Goal: Task Accomplishment & Management: Manage account settings

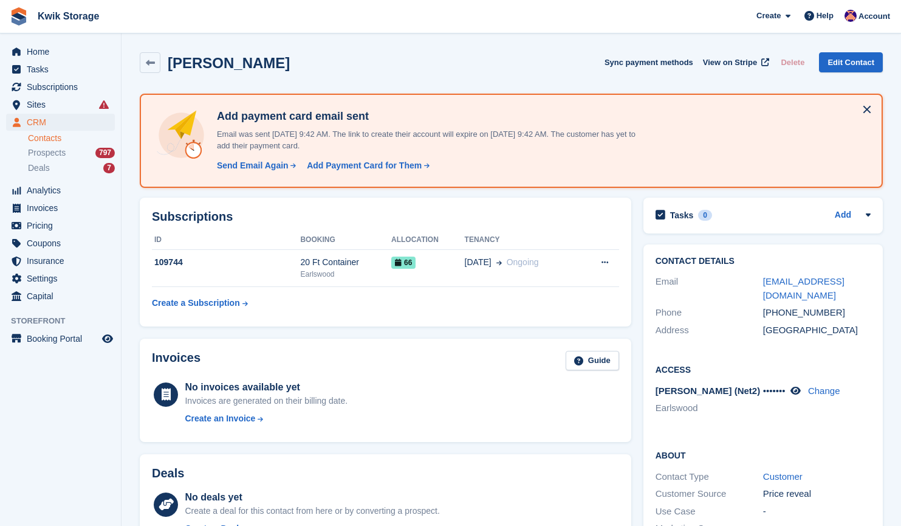
click at [438, 74] on div "Paul King Sync payment methods View on Stripe Delete Edit Contact" at bounding box center [511, 65] width 755 height 38
click at [66, 104] on span "Sites" at bounding box center [63, 104] width 73 height 17
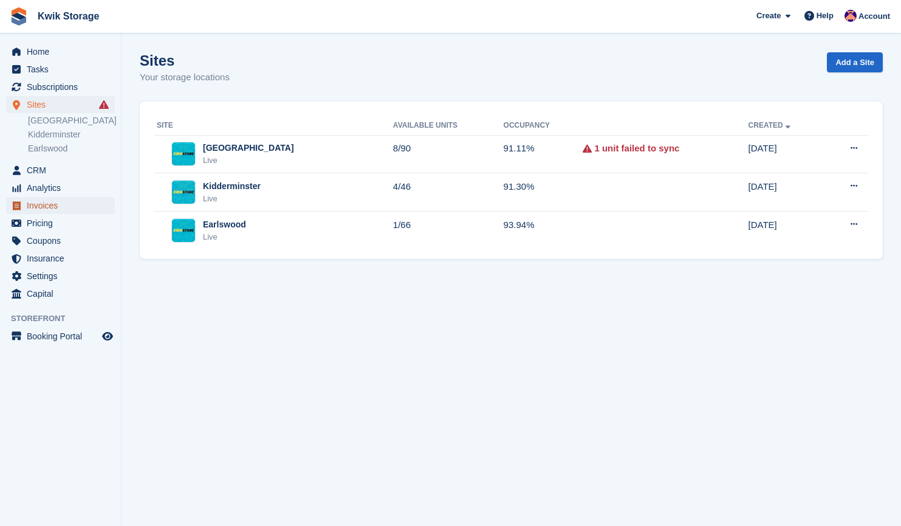
click at [62, 208] on span "Invoices" at bounding box center [63, 205] width 73 height 17
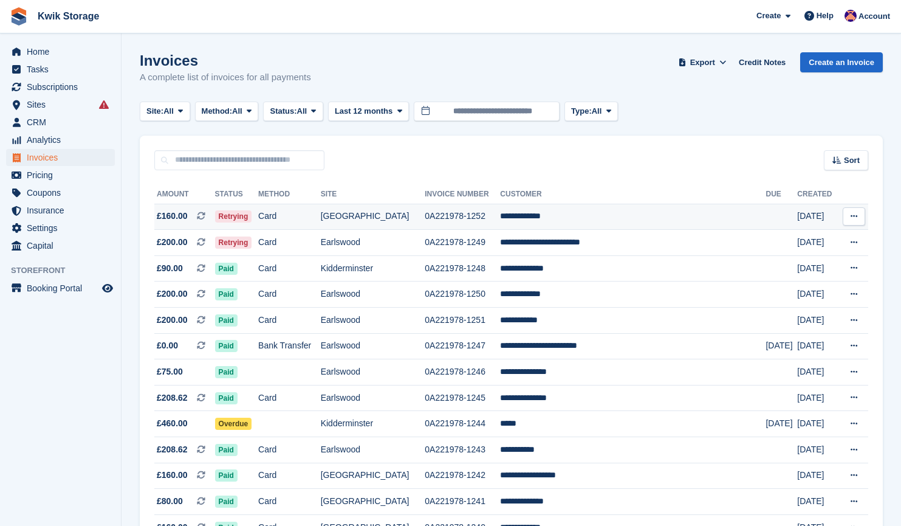
click at [627, 213] on td "**********" at bounding box center [633, 217] width 266 height 26
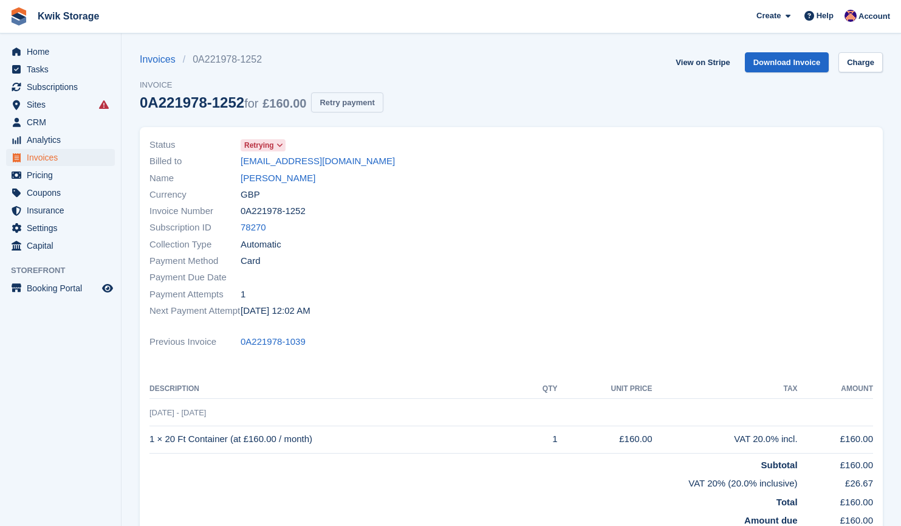
click at [359, 107] on button "Retry payment" at bounding box center [347, 102] width 72 height 20
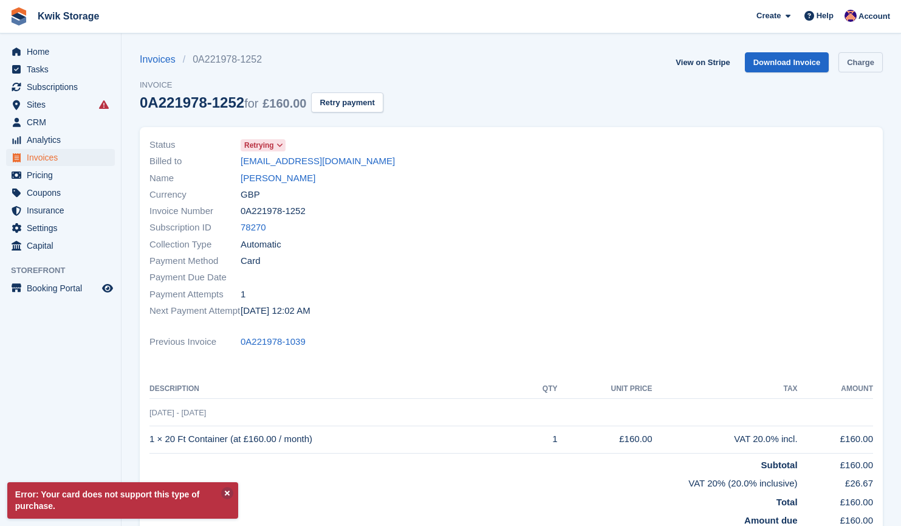
click at [861, 70] on link "Charge" at bounding box center [861, 62] width 44 height 20
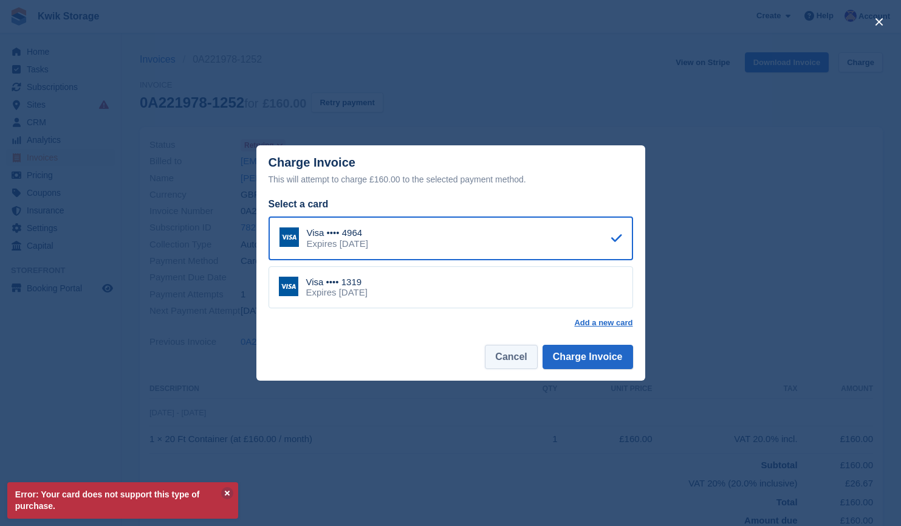
click at [500, 349] on button "Cancel" at bounding box center [511, 357] width 52 height 24
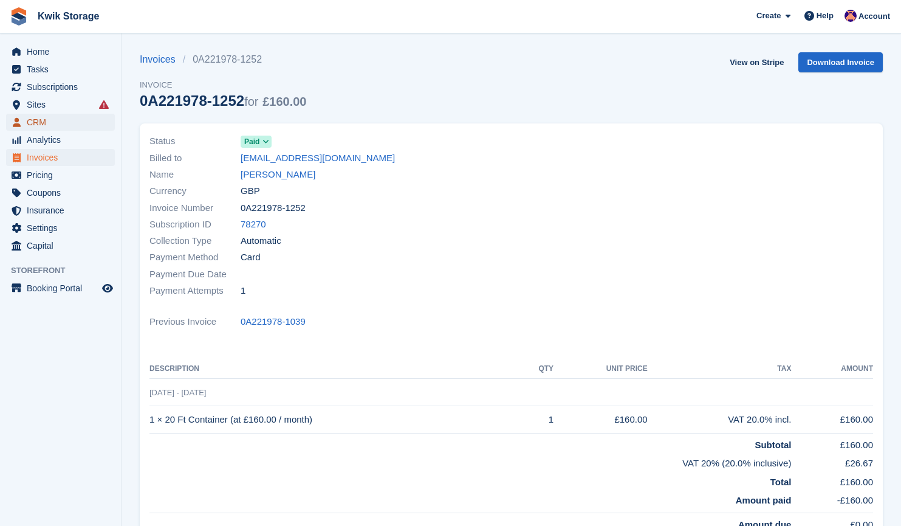
click at [78, 122] on span "CRM" at bounding box center [63, 122] width 73 height 17
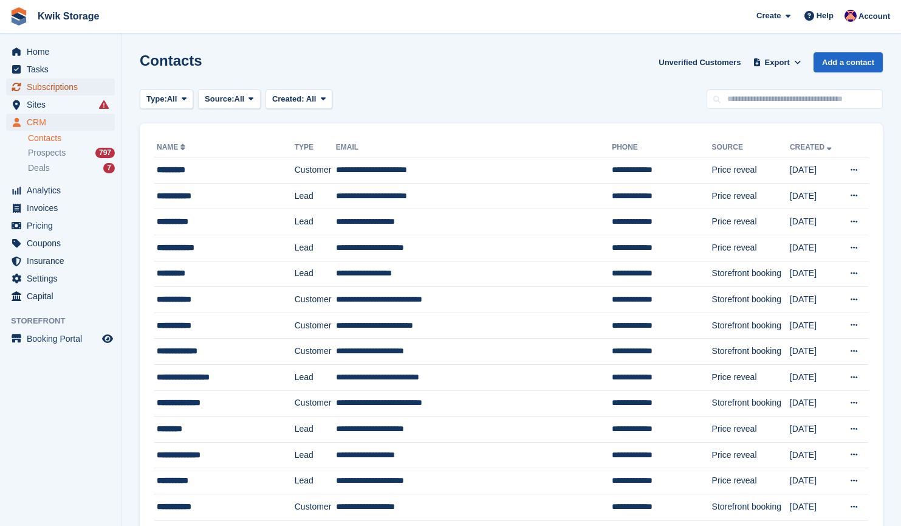
click at [83, 92] on span "Subscriptions" at bounding box center [63, 86] width 73 height 17
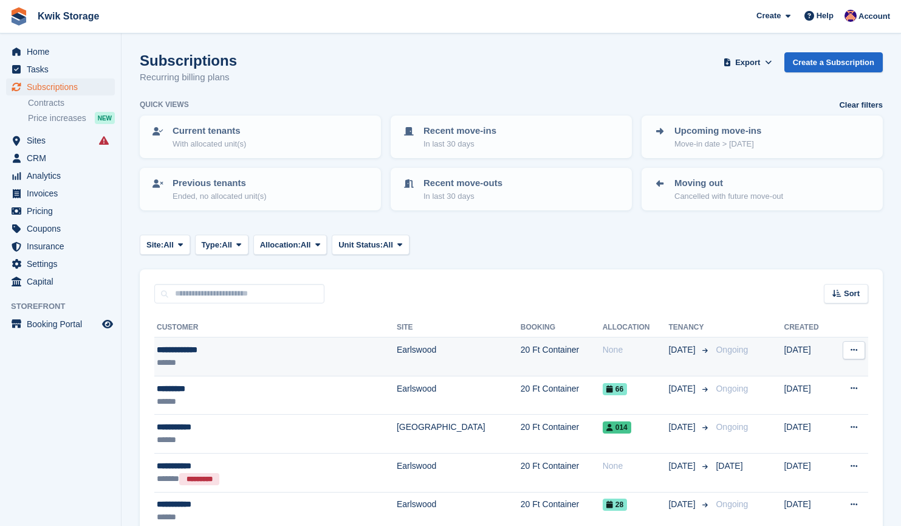
click at [263, 364] on div "******" at bounding box center [242, 362] width 171 height 13
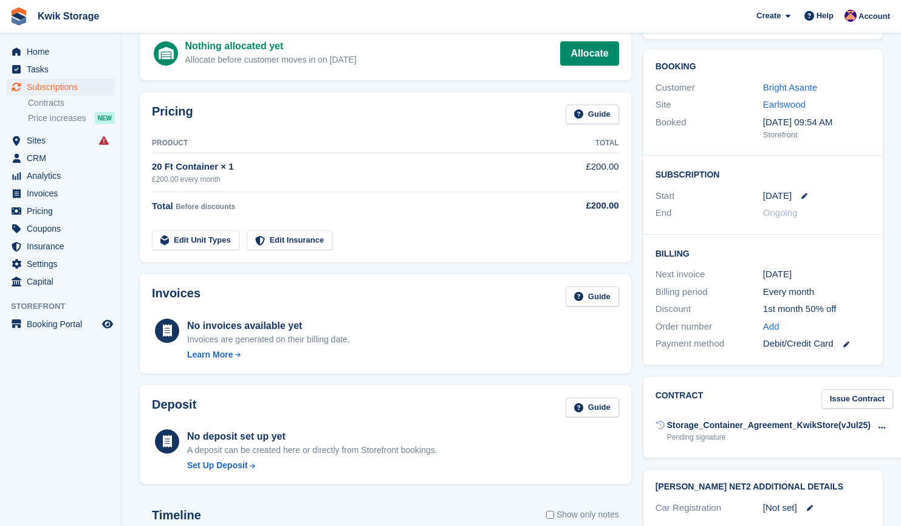
scroll to position [103, 0]
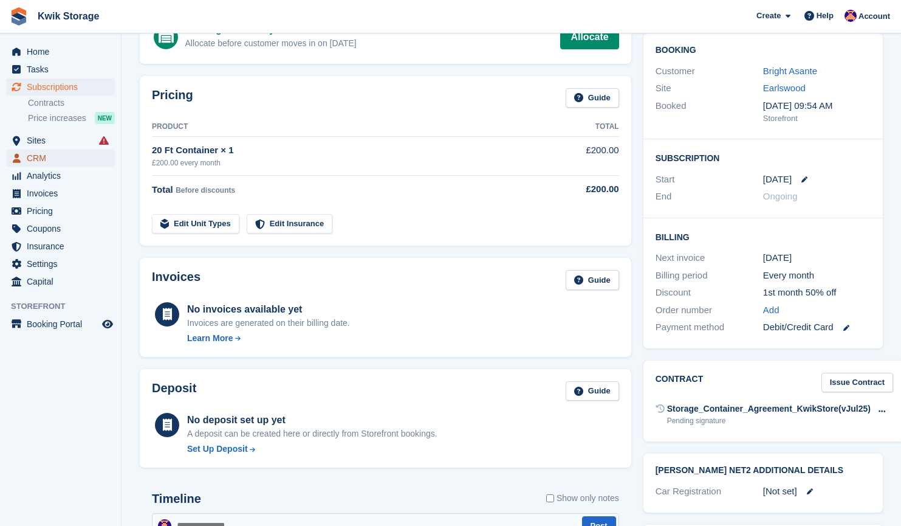
click at [49, 157] on span "CRM" at bounding box center [63, 157] width 73 height 17
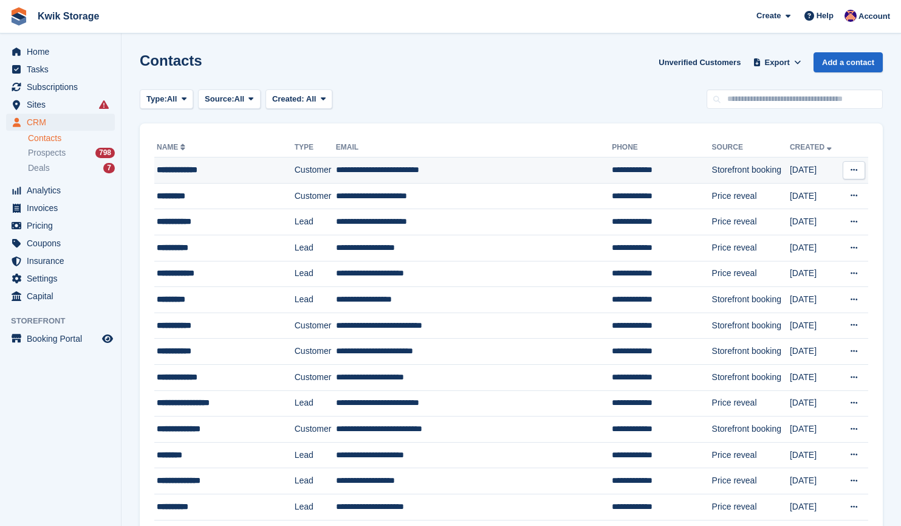
click at [201, 172] on div "**********" at bounding box center [218, 169] width 123 height 13
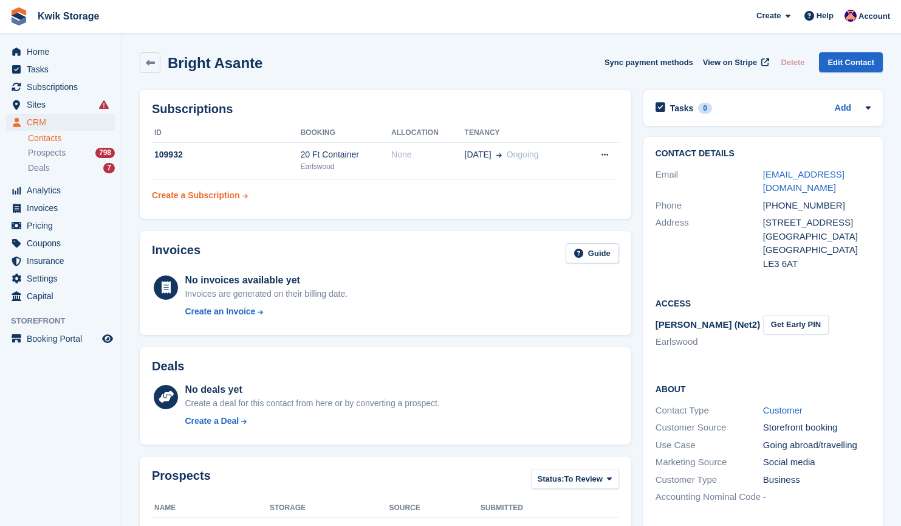
click at [208, 196] on div "Create a Subscription" at bounding box center [196, 195] width 88 height 13
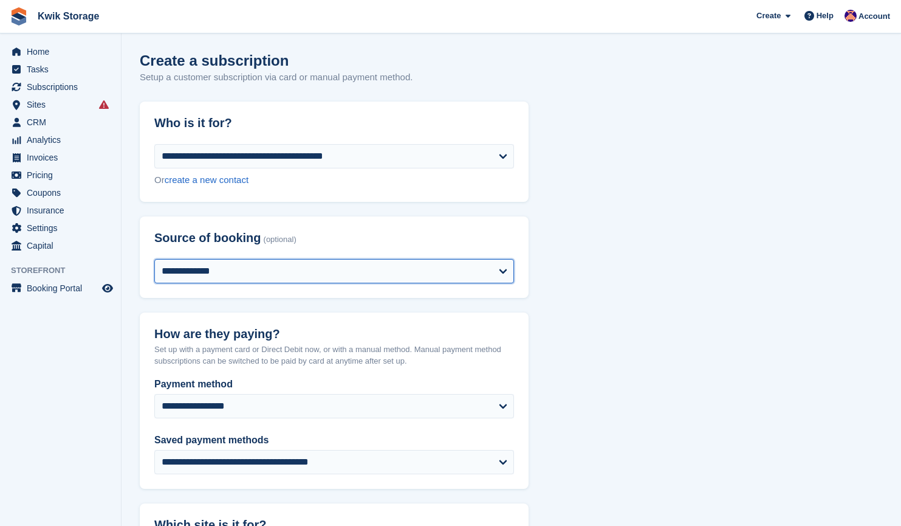
click at [336, 268] on select "**********" at bounding box center [334, 271] width 360 height 24
select select "*****"
click at [154, 259] on select "**********" at bounding box center [334, 271] width 360 height 24
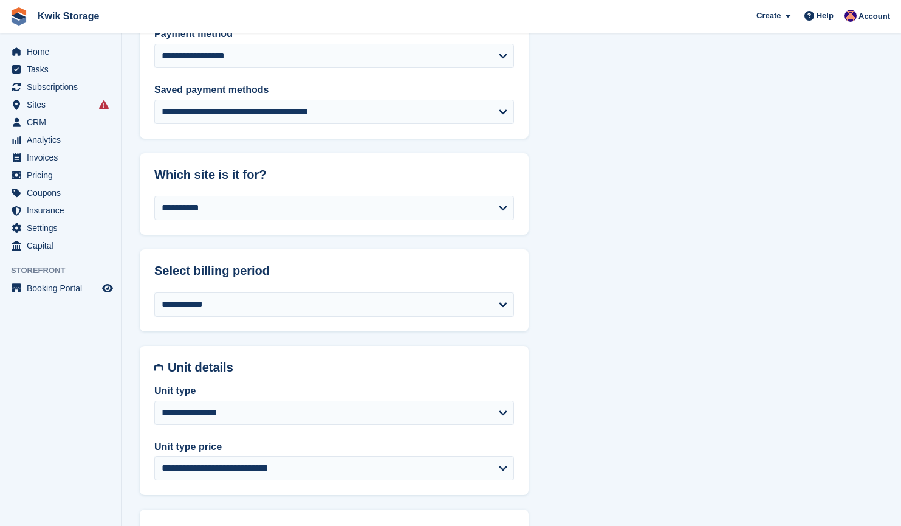
scroll to position [365, 0]
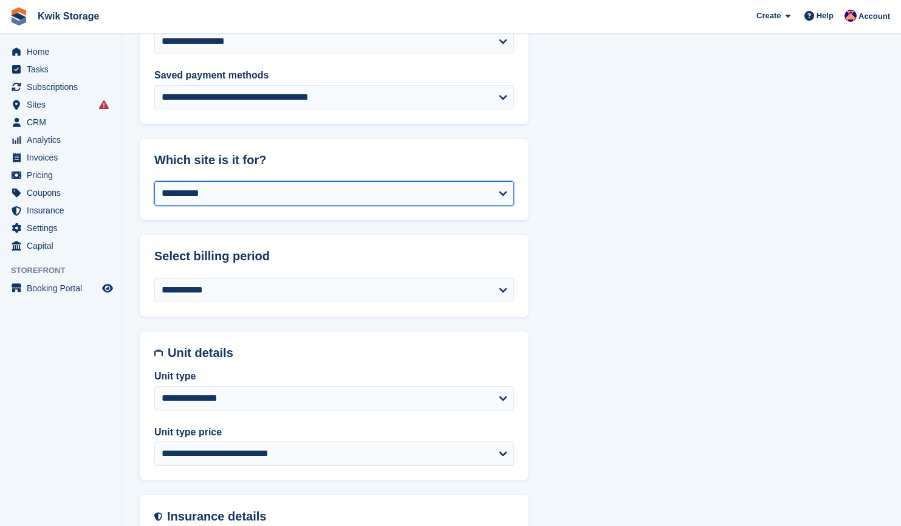
click at [322, 194] on select "**********" at bounding box center [334, 193] width 360 height 24
select select "****"
click at [154, 181] on select "**********" at bounding box center [334, 193] width 360 height 24
select select "******"
select select "**********"
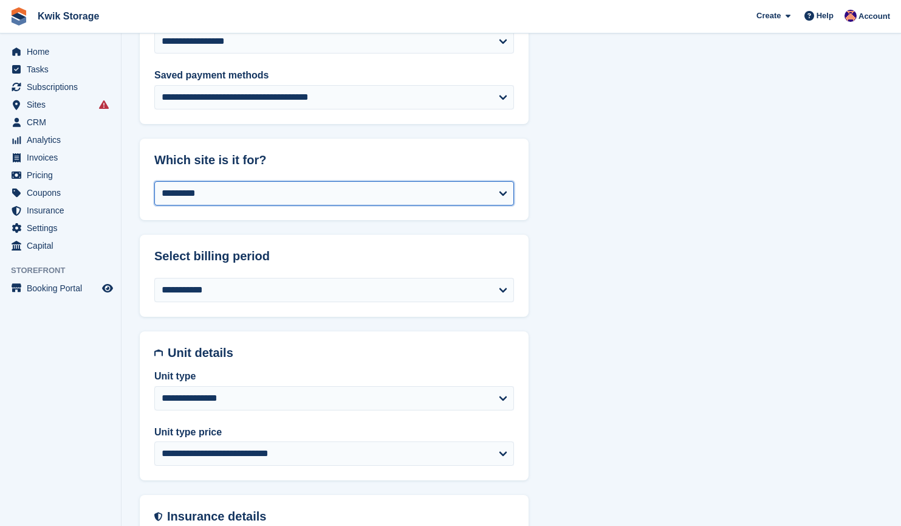
select select "******"
select select "*"
select select "*****"
select select
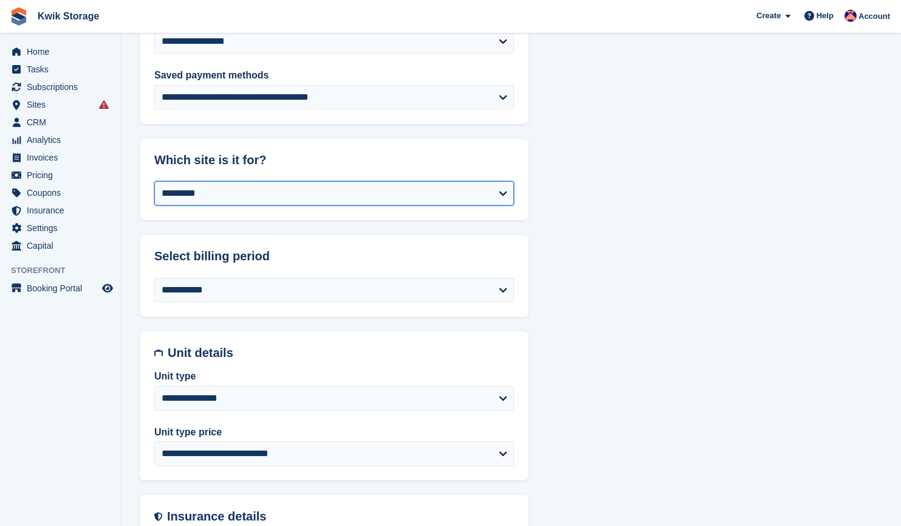
select select
select select "***"
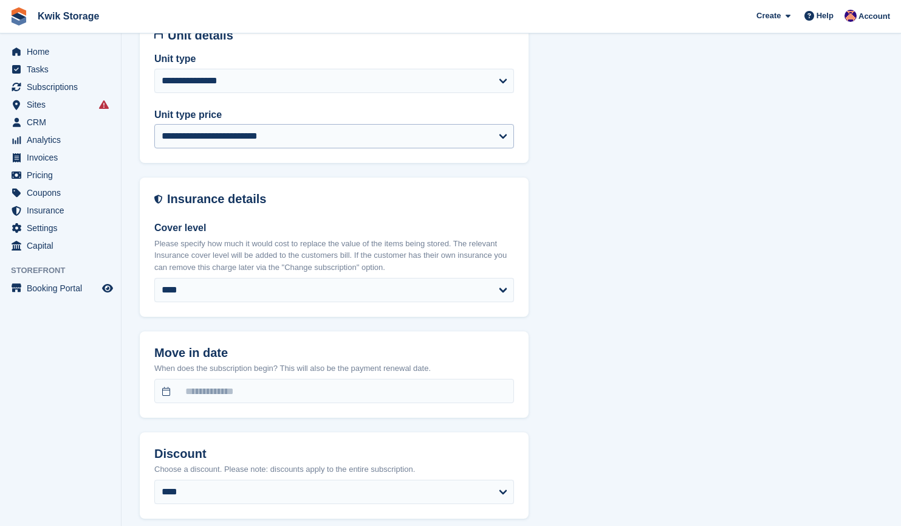
scroll to position [715, 0]
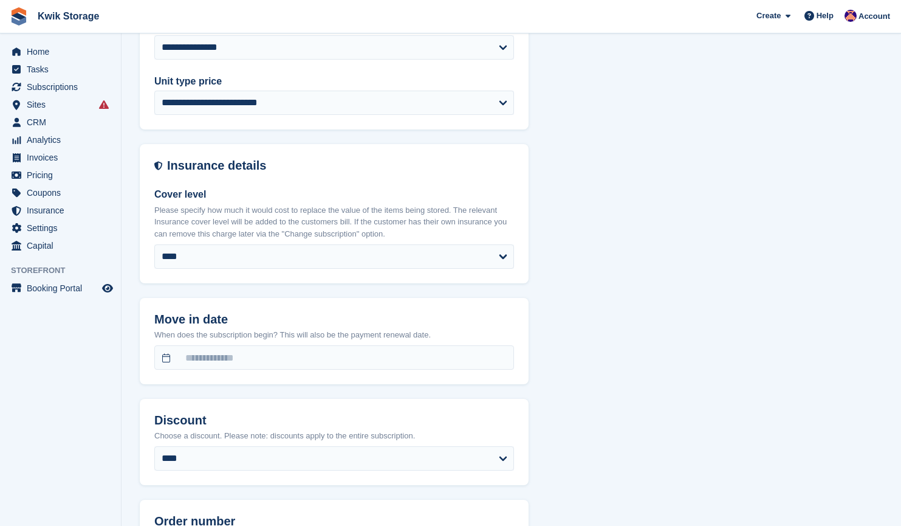
click at [238, 445] on div "**********" at bounding box center [334, 450] width 360 height 41
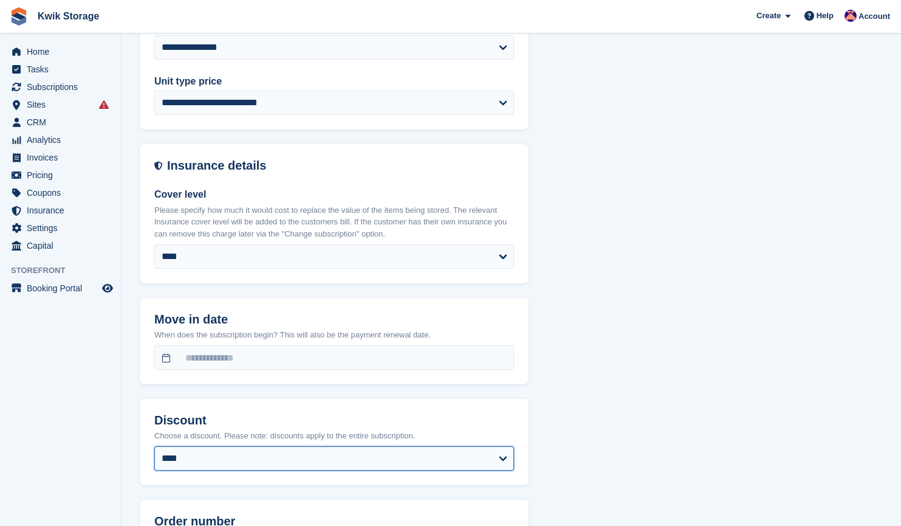
drag, startPoint x: 238, startPoint y: 445, endPoint x: 238, endPoint y: 454, distance: 9.1
click at [238, 454] on select "**********" at bounding box center [334, 458] width 360 height 24
select select "****"
click at [154, 446] on select "**********" at bounding box center [334, 458] width 360 height 24
select select "******"
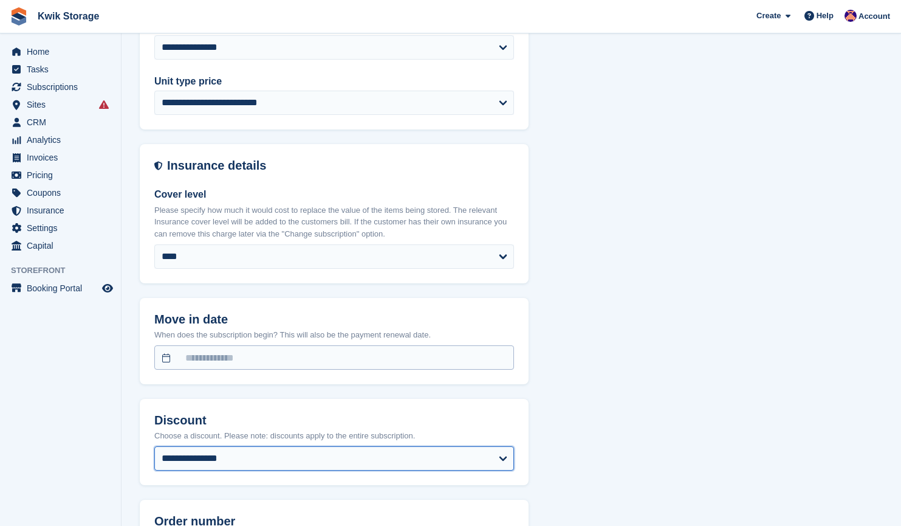
select select "**********"
select select "****"
select select "*"
select select "*****"
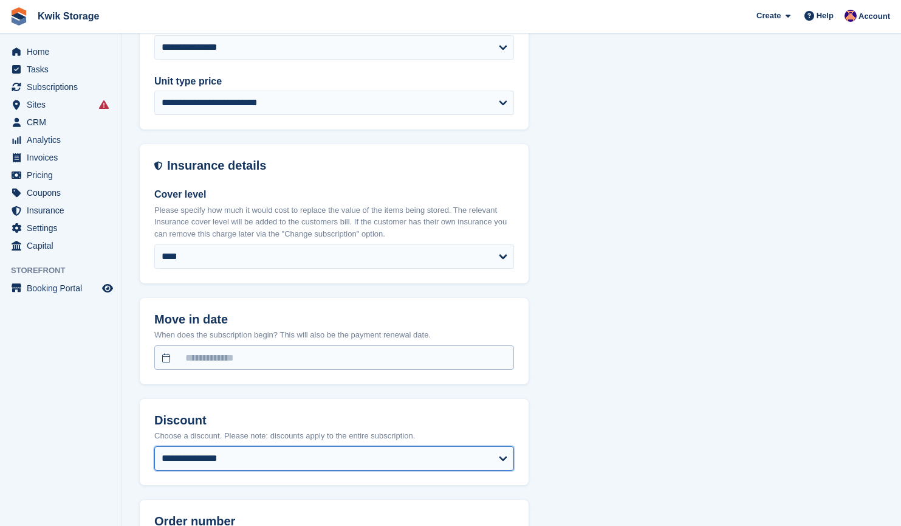
select select
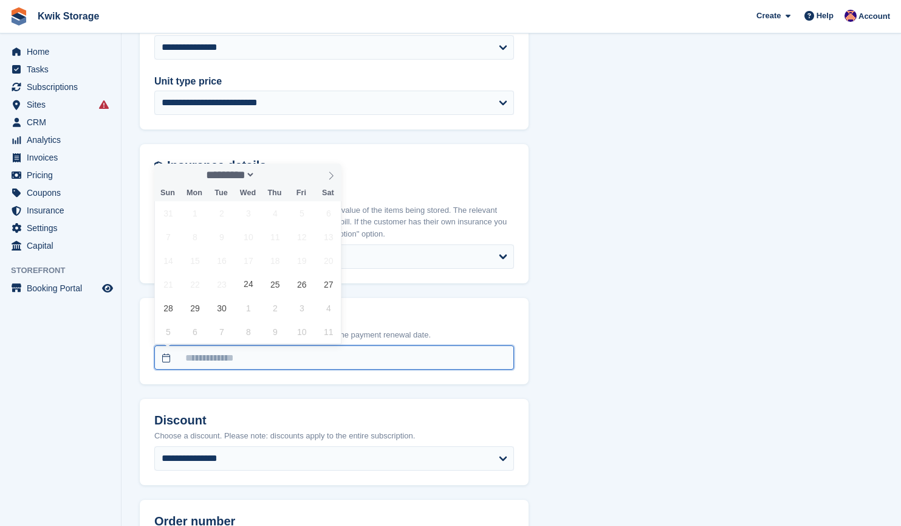
click at [274, 361] on input "text" at bounding box center [334, 357] width 360 height 24
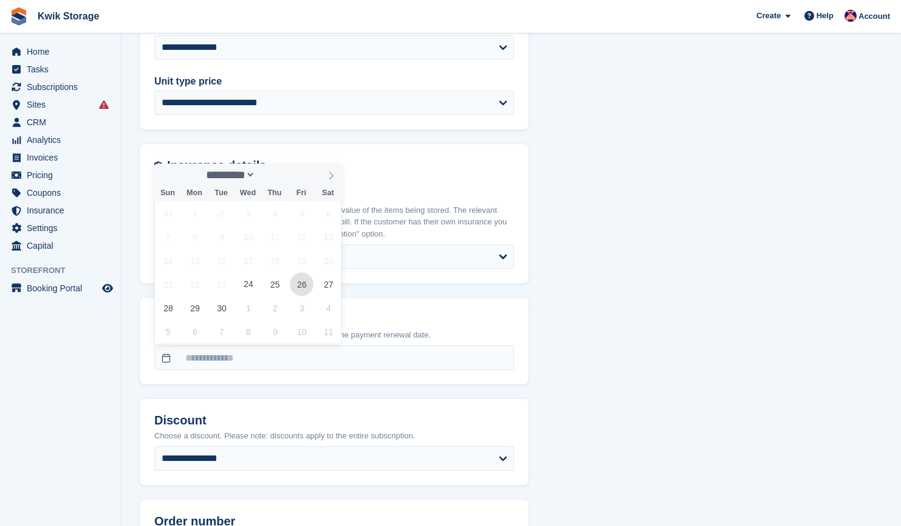
click at [304, 281] on span "26" at bounding box center [302, 284] width 24 height 24
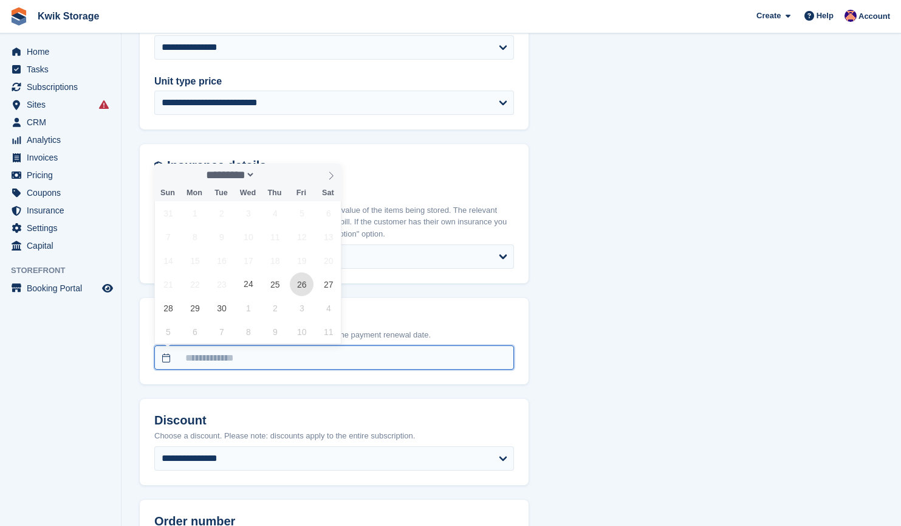
type input "**********"
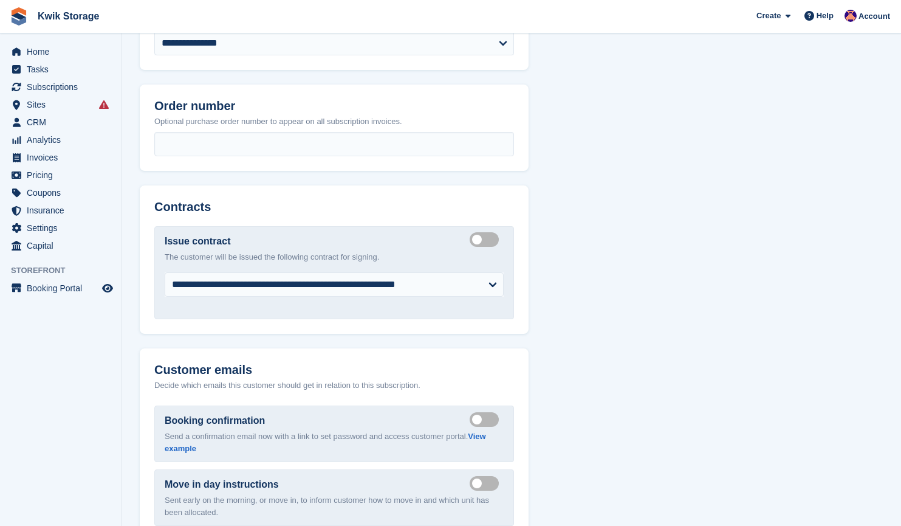
scroll to position [1413, 0]
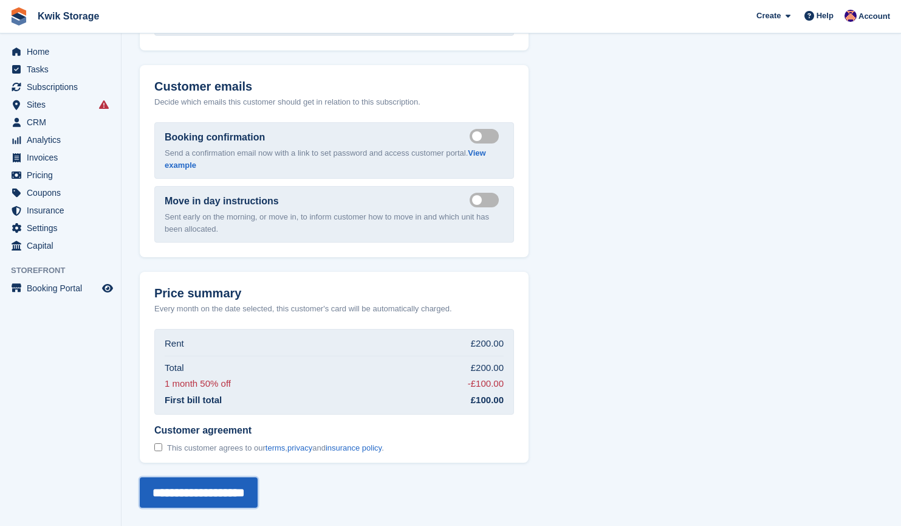
click at [189, 498] on input "**********" at bounding box center [199, 492] width 118 height 30
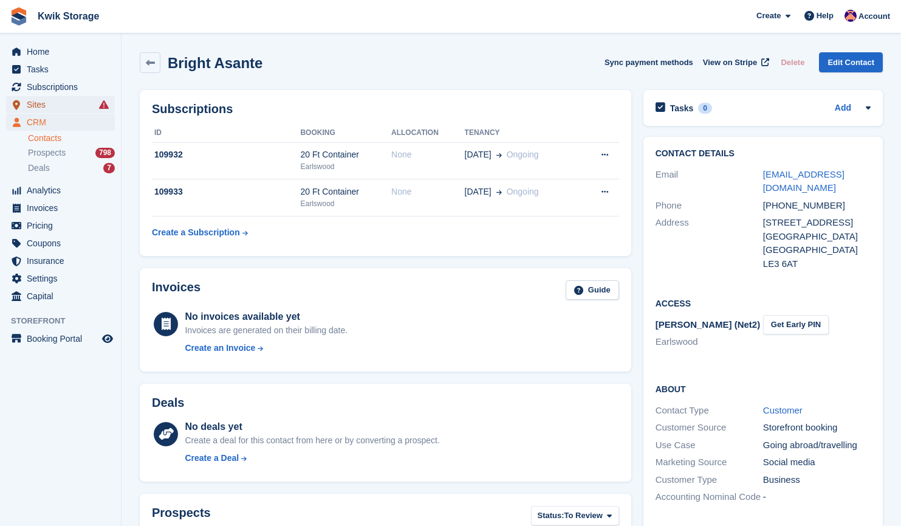
click at [92, 103] on span "Sites" at bounding box center [63, 104] width 73 height 17
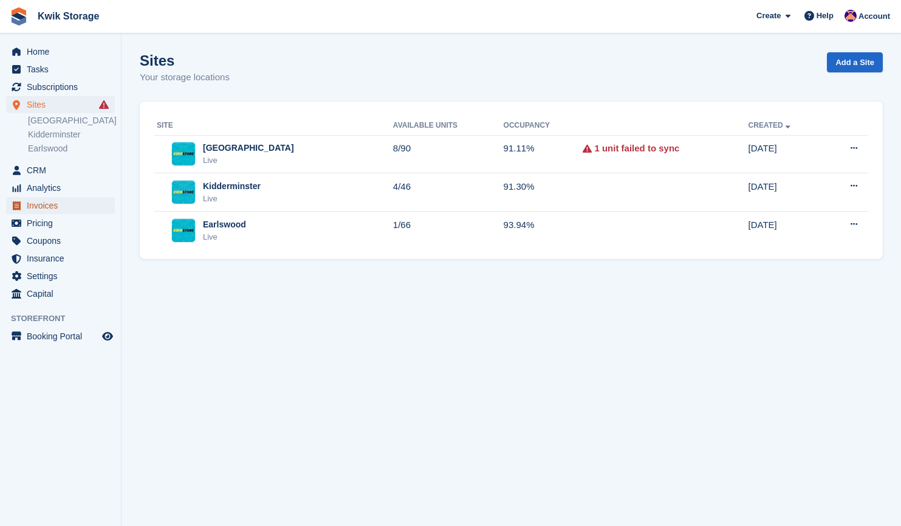
click at [63, 202] on span "Invoices" at bounding box center [63, 205] width 73 height 17
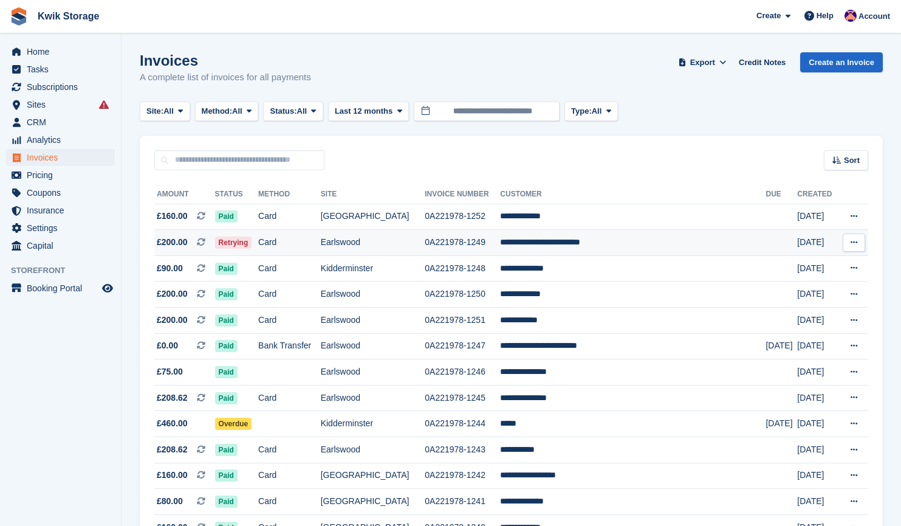
click at [321, 241] on td "Card" at bounding box center [289, 243] width 63 height 26
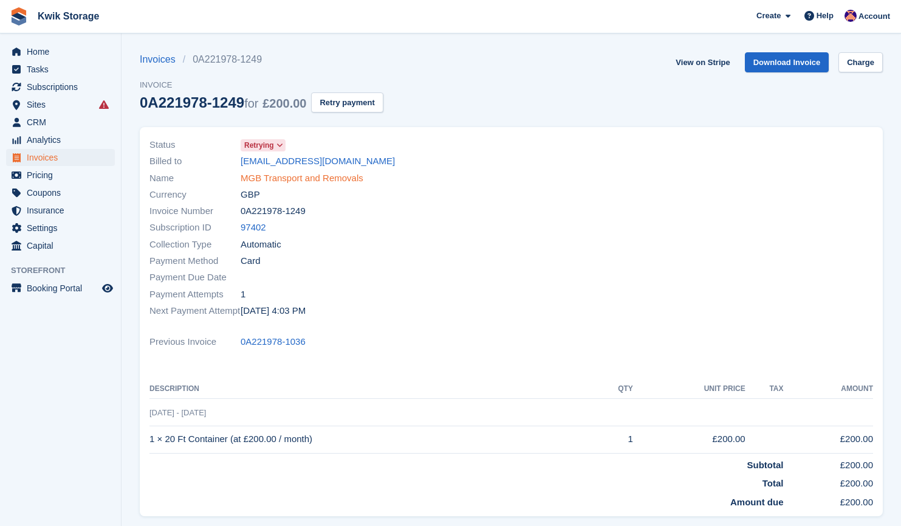
click at [299, 176] on link "MGB Transport and Removals" at bounding box center [302, 178] width 123 height 14
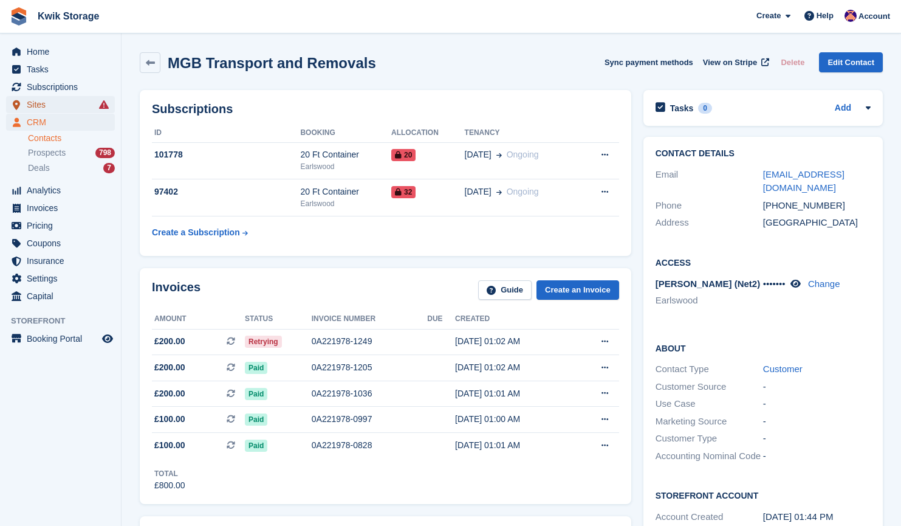
click at [60, 106] on span "Sites" at bounding box center [63, 104] width 73 height 17
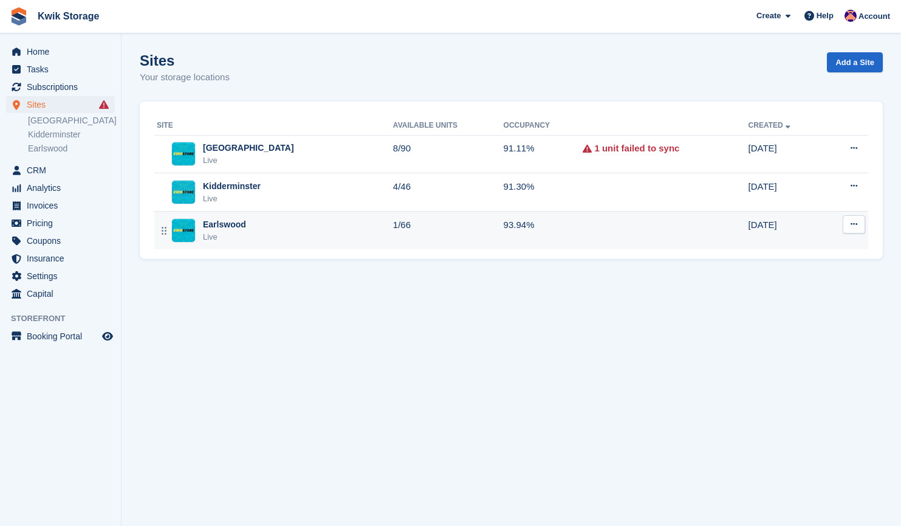
click at [210, 242] on td "Earlswood Live" at bounding box center [273, 230] width 239 height 38
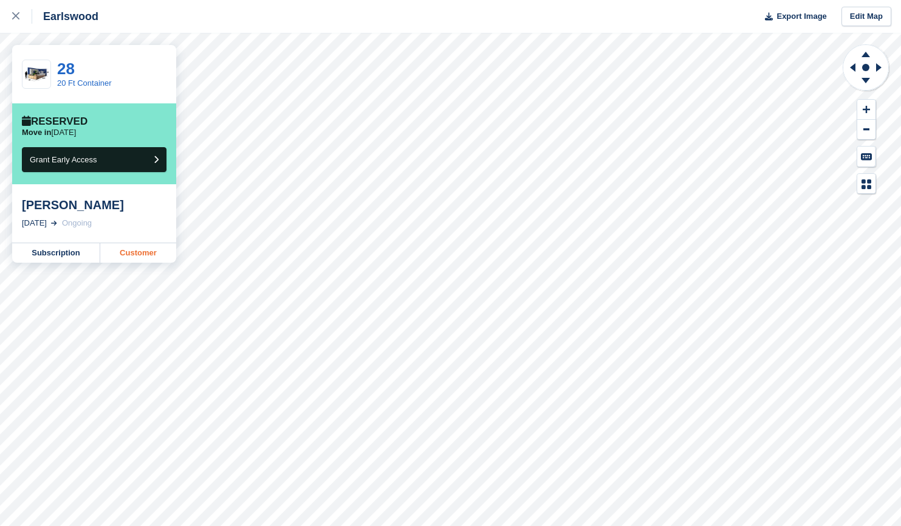
click at [149, 251] on link "Customer" at bounding box center [138, 252] width 76 height 19
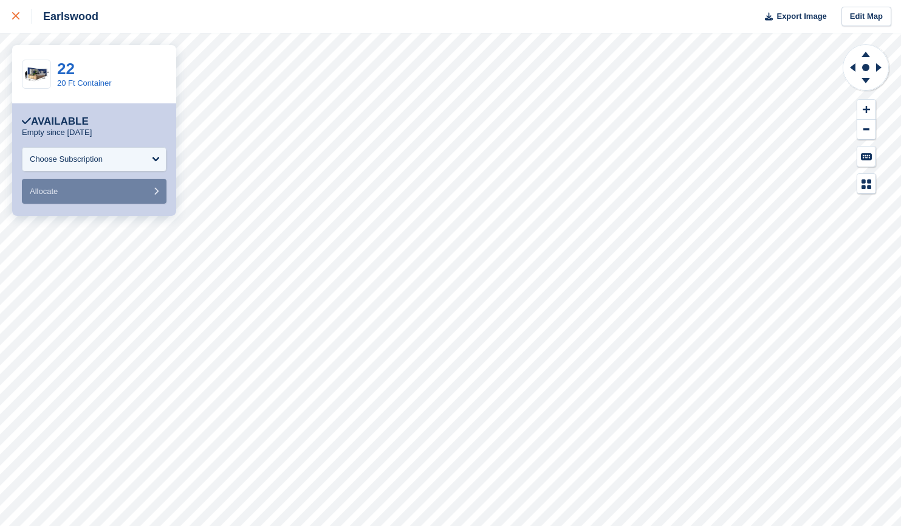
click at [12, 16] on link at bounding box center [16, 16] width 32 height 33
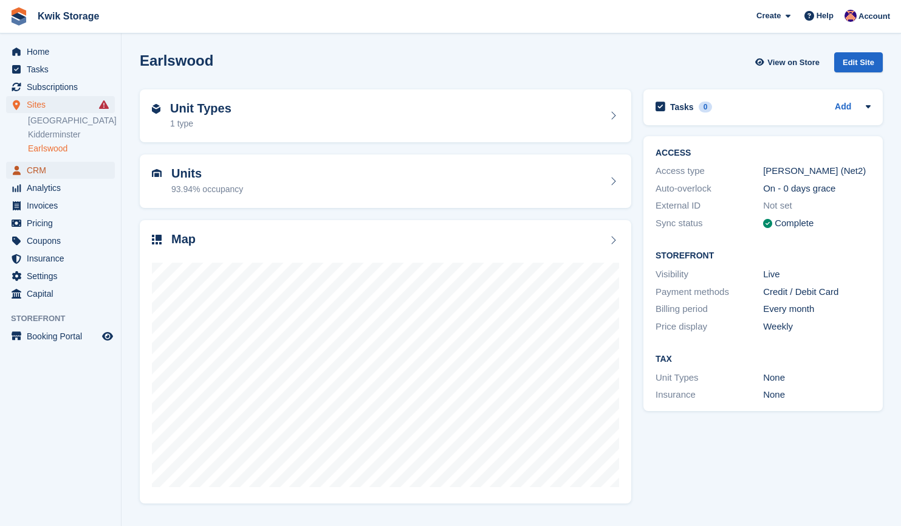
click at [102, 165] on link "CRM" at bounding box center [60, 170] width 109 height 17
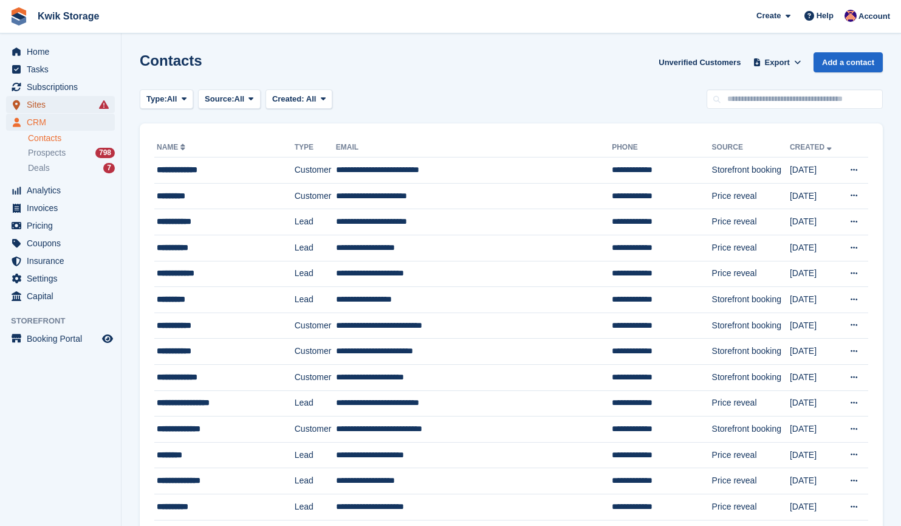
click at [76, 101] on span "Sites" at bounding box center [63, 104] width 73 height 17
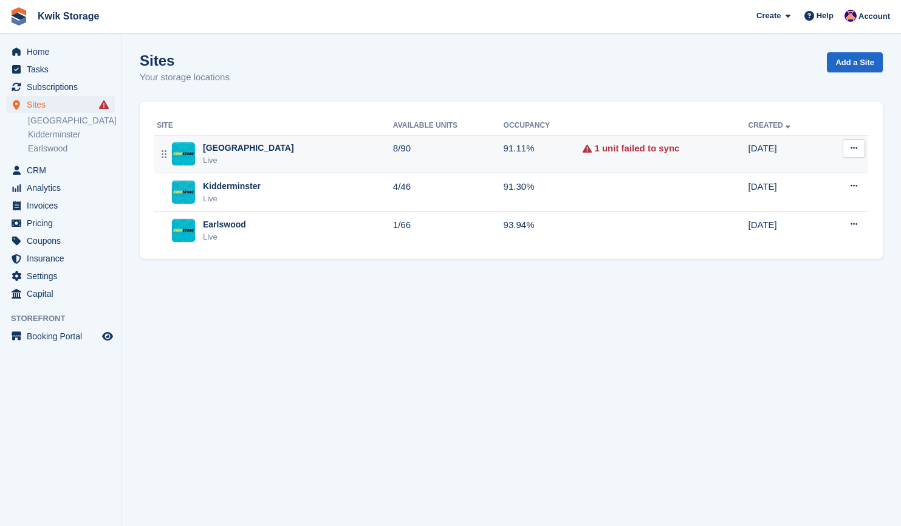
click at [317, 161] on div "Willenhall Live" at bounding box center [275, 154] width 236 height 25
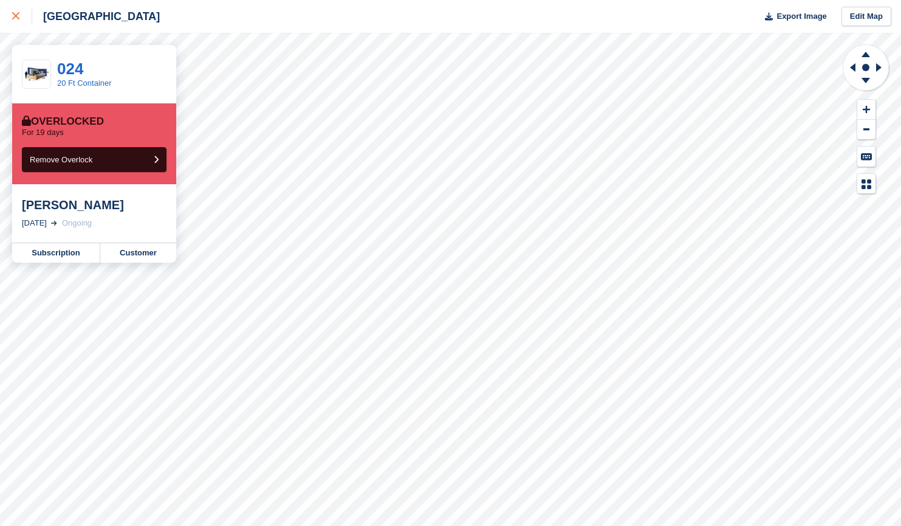
click at [29, 19] on div at bounding box center [22, 16] width 20 height 15
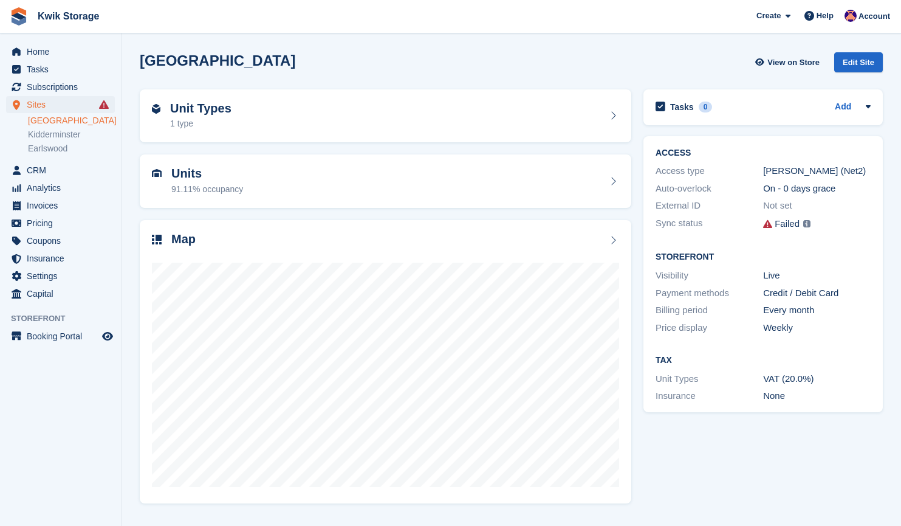
click at [769, 224] on icon at bounding box center [767, 223] width 9 height 9
click at [805, 227] on img at bounding box center [806, 223] width 7 height 7
click at [805, 222] on img at bounding box center [806, 223] width 7 height 7
click at [803, 222] on img at bounding box center [806, 223] width 7 height 7
click at [803, 224] on img at bounding box center [806, 223] width 7 height 7
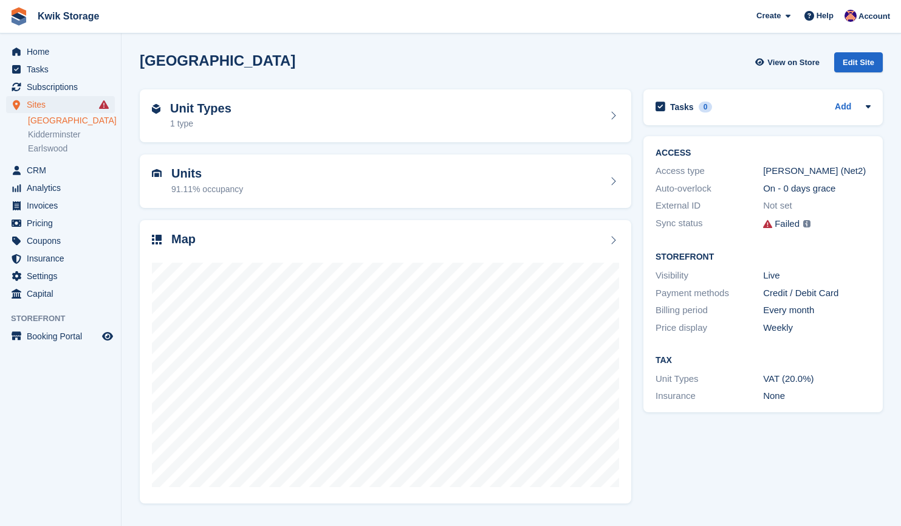
click at [804, 224] on img at bounding box center [806, 223] width 7 height 7
click at [714, 231] on link "View Failures →" at bounding box center [715, 230] width 146 height 17
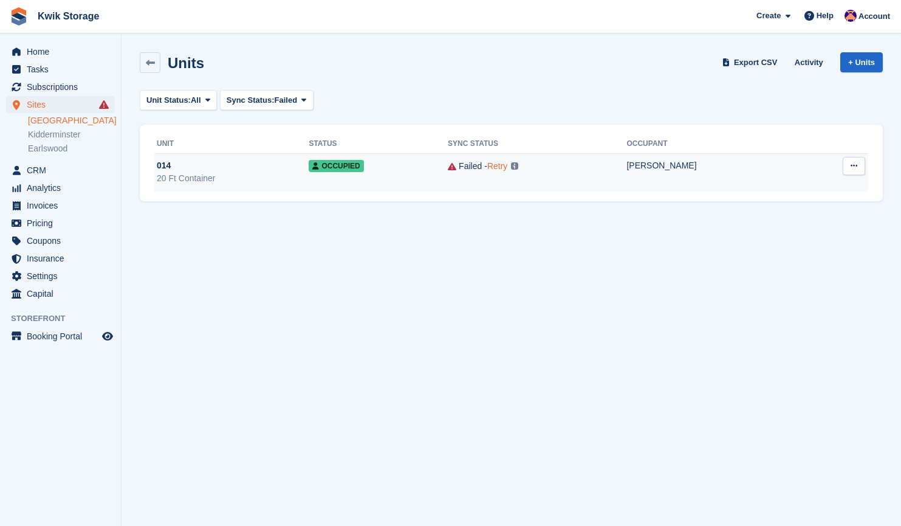
click at [507, 168] on link "Retry" at bounding box center [497, 166] width 20 height 10
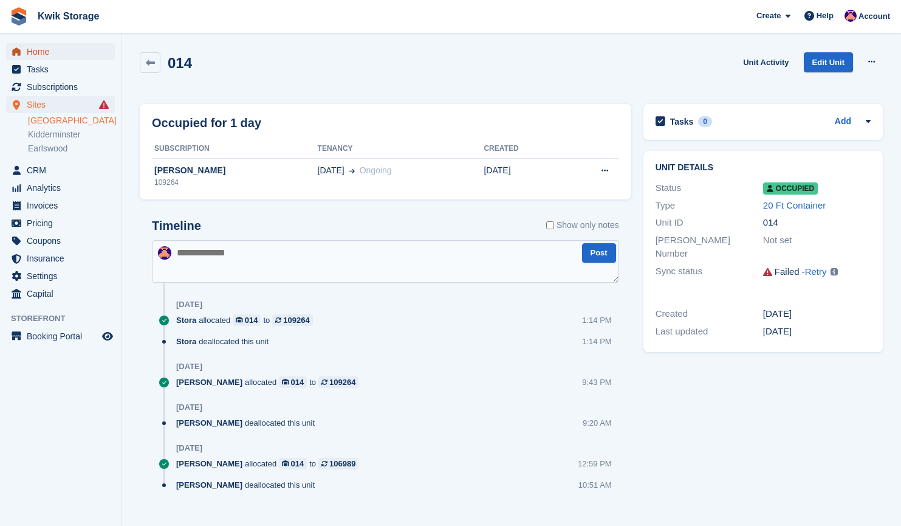
click at [94, 57] on span "Home" at bounding box center [63, 51] width 73 height 17
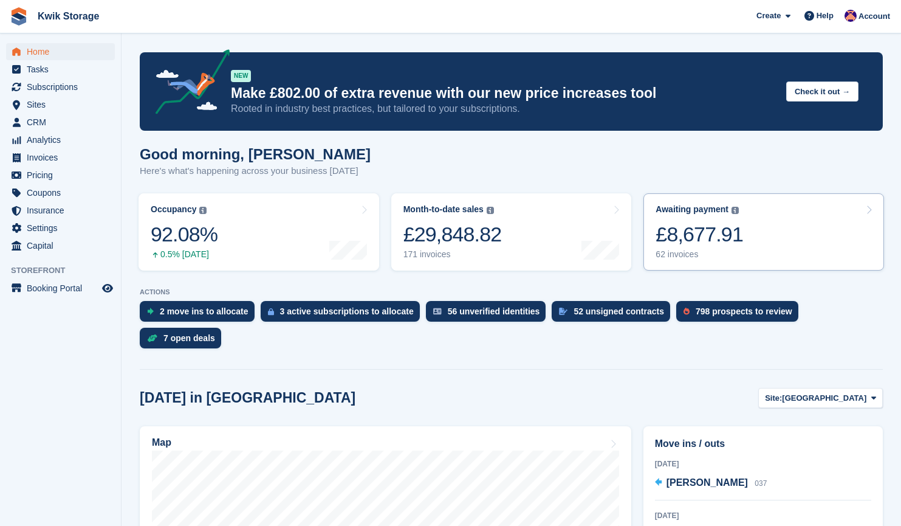
click at [778, 228] on link "Awaiting payment The total outstanding balance on all open invoices. £8,677.91 …" at bounding box center [764, 231] width 241 height 77
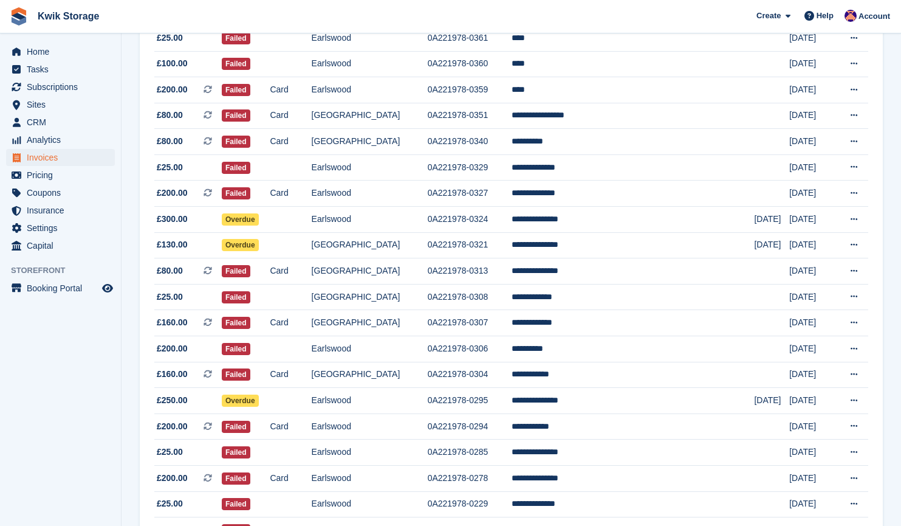
scroll to position [1032, 0]
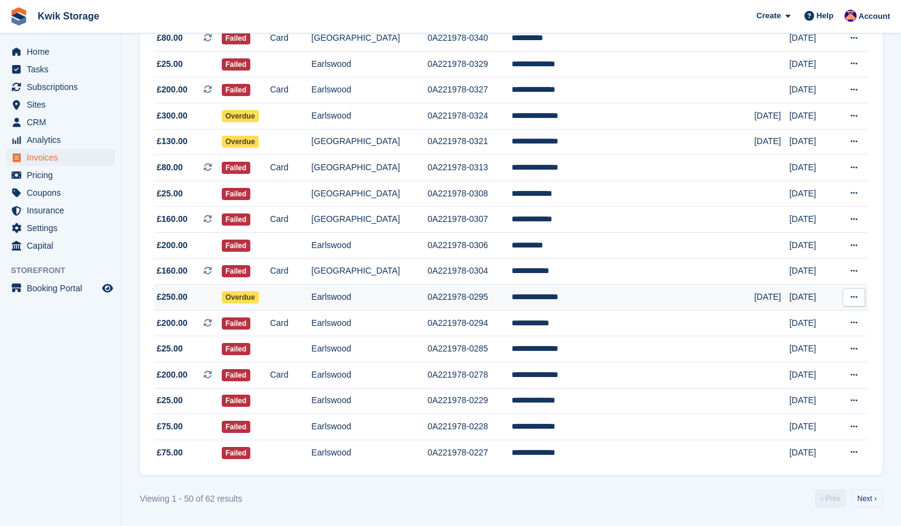
click at [270, 295] on td "Overdue" at bounding box center [246, 297] width 49 height 26
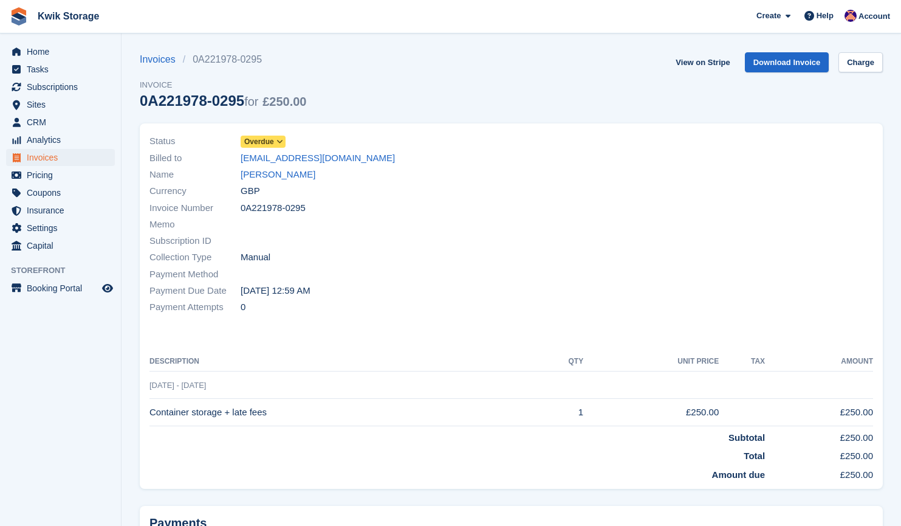
click at [283, 143] on span at bounding box center [280, 142] width 10 height 10
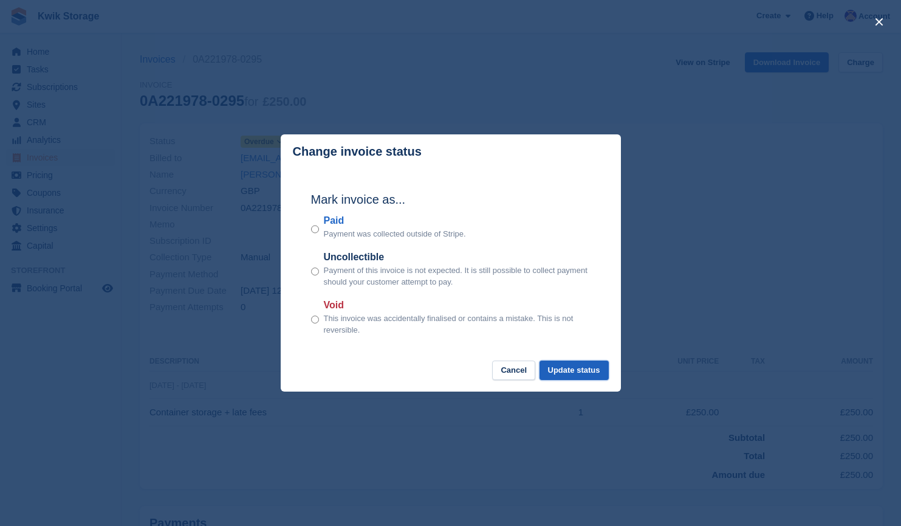
click at [585, 369] on button "Update status" at bounding box center [574, 370] width 69 height 20
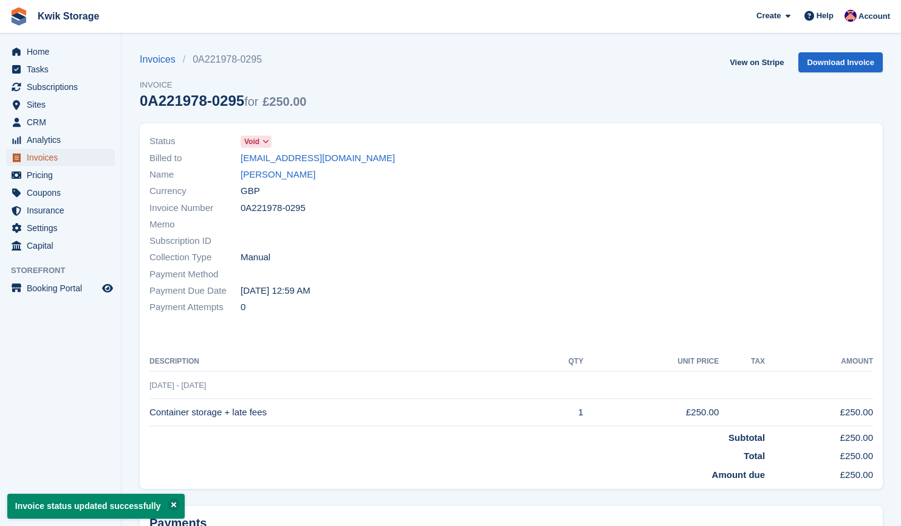
click at [81, 159] on span "Invoices" at bounding box center [63, 157] width 73 height 17
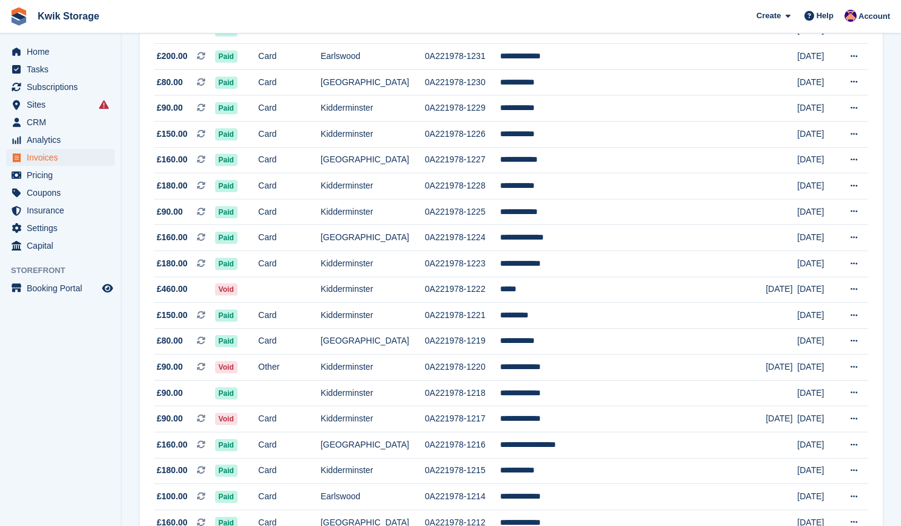
scroll to position [704, 0]
click at [49, 58] on span "Home" at bounding box center [63, 51] width 73 height 17
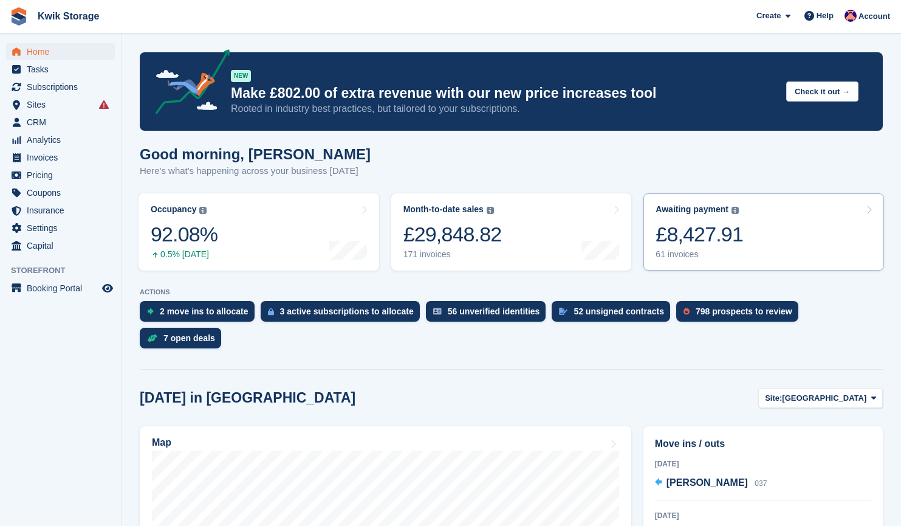
click at [791, 241] on link "Awaiting payment The total outstanding balance on all open invoices. £8,427.91 …" at bounding box center [764, 231] width 241 height 77
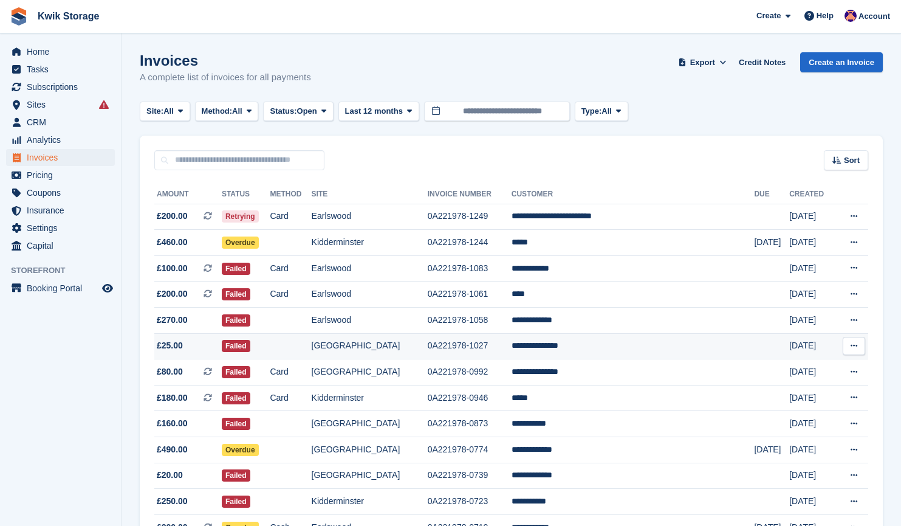
click at [854, 341] on button at bounding box center [854, 346] width 22 height 18
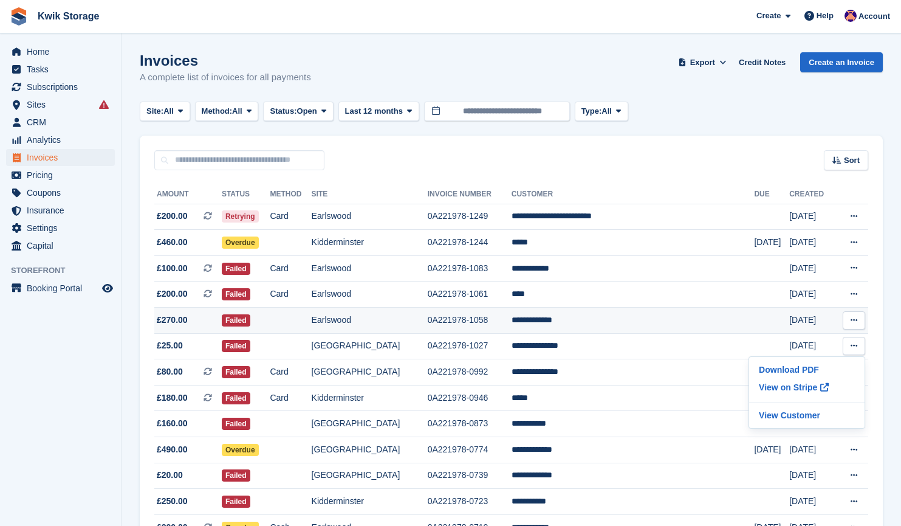
click at [499, 320] on td "0A221978-1058" at bounding box center [470, 320] width 84 height 26
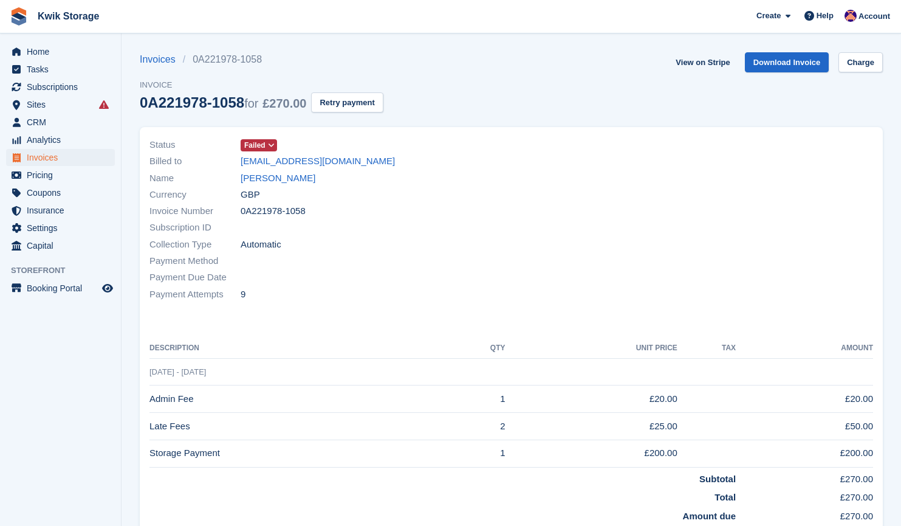
click at [274, 143] on span at bounding box center [272, 145] width 10 height 10
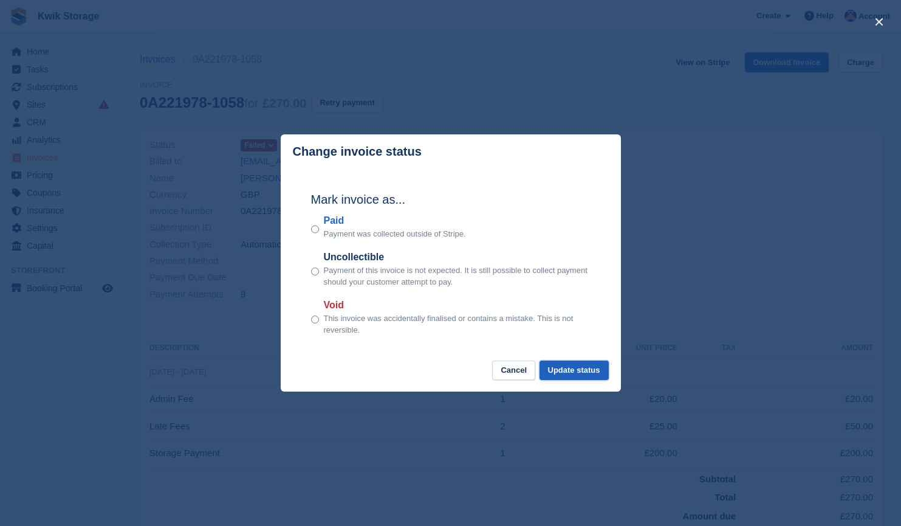
click at [576, 372] on button "Update status" at bounding box center [574, 370] width 69 height 20
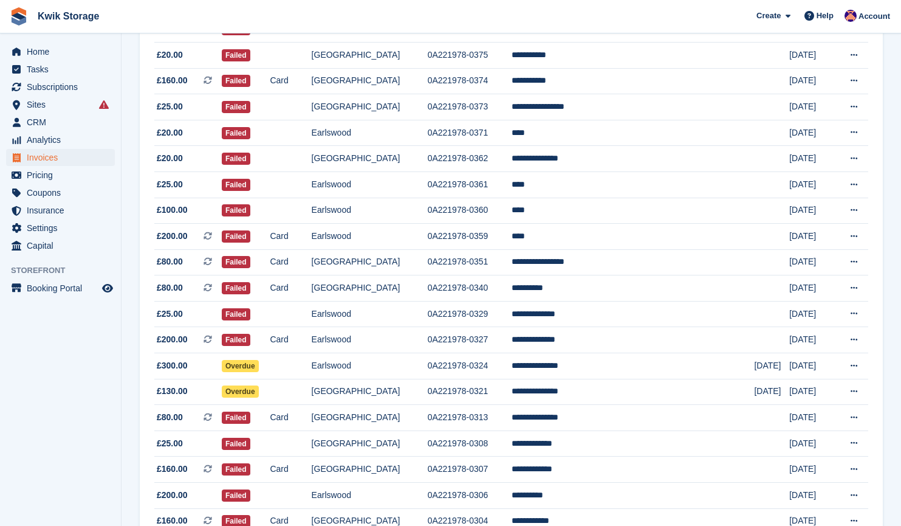
scroll to position [1032, 0]
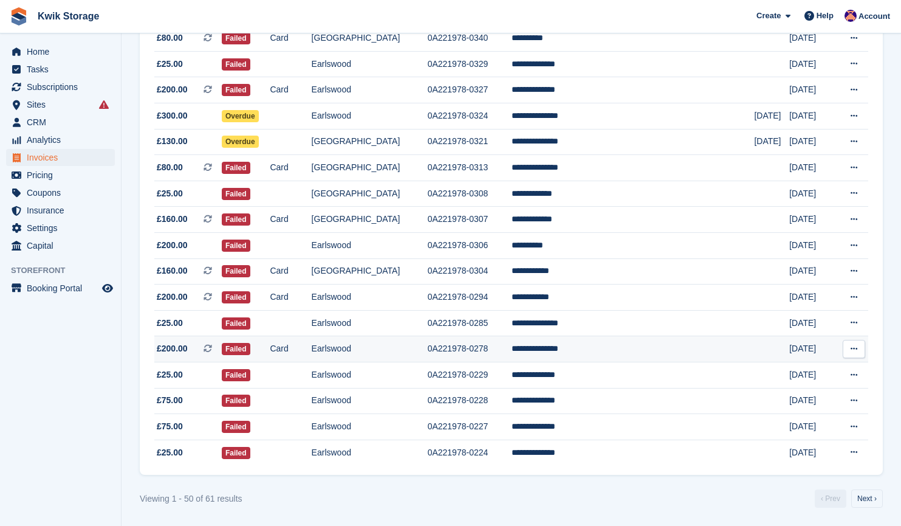
click at [199, 345] on span "£200.00 This is a recurring subscription invoice." at bounding box center [187, 348] width 67 height 13
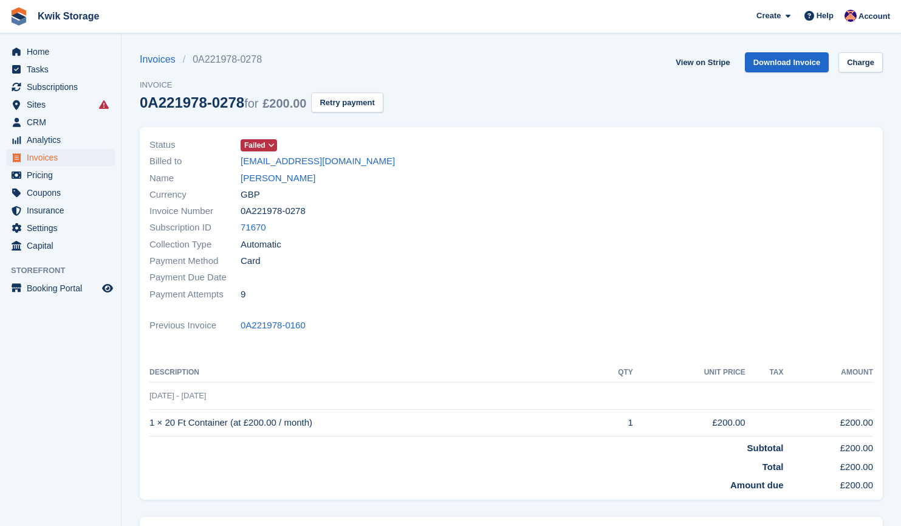
click at [269, 150] on span "Failed" at bounding box center [259, 145] width 36 height 12
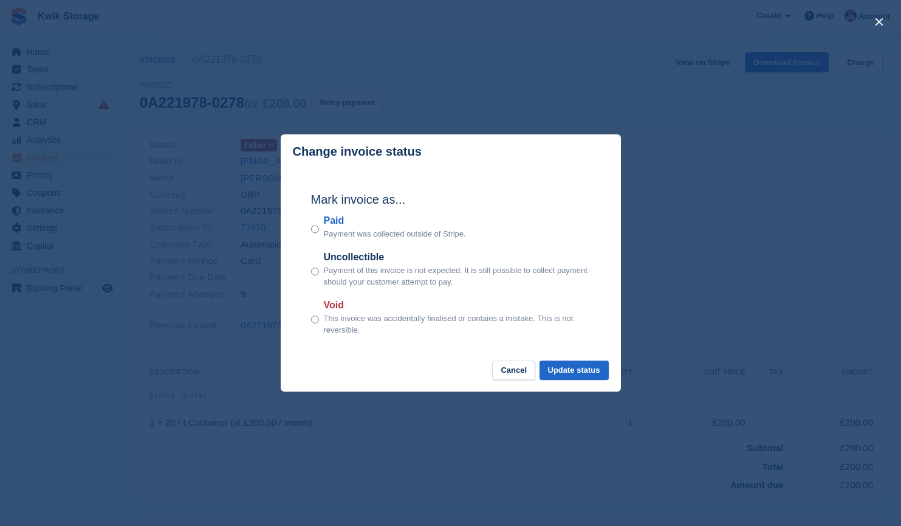
click at [319, 321] on div "Void This invoice was accidentally finalised or contains a mistake. This is not…" at bounding box center [451, 317] width 280 height 38
click at [568, 365] on button "Update status" at bounding box center [574, 370] width 69 height 20
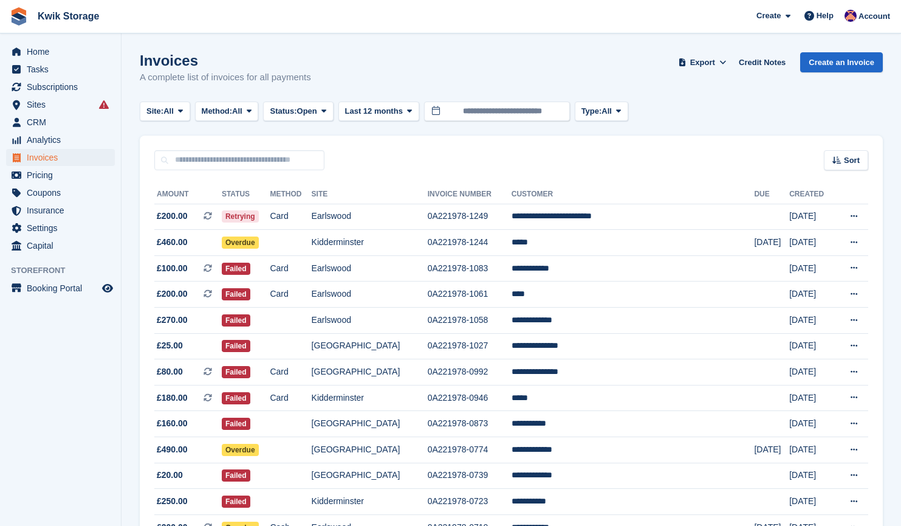
scroll to position [1032, 0]
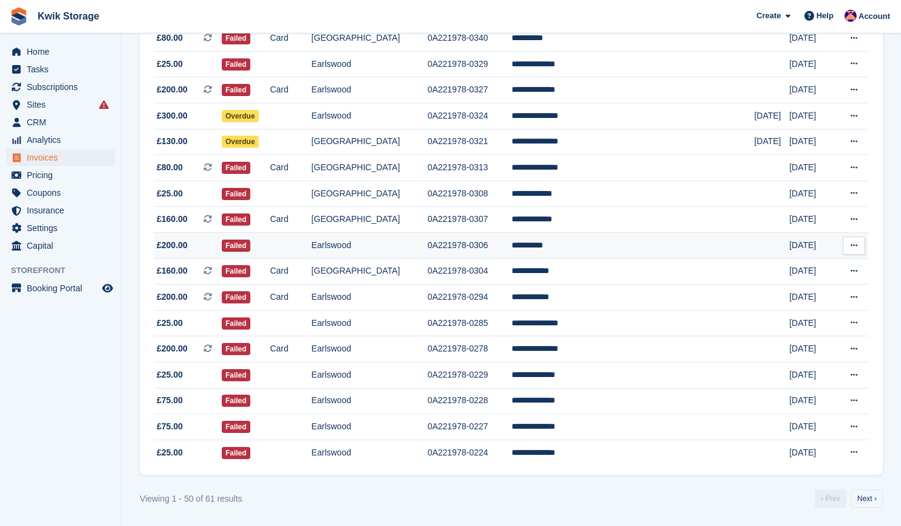
drag, startPoint x: 194, startPoint y: 241, endPoint x: 166, endPoint y: 252, distance: 29.8
click at [166, 252] on td "£200.00" at bounding box center [187, 246] width 67 height 26
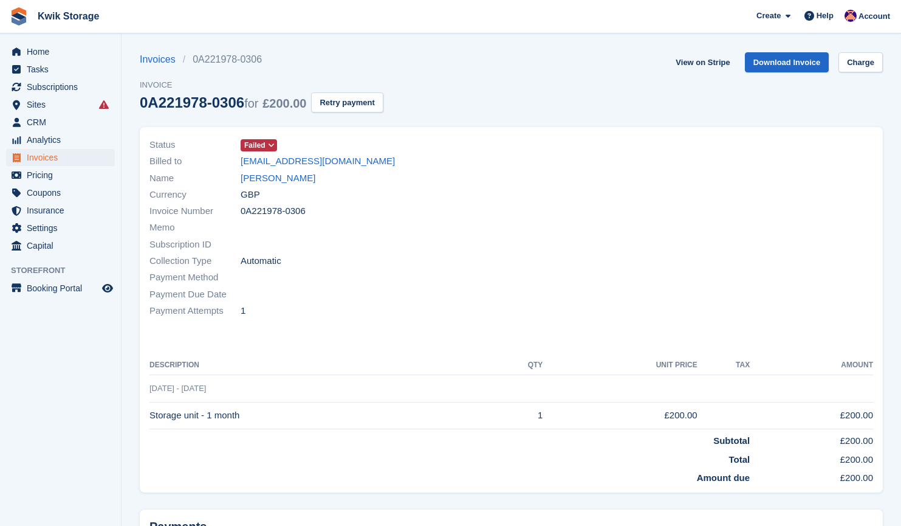
click at [263, 145] on span "Failed" at bounding box center [254, 145] width 21 height 11
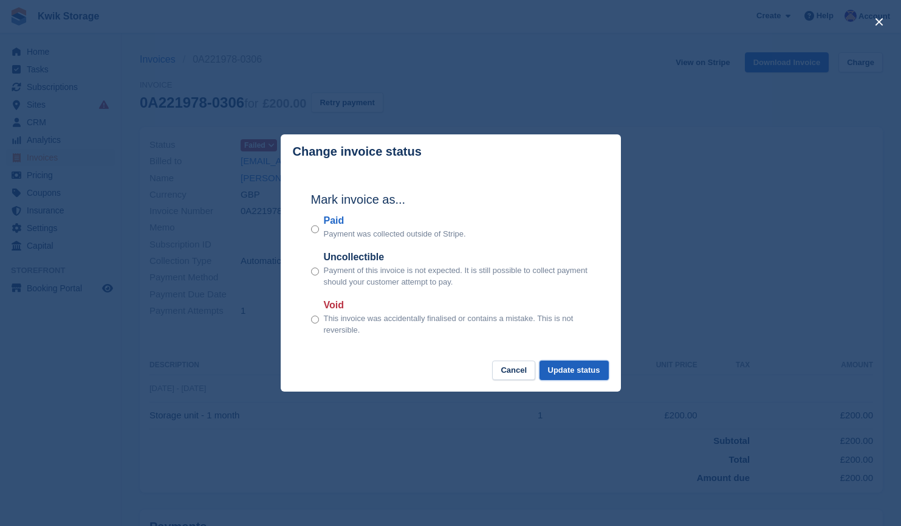
click at [572, 368] on button "Update status" at bounding box center [574, 370] width 69 height 20
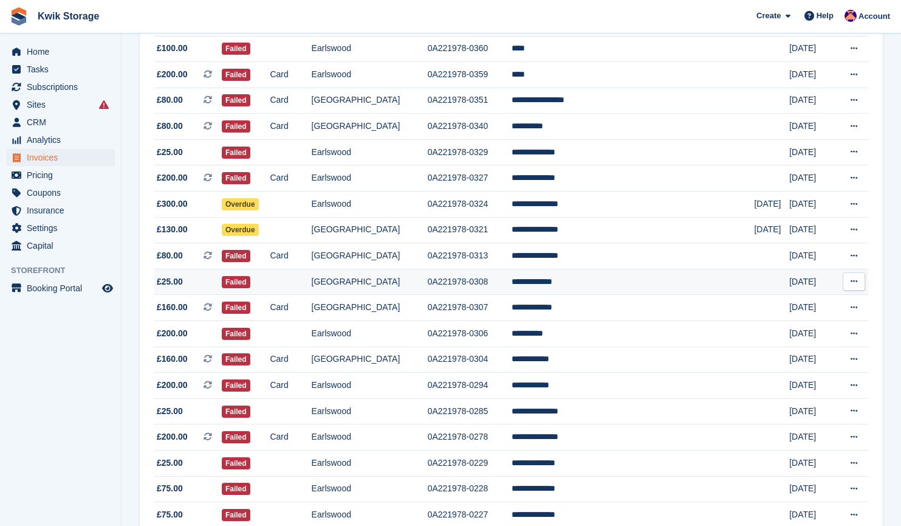
scroll to position [935, 0]
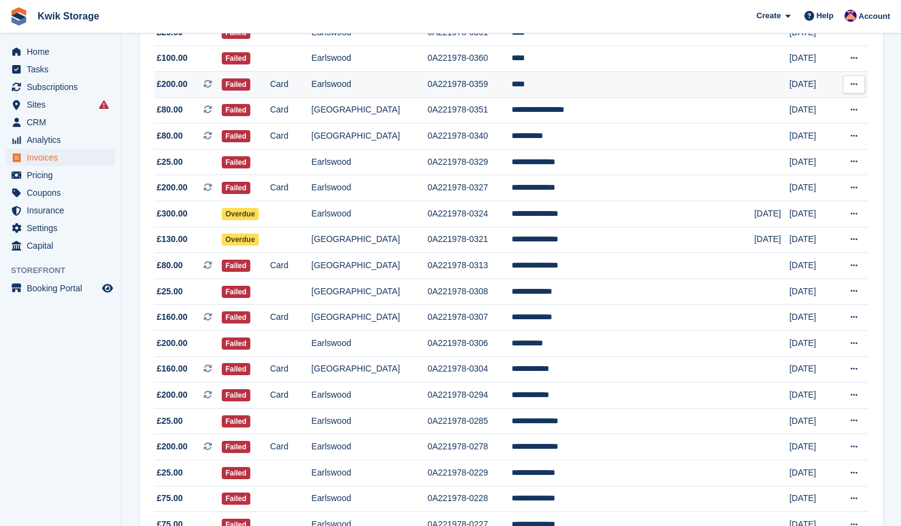
click td "Failed"
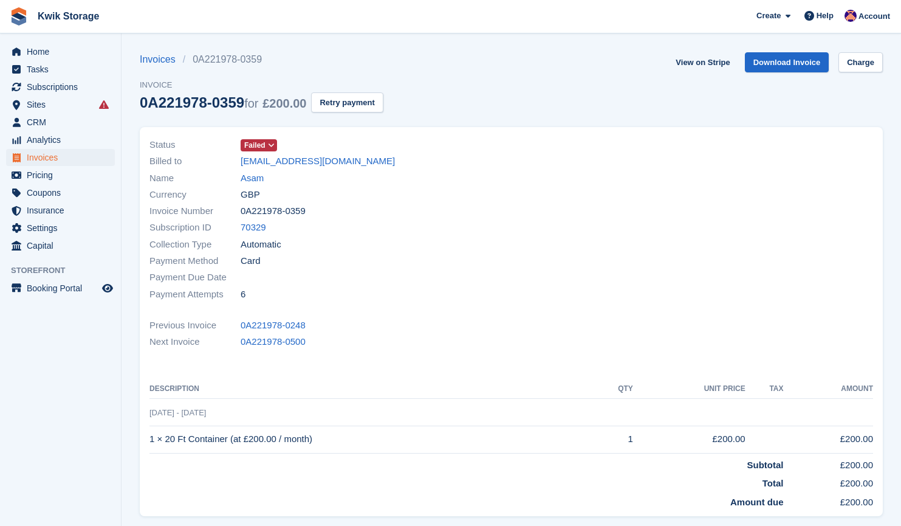
click at [269, 148] on icon at bounding box center [271, 145] width 7 height 7
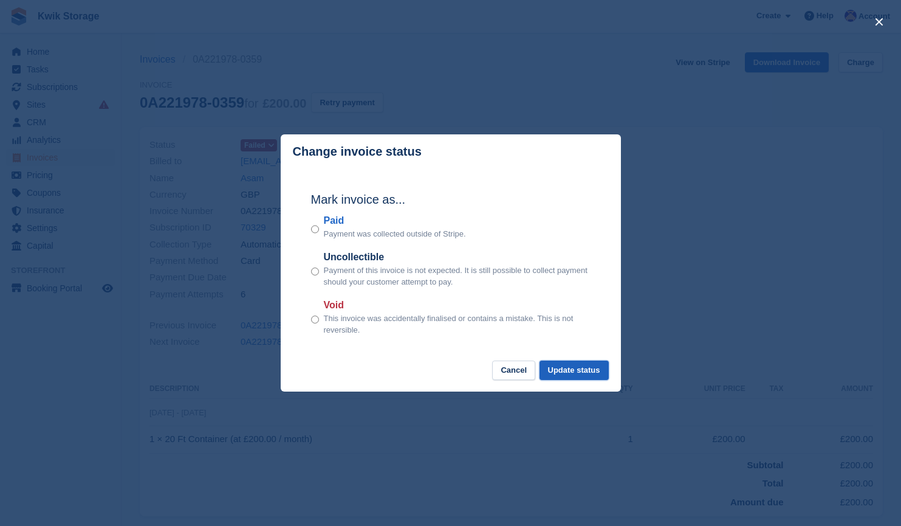
click at [572, 367] on button "Update status" at bounding box center [574, 370] width 69 height 20
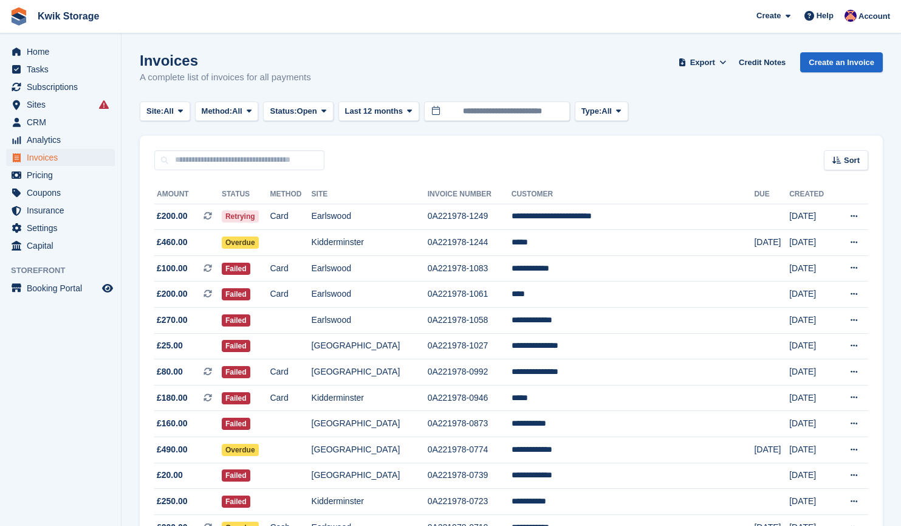
scroll to position [935, 0]
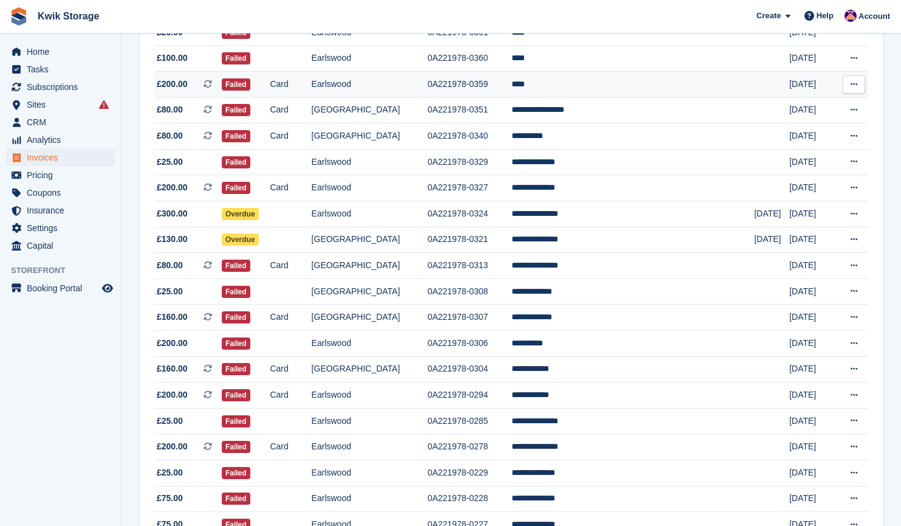
click at [199, 93] on td "£200.00 This is a recurring subscription invoice." at bounding box center [187, 85] width 67 height 26
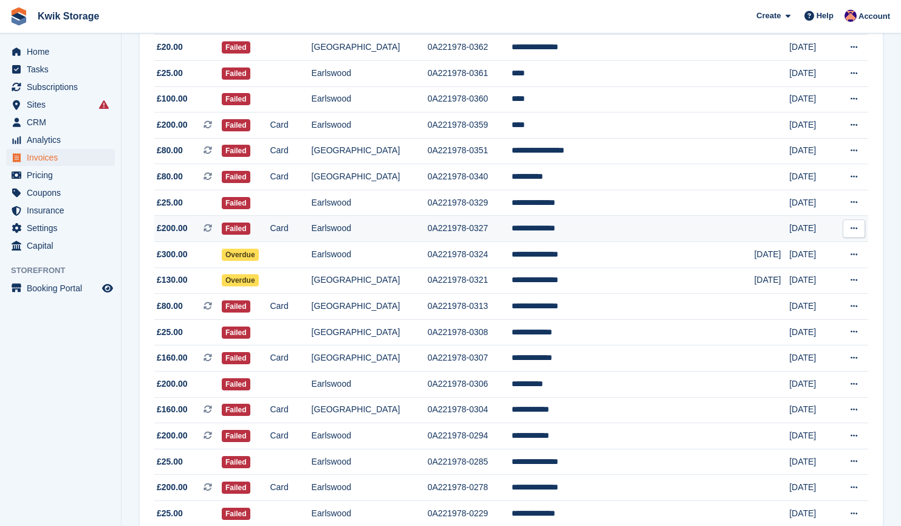
scroll to position [893, 0]
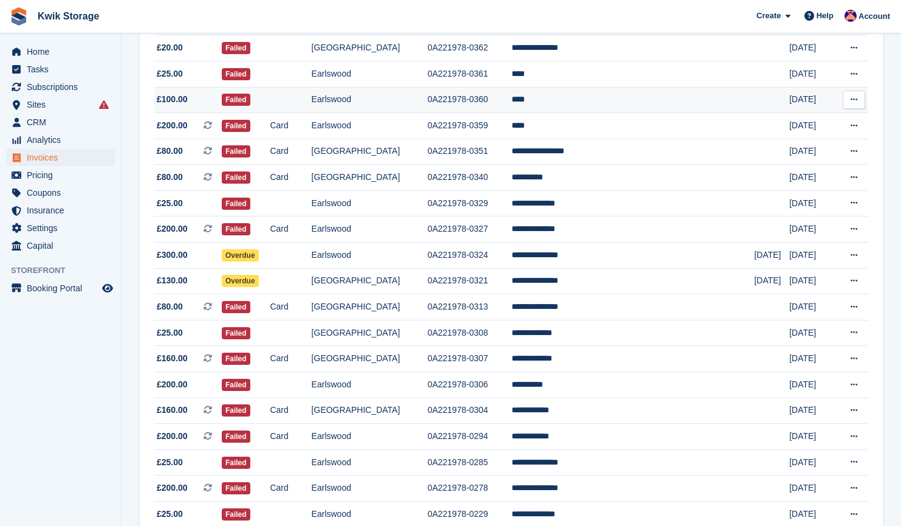
click at [222, 101] on span "£100.00" at bounding box center [187, 99] width 67 height 13
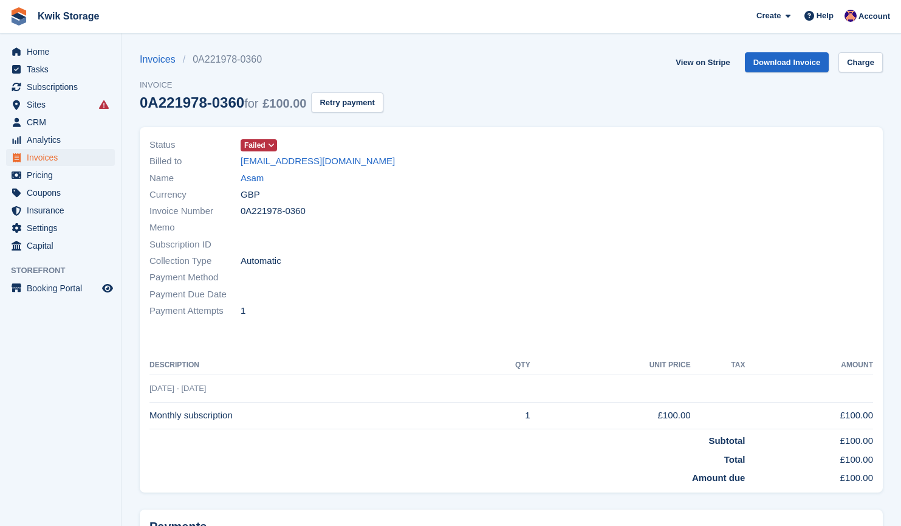
click at [268, 142] on icon at bounding box center [271, 145] width 7 height 7
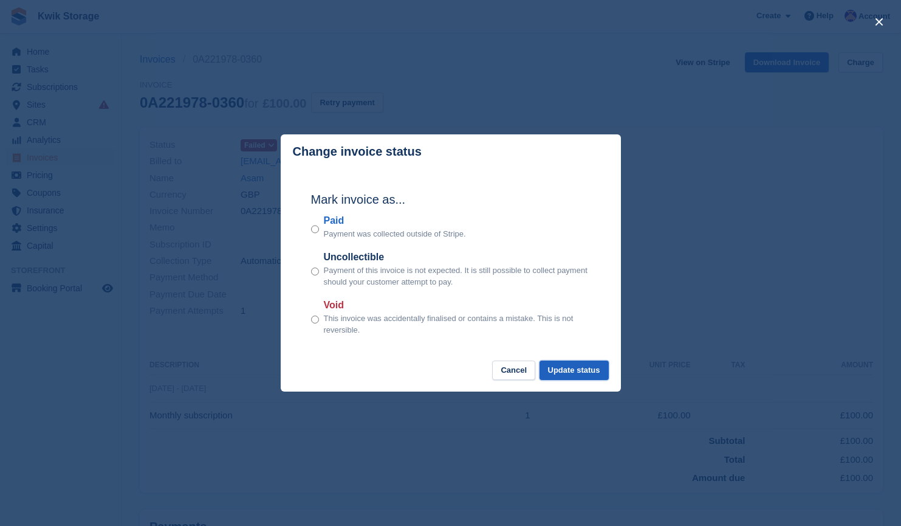
click at [583, 377] on button "Update status" at bounding box center [574, 370] width 69 height 20
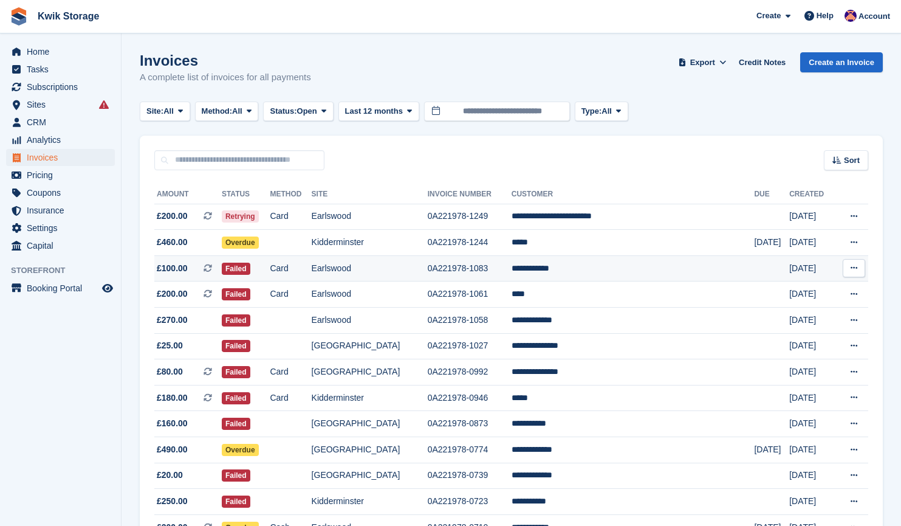
click at [209, 275] on td "£100.00 This is a recurring subscription invoice." at bounding box center [187, 268] width 67 height 26
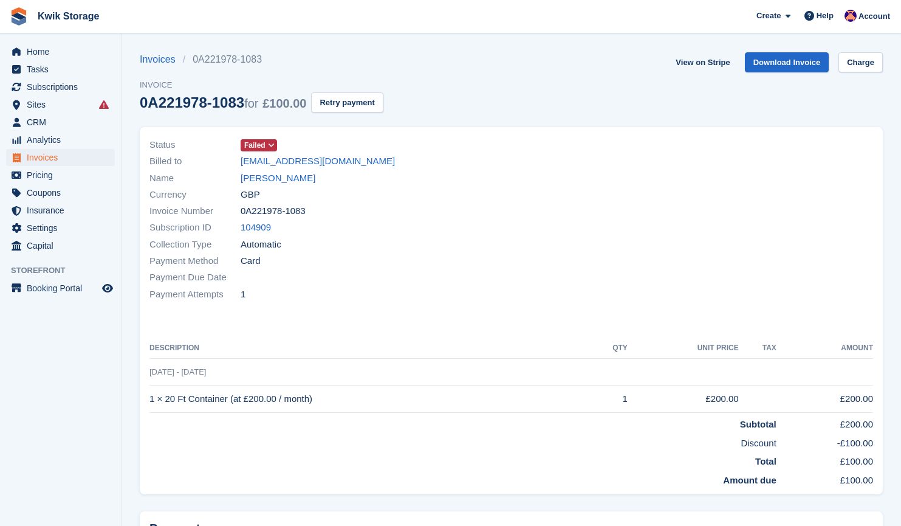
click at [263, 140] on span "Failed" at bounding box center [254, 145] width 21 height 11
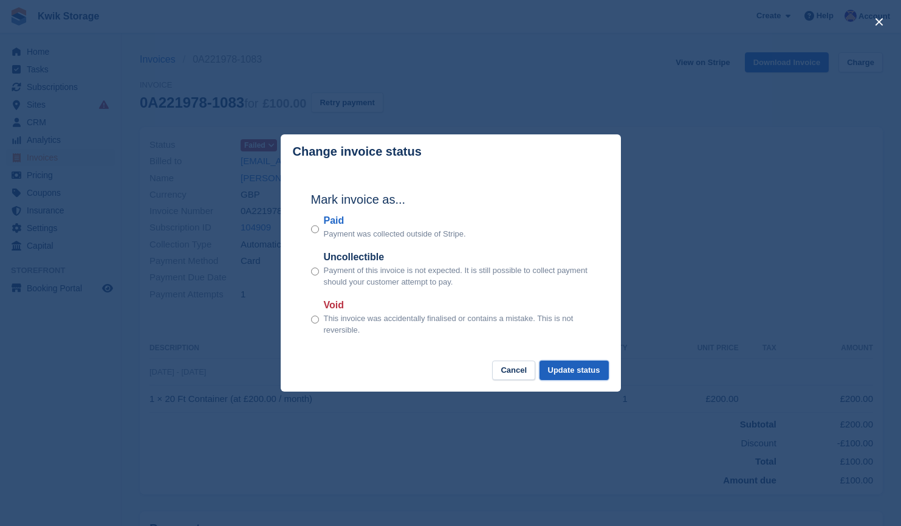
drag, startPoint x: 580, startPoint y: 370, endPoint x: 593, endPoint y: 374, distance: 13.3
click at [593, 374] on button "Update status" at bounding box center [574, 370] width 69 height 20
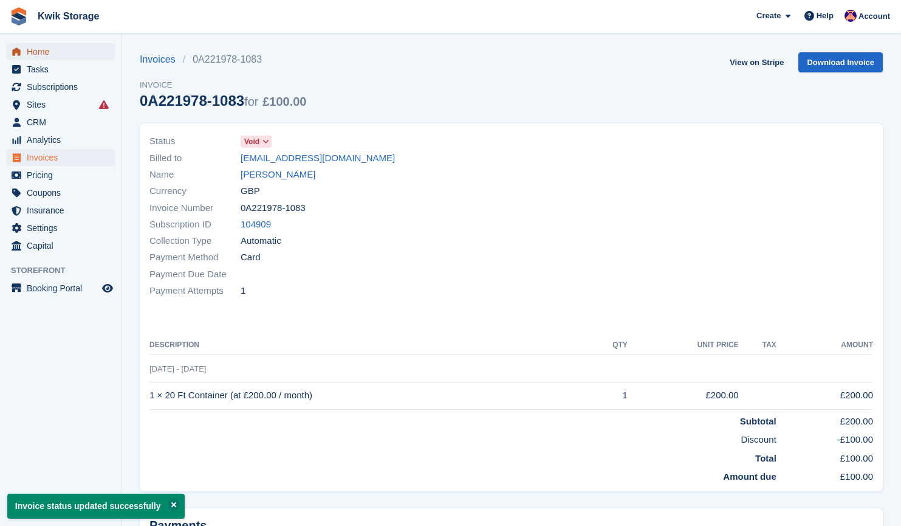
click at [75, 53] on span "Home" at bounding box center [63, 51] width 73 height 17
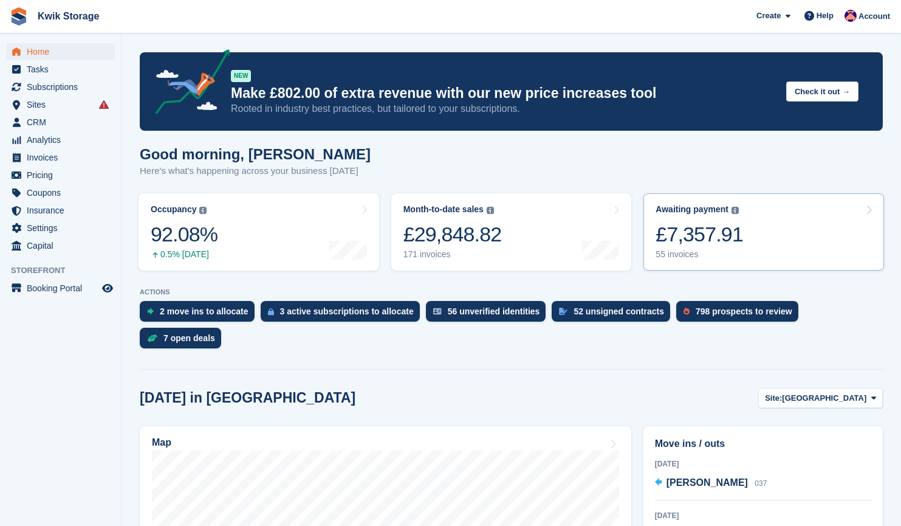
click at [803, 244] on link "Awaiting payment The total outstanding balance on all open invoices. £7,357.91 …" at bounding box center [764, 231] width 241 height 77
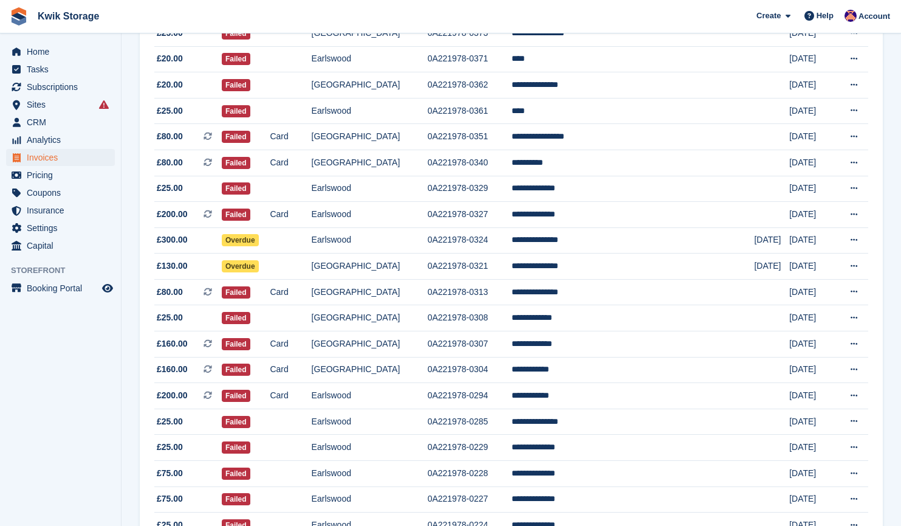
scroll to position [1032, 0]
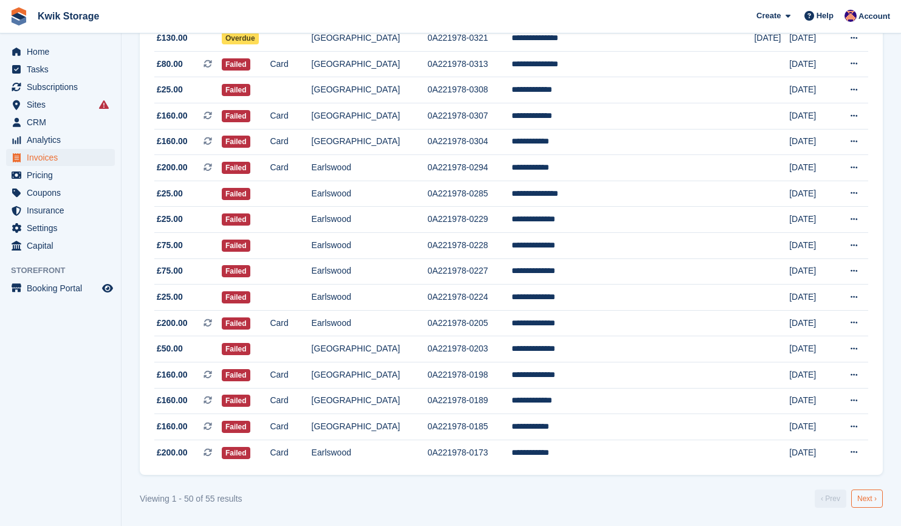
click at [862, 497] on link "Next ›" at bounding box center [867, 498] width 32 height 18
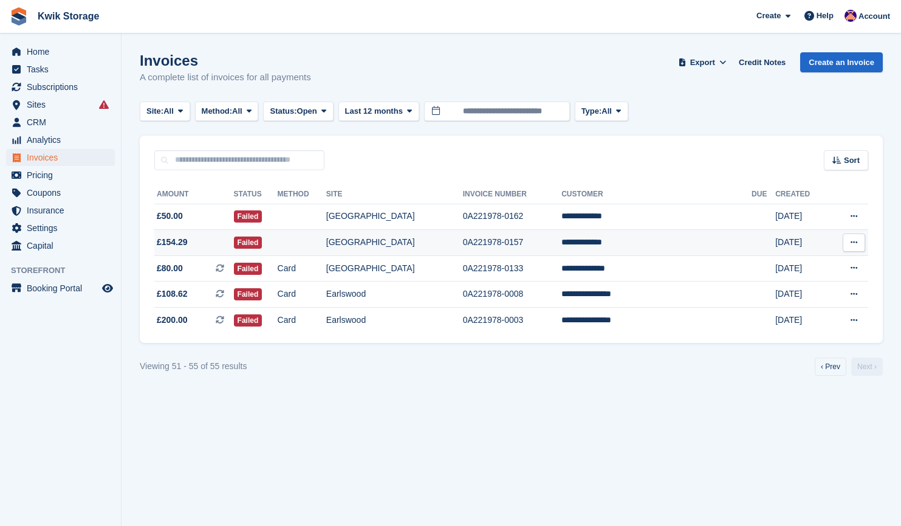
click at [197, 241] on span "£154.29" at bounding box center [194, 242] width 80 height 13
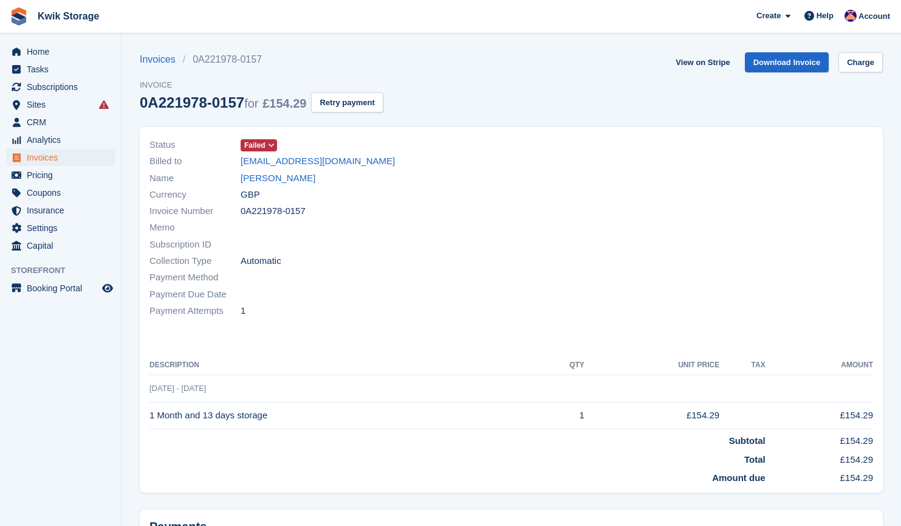
click at [269, 145] on icon at bounding box center [271, 145] width 7 height 7
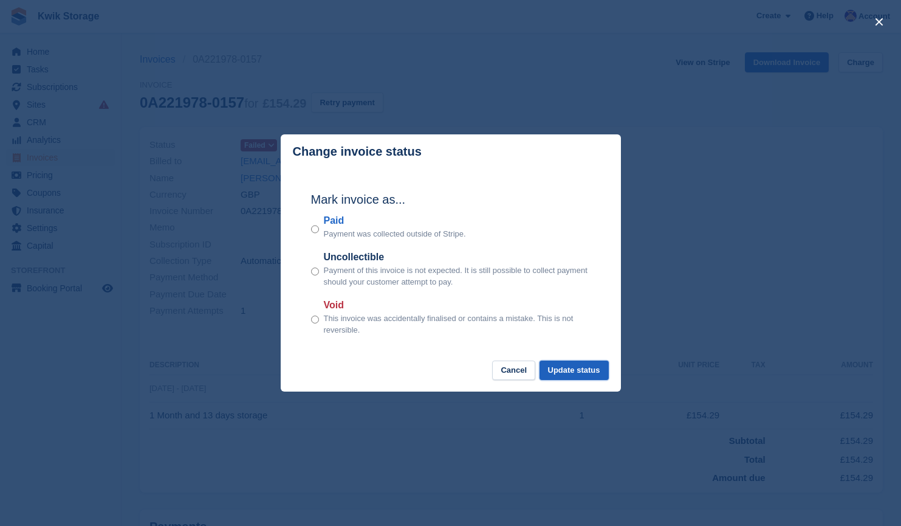
click at [566, 375] on button "Update status" at bounding box center [574, 370] width 69 height 20
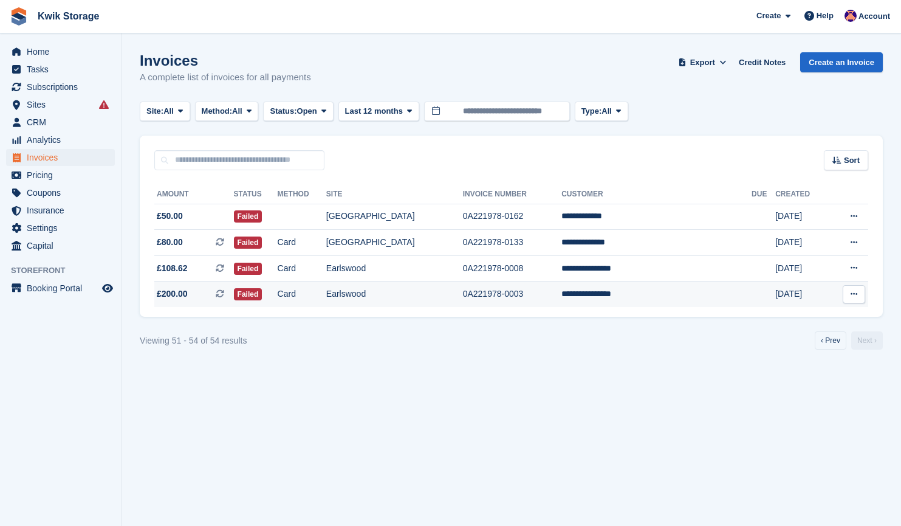
click at [209, 287] on td "£200.00 This is a recurring subscription invoice." at bounding box center [194, 294] width 80 height 26
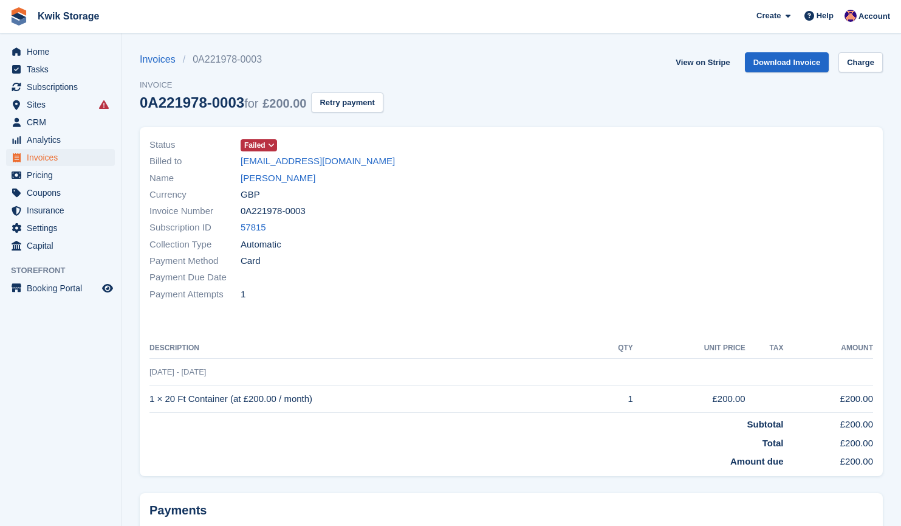
click at [262, 144] on span "Failed" at bounding box center [254, 145] width 21 height 11
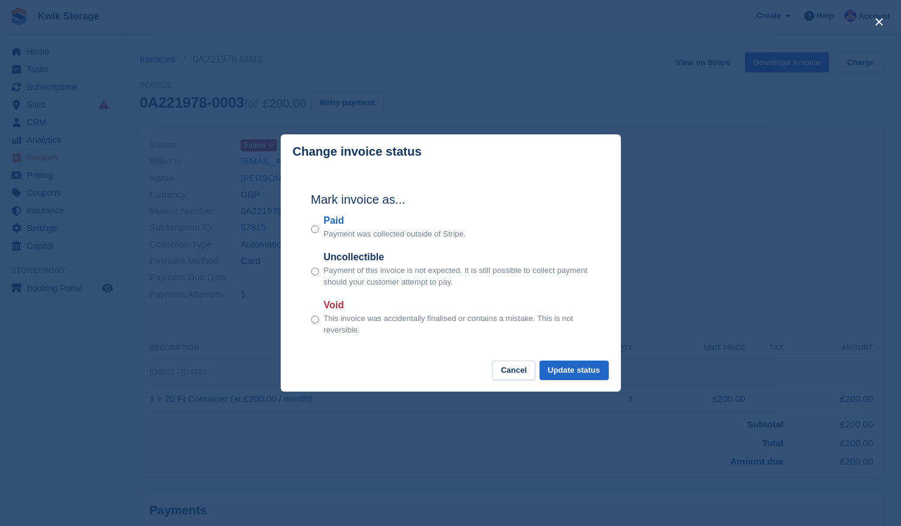
click at [320, 323] on div "Void This invoice was accidentally finalised or contains a mistake. This is not…" at bounding box center [451, 317] width 280 height 38
click at [583, 379] on button "Update status" at bounding box center [574, 370] width 69 height 20
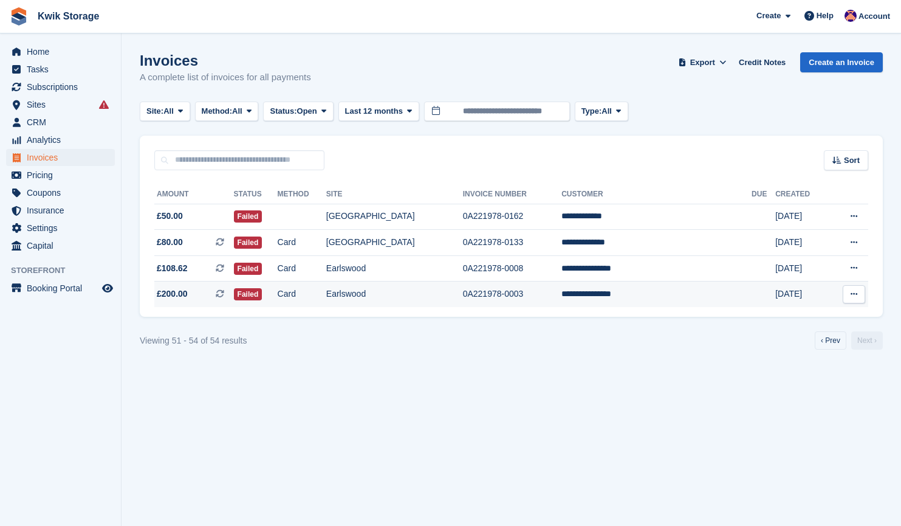
click at [200, 292] on span "£200.00 This is a recurring subscription invoice." at bounding box center [194, 293] width 80 height 13
click at [208, 263] on span "£108.62 This is a recurring subscription invoice." at bounding box center [194, 268] width 80 height 13
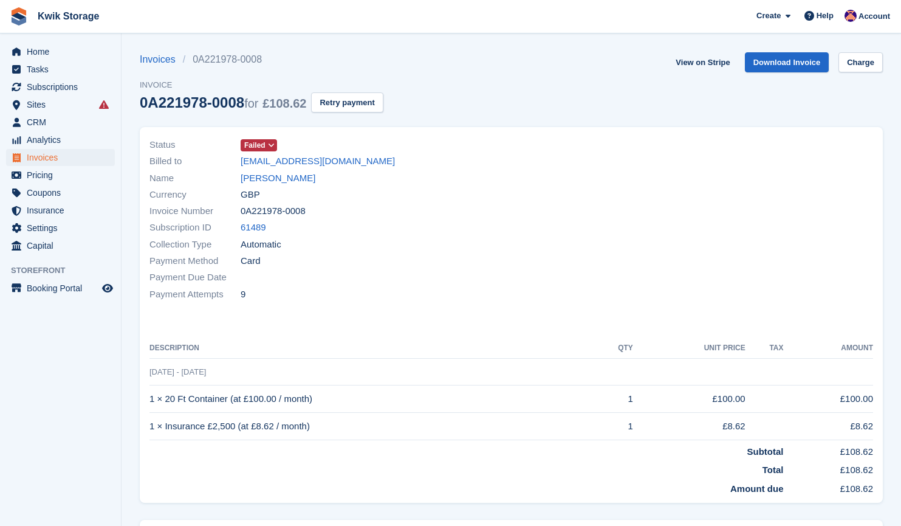
click at [256, 142] on span "Failed" at bounding box center [254, 145] width 21 height 11
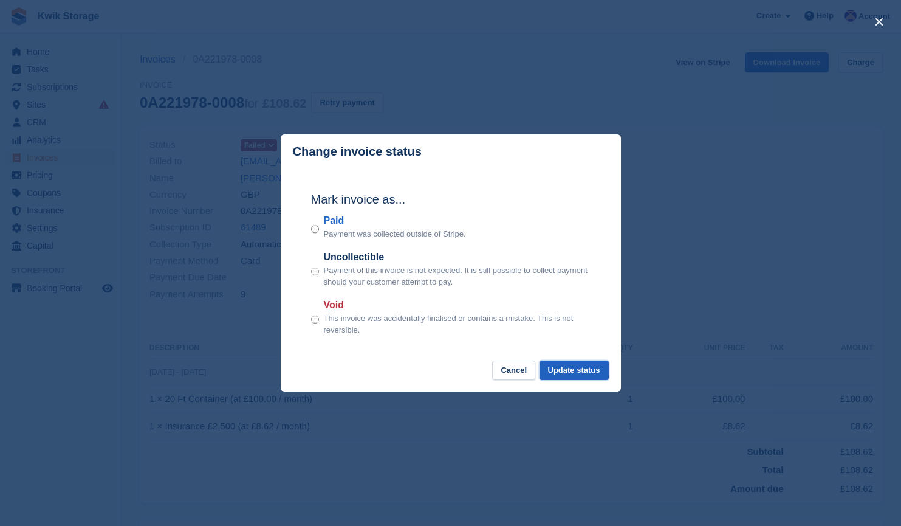
click at [592, 366] on button "Update status" at bounding box center [574, 370] width 69 height 20
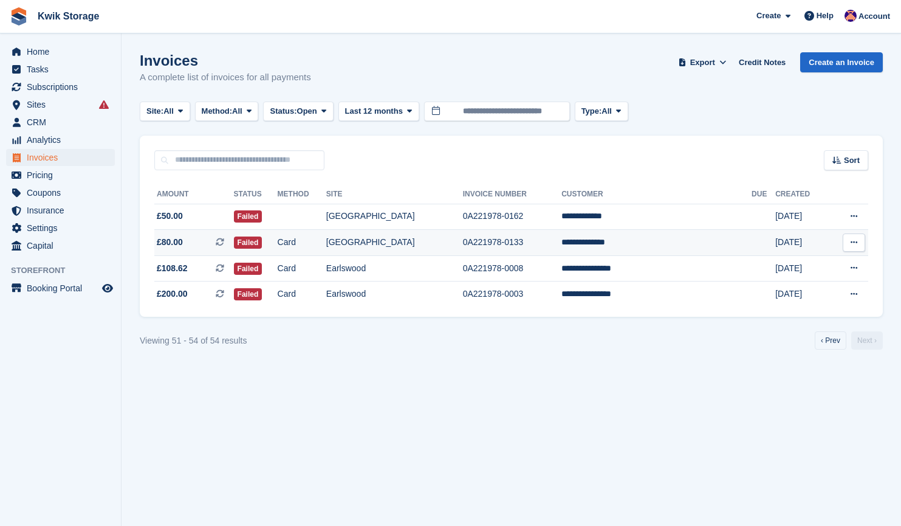
click at [222, 240] on span "£80.00 This is a recurring subscription invoice." at bounding box center [194, 242] width 80 height 13
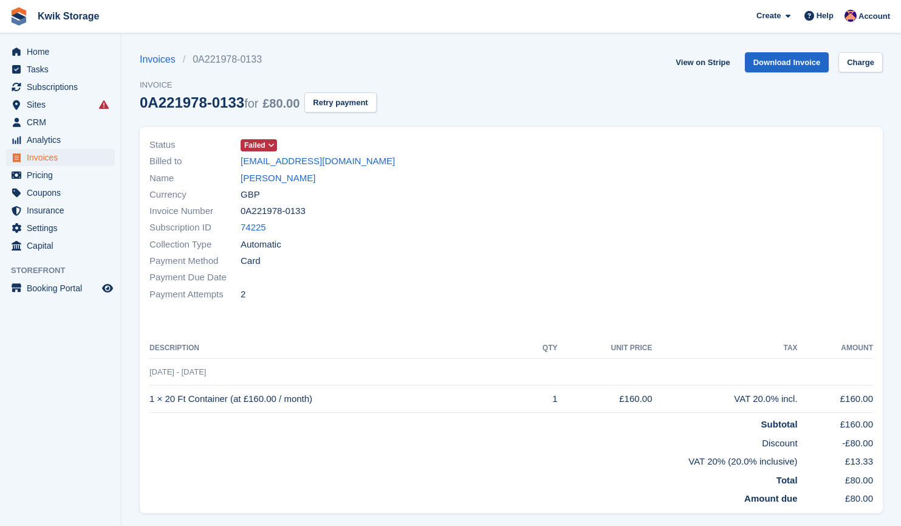
click at [269, 146] on icon at bounding box center [271, 145] width 7 height 7
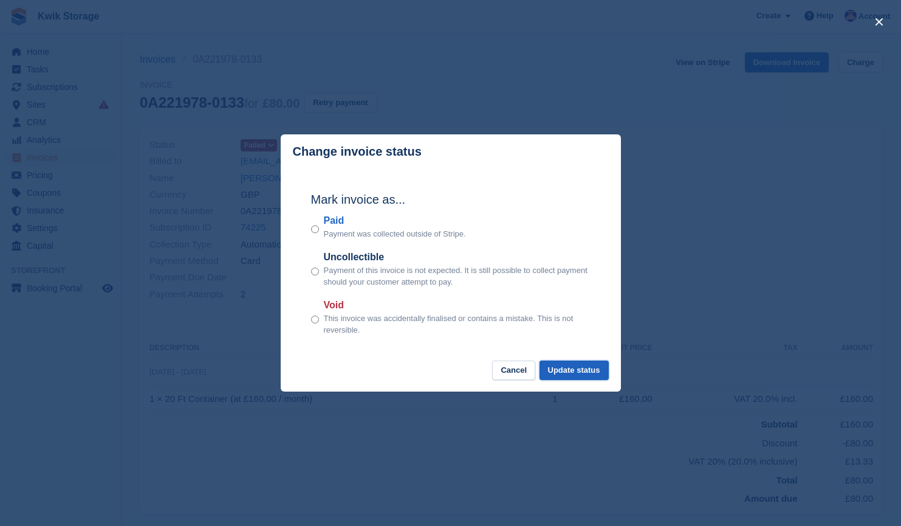
click at [579, 376] on button "Update status" at bounding box center [574, 370] width 69 height 20
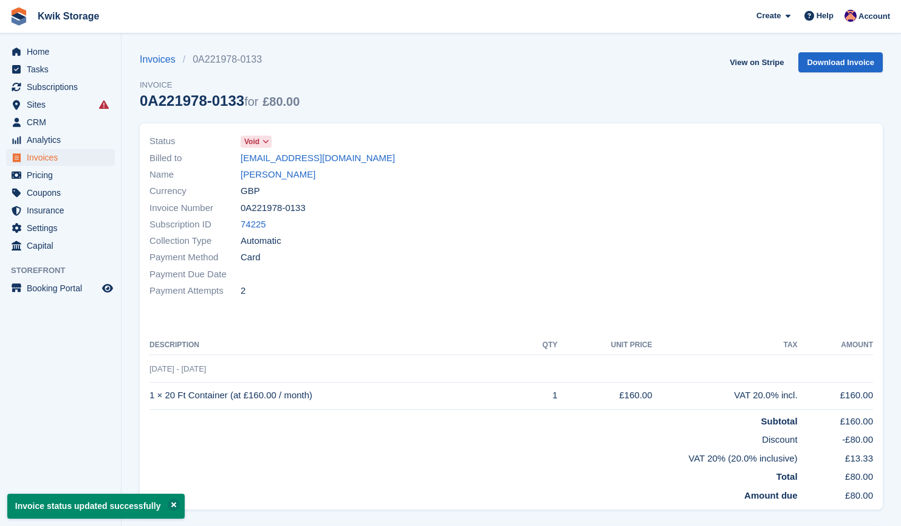
click at [579, 376] on td "[DATE] - [DATE]" at bounding box center [511, 368] width 724 height 27
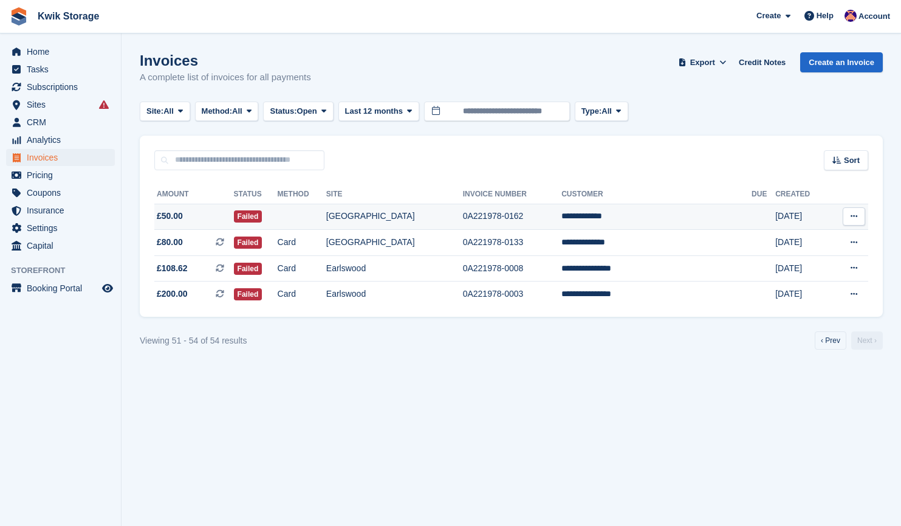
click at [207, 223] on td "£50.00" at bounding box center [194, 217] width 80 height 26
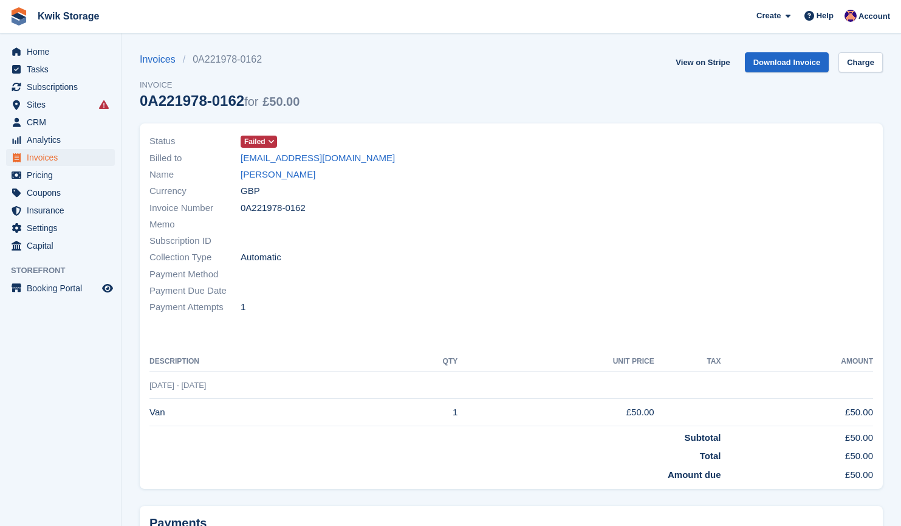
click at [273, 144] on icon at bounding box center [271, 141] width 7 height 7
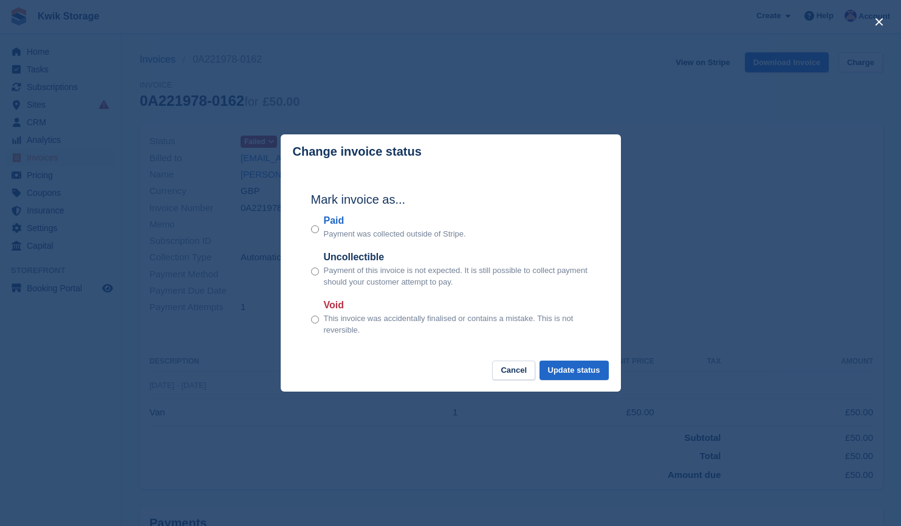
click at [572, 382] on footer "Cancel Update status" at bounding box center [451, 376] width 340 height 32
click at [580, 376] on button "Update status" at bounding box center [574, 370] width 69 height 20
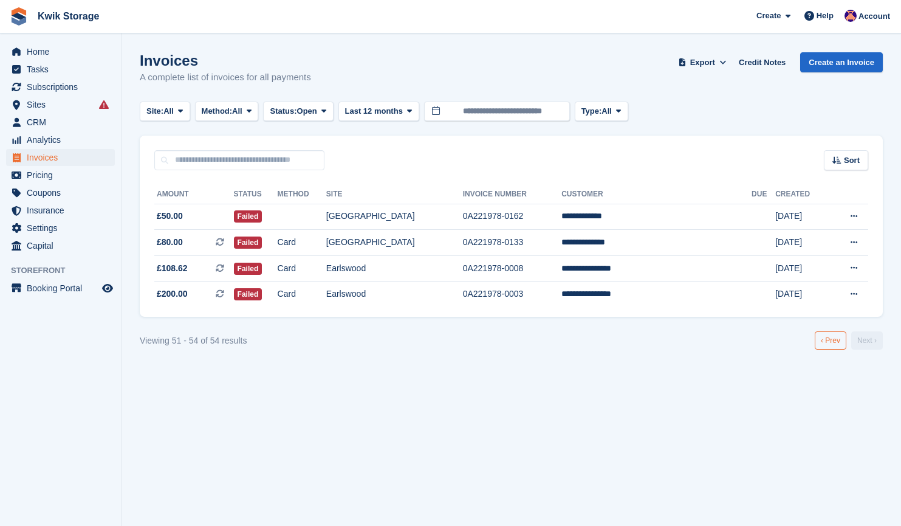
click at [819, 342] on link "‹ Prev" at bounding box center [831, 340] width 32 height 18
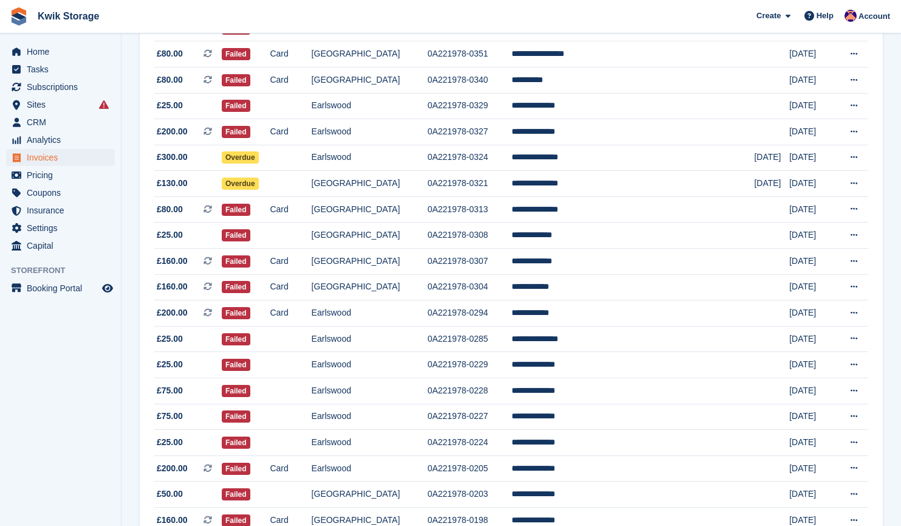
scroll to position [1032, 0]
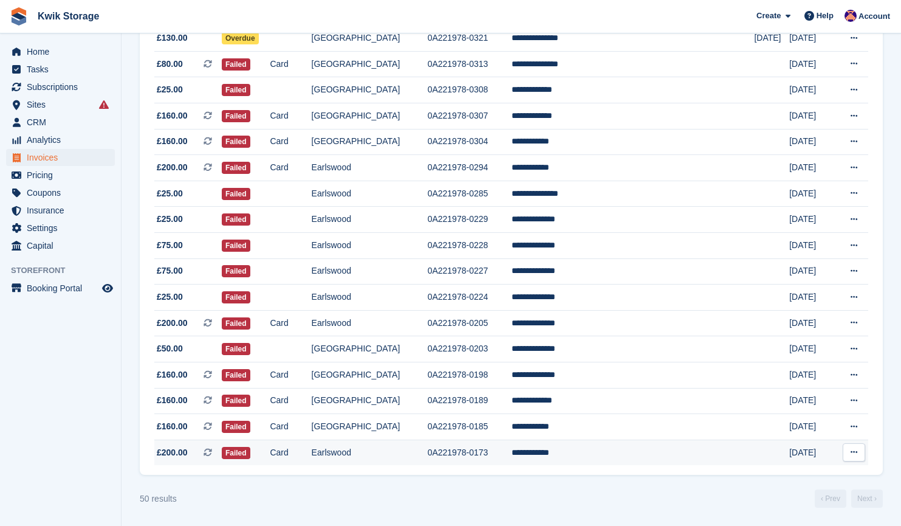
click at [183, 447] on span "£200.00" at bounding box center [172, 452] width 31 height 13
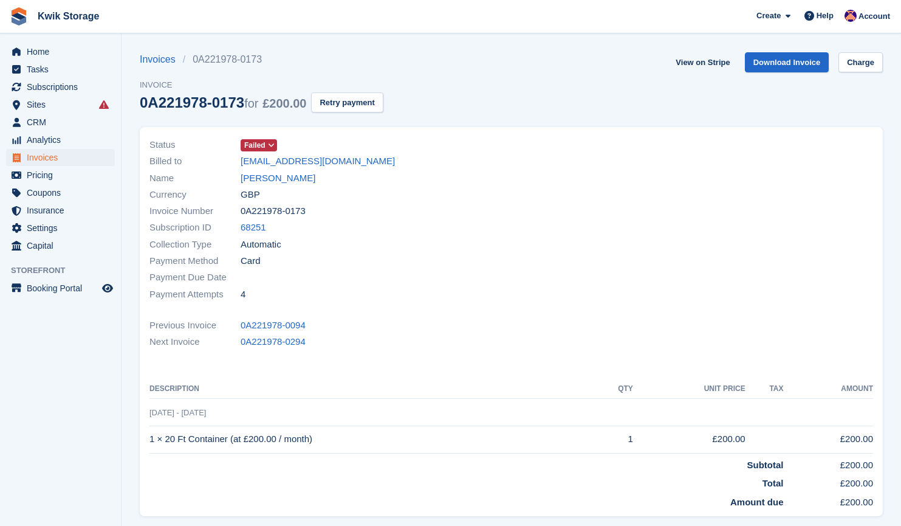
click at [267, 145] on span at bounding box center [272, 145] width 10 height 10
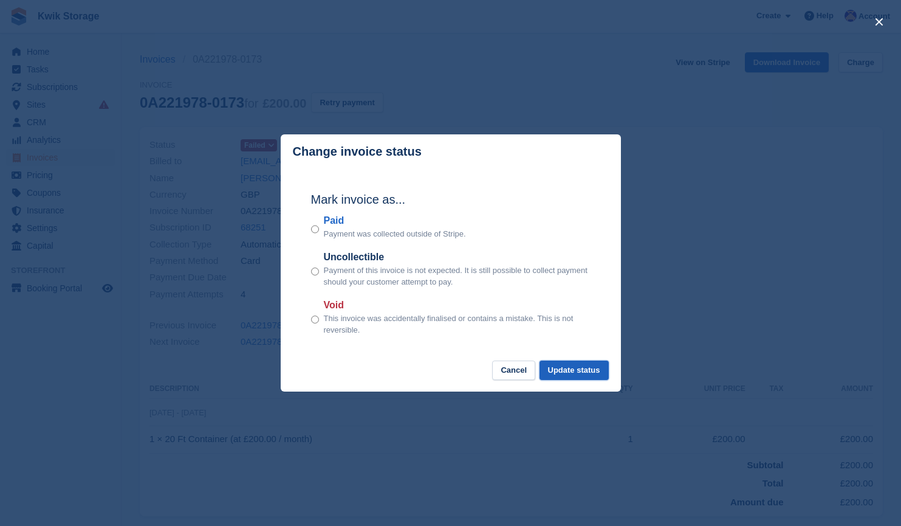
click at [569, 378] on button "Update status" at bounding box center [574, 370] width 69 height 20
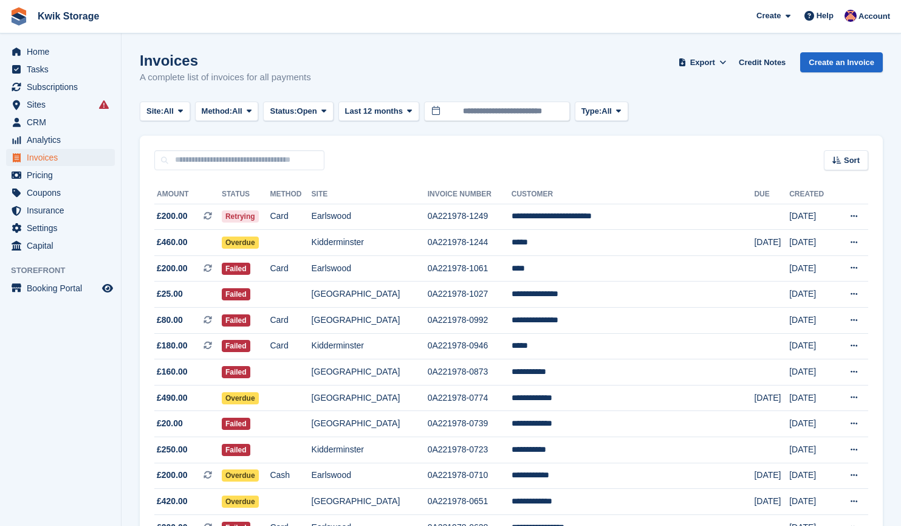
scroll to position [1007, 0]
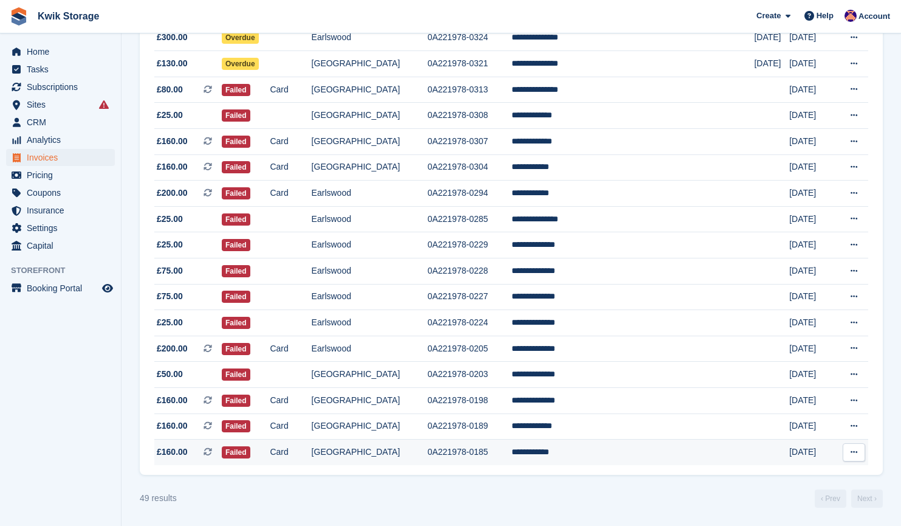
click at [216, 453] on span "£160.00 This is a recurring subscription invoice." at bounding box center [187, 451] width 67 height 13
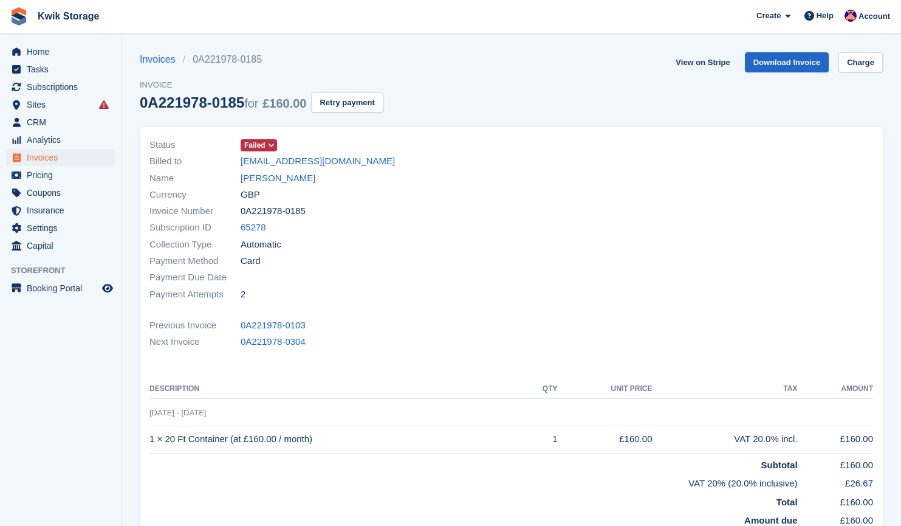
click at [270, 145] on icon at bounding box center [271, 145] width 7 height 7
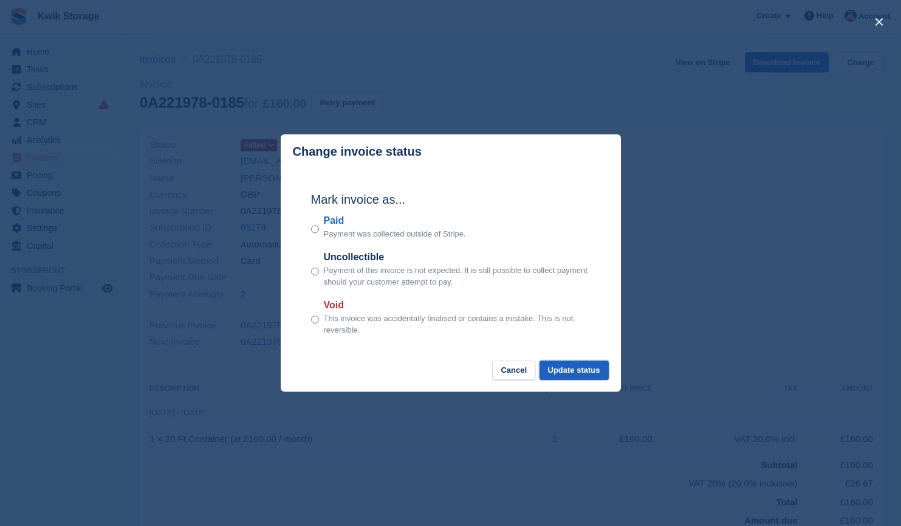
click at [583, 374] on button "Update status" at bounding box center [574, 370] width 69 height 20
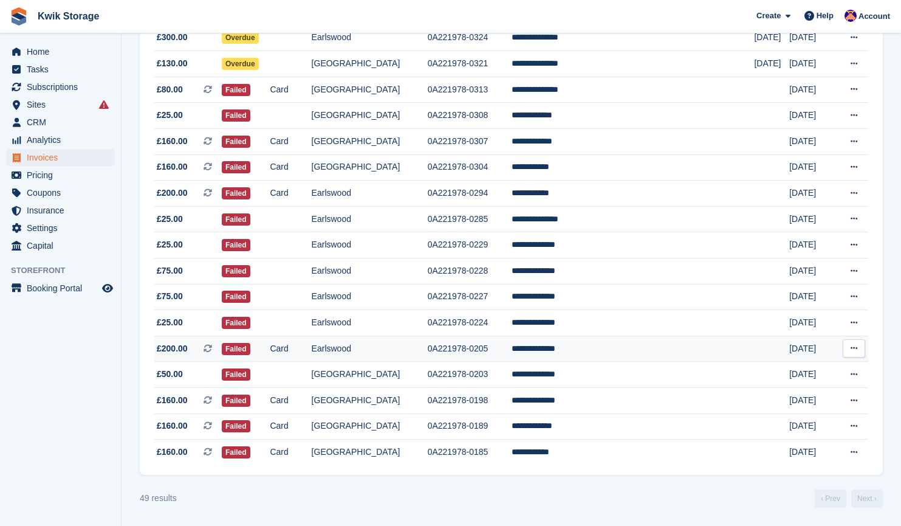
scroll to position [1007, 0]
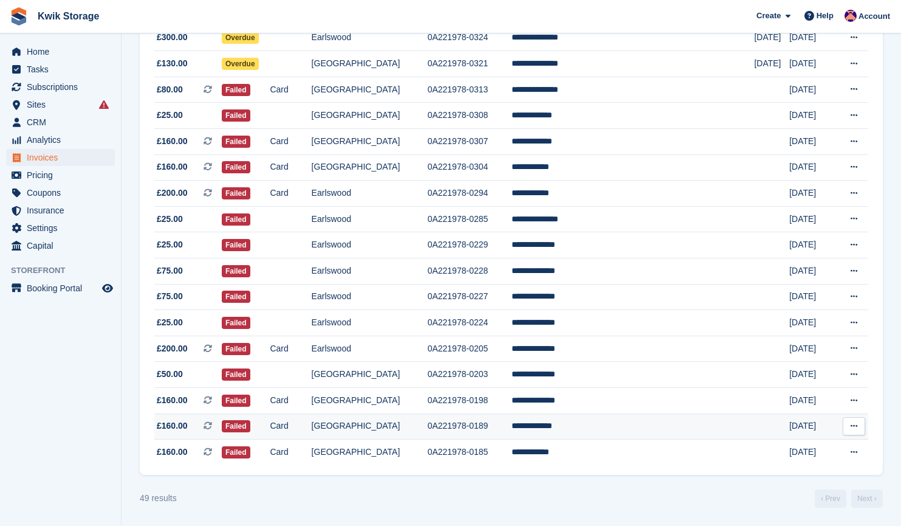
click at [204, 431] on span "£160.00 This is a recurring subscription invoice." at bounding box center [187, 425] width 67 height 13
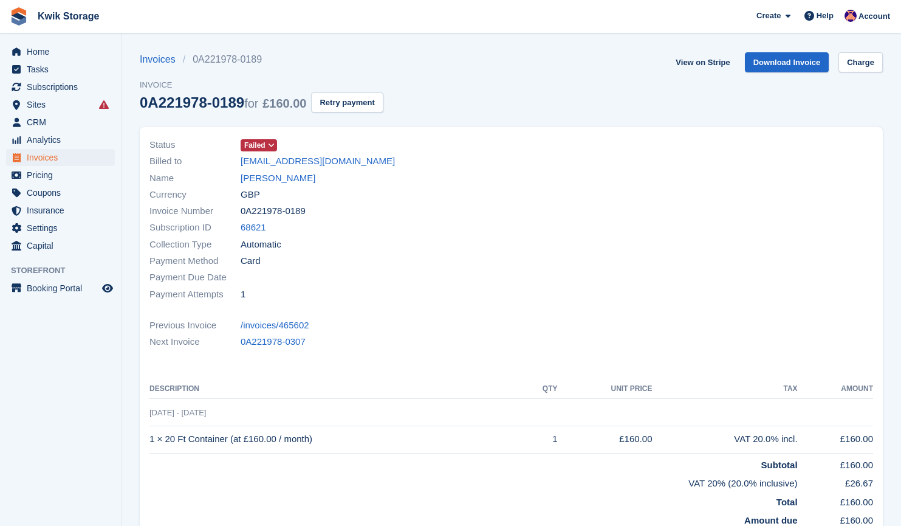
click at [257, 140] on span "Failed" at bounding box center [254, 145] width 21 height 11
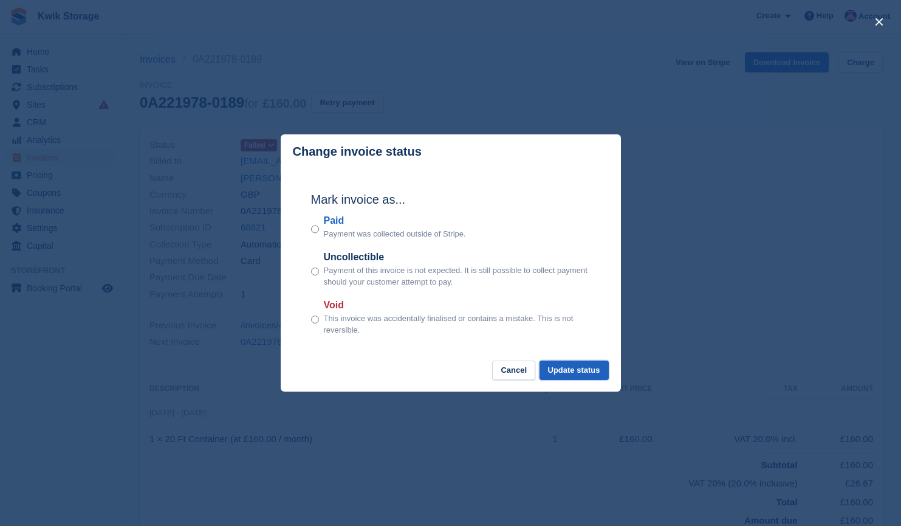
click at [578, 371] on button "Update status" at bounding box center [574, 370] width 69 height 20
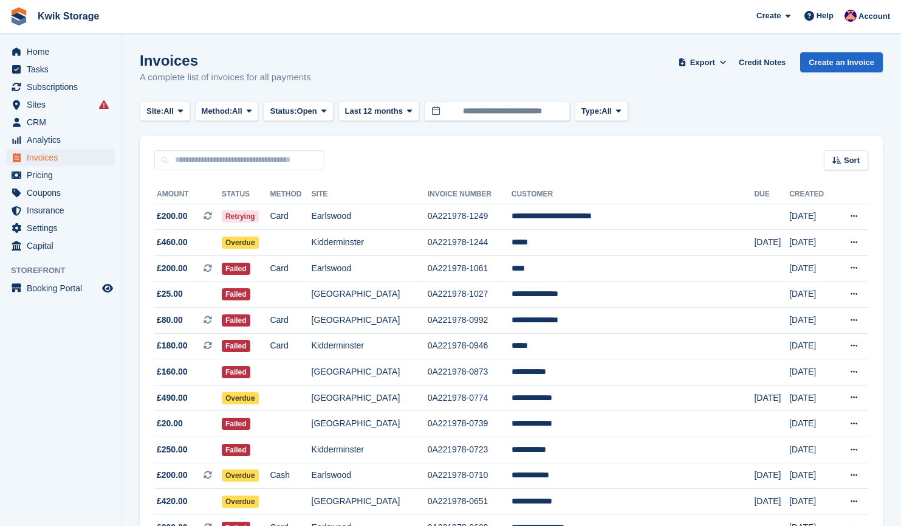
scroll to position [1007, 0]
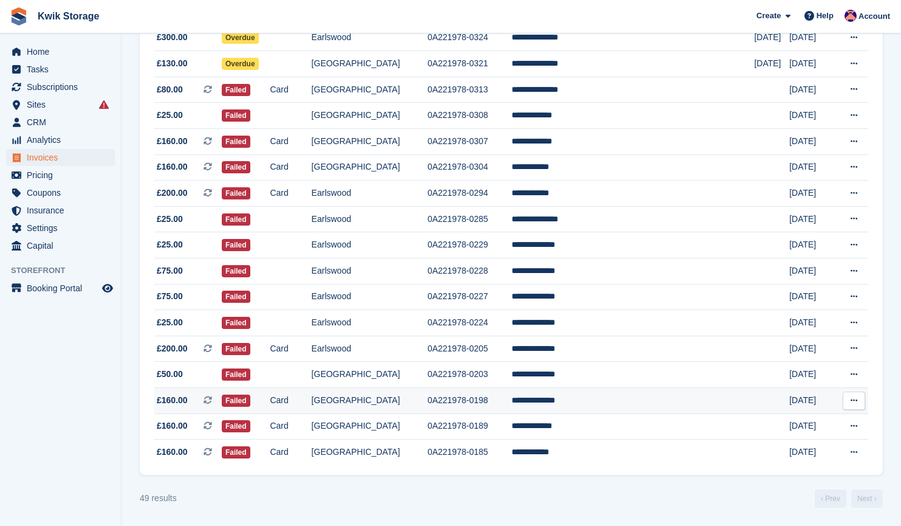
click at [215, 402] on span "£160.00 This is a recurring subscription invoice." at bounding box center [187, 400] width 67 height 13
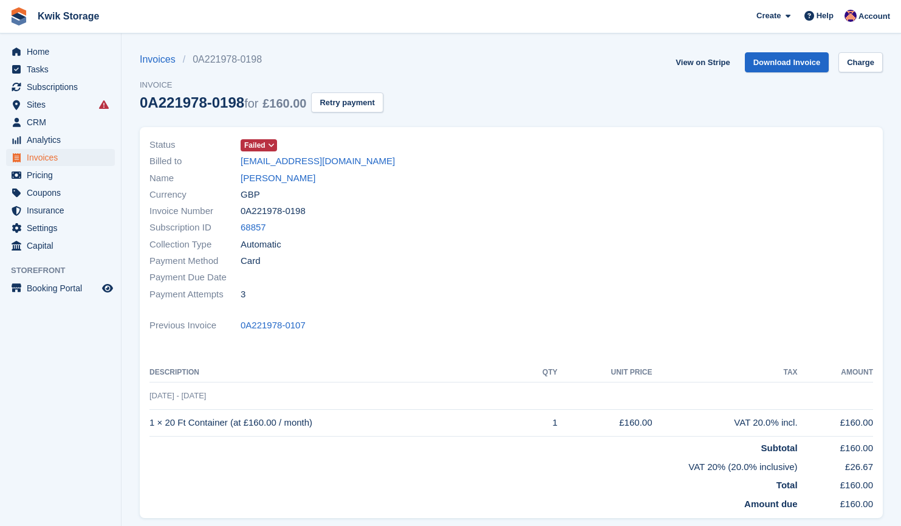
click at [262, 146] on span "Failed" at bounding box center [254, 145] width 21 height 11
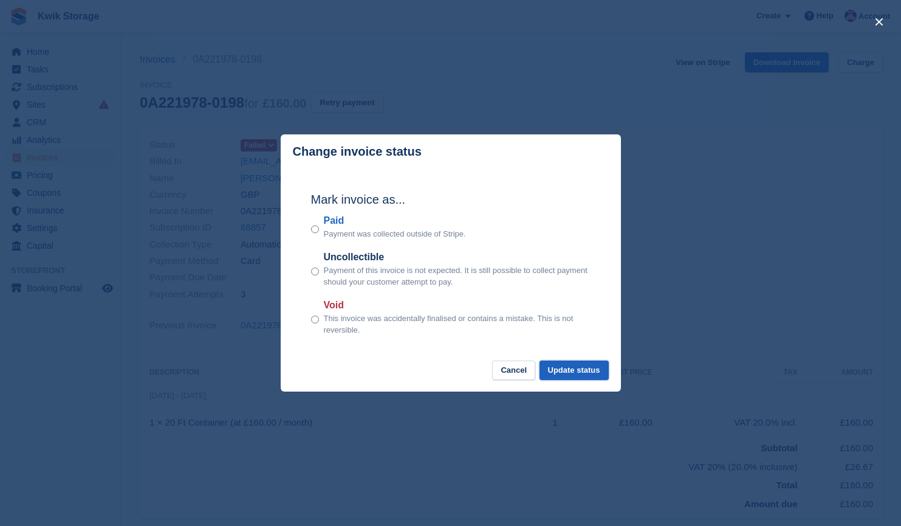
click at [577, 372] on button "Update status" at bounding box center [574, 370] width 69 height 20
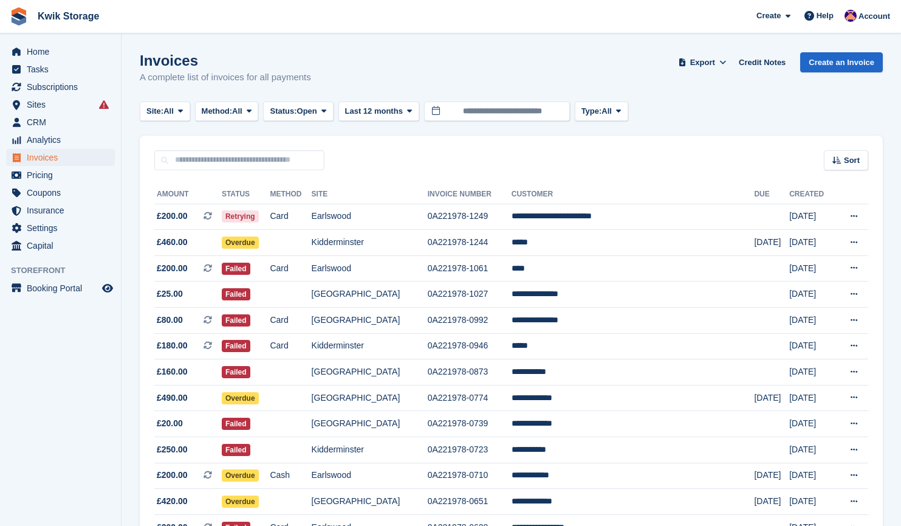
scroll to position [1007, 0]
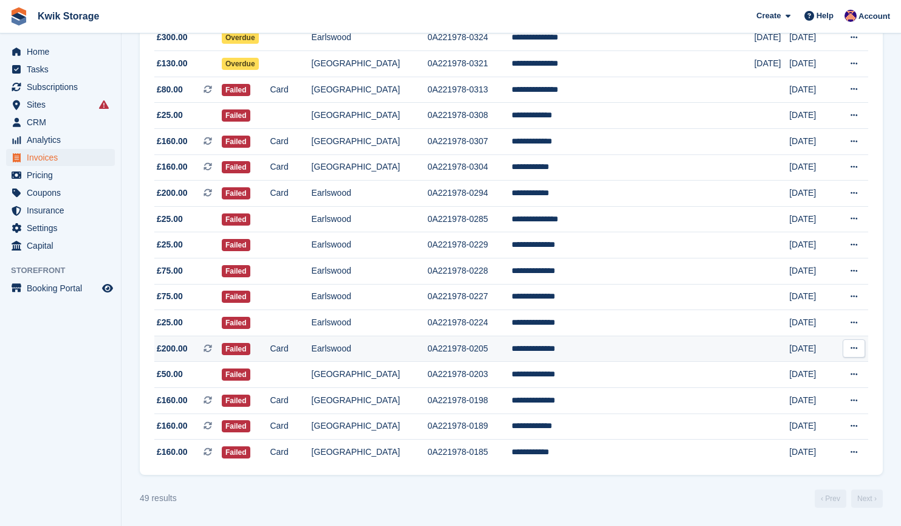
click at [196, 352] on span "£200.00 This is a recurring subscription invoice." at bounding box center [187, 348] width 67 height 13
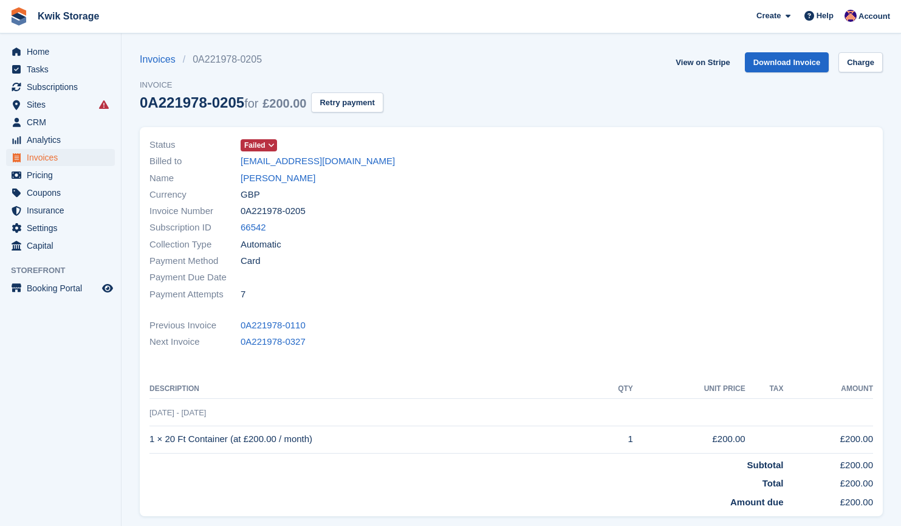
click at [271, 142] on icon at bounding box center [271, 145] width 7 height 7
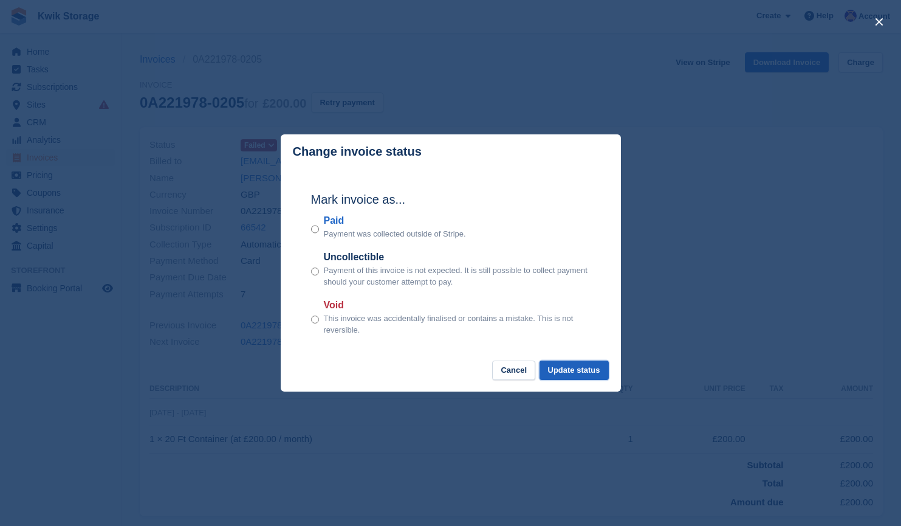
click at [582, 375] on button "Update status" at bounding box center [574, 370] width 69 height 20
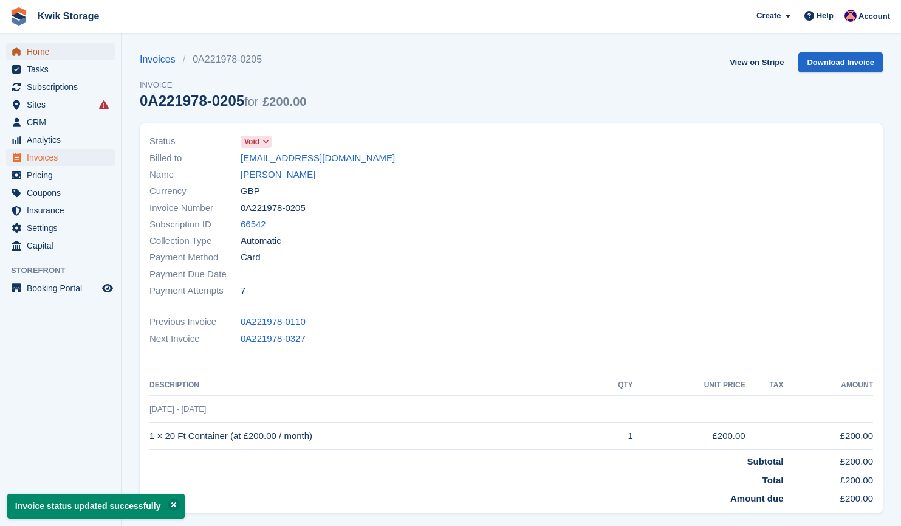
click at [54, 52] on span "Home" at bounding box center [63, 51] width 73 height 17
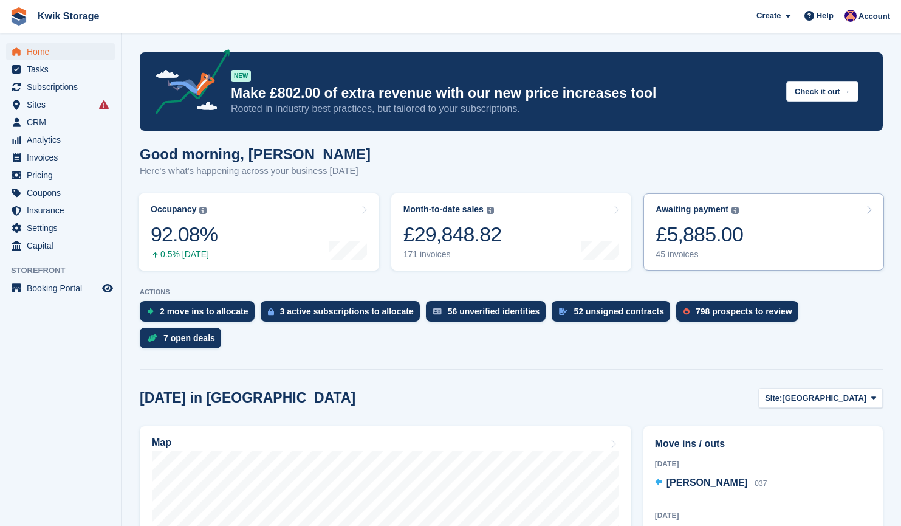
click at [815, 244] on link "Awaiting payment The total outstanding balance on all open invoices. £5,885.00 …" at bounding box center [764, 231] width 241 height 77
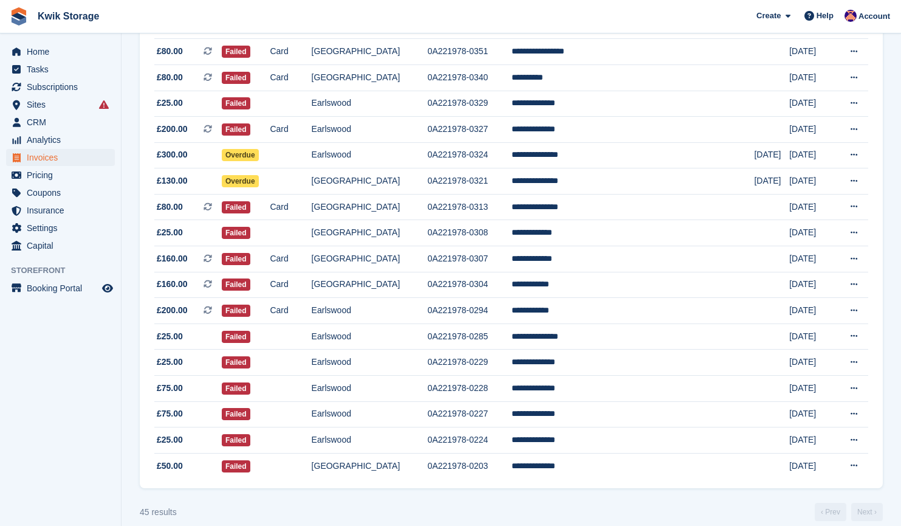
scroll to position [903, 0]
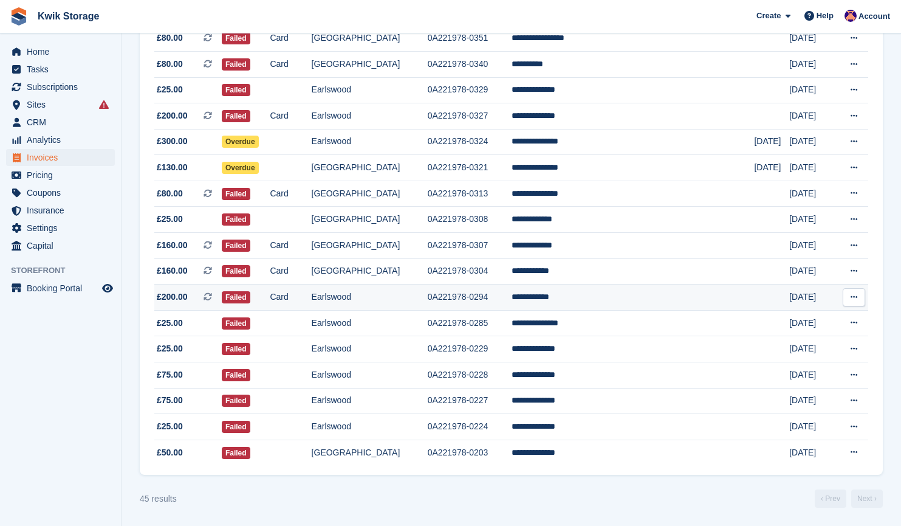
click at [187, 290] on span "£200.00 This is a recurring subscription invoice." at bounding box center [187, 296] width 67 height 13
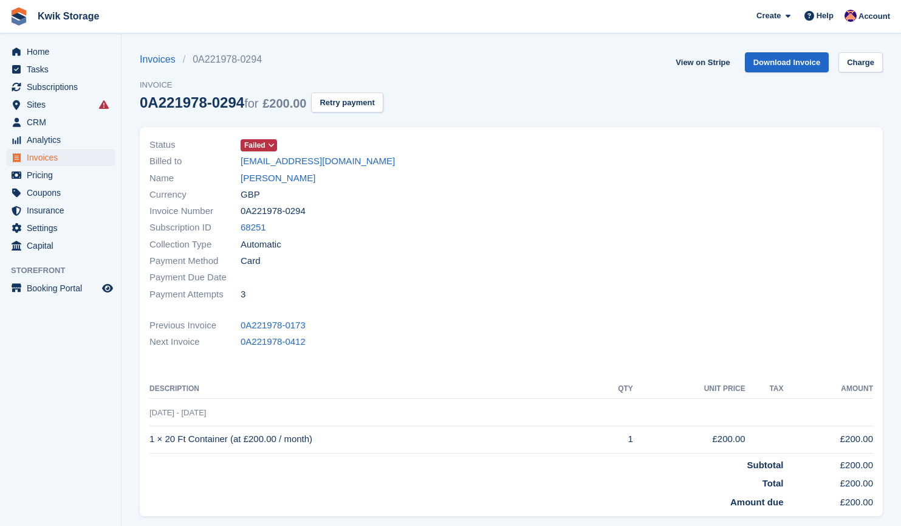
click at [265, 140] on span "Failed" at bounding box center [259, 145] width 36 height 12
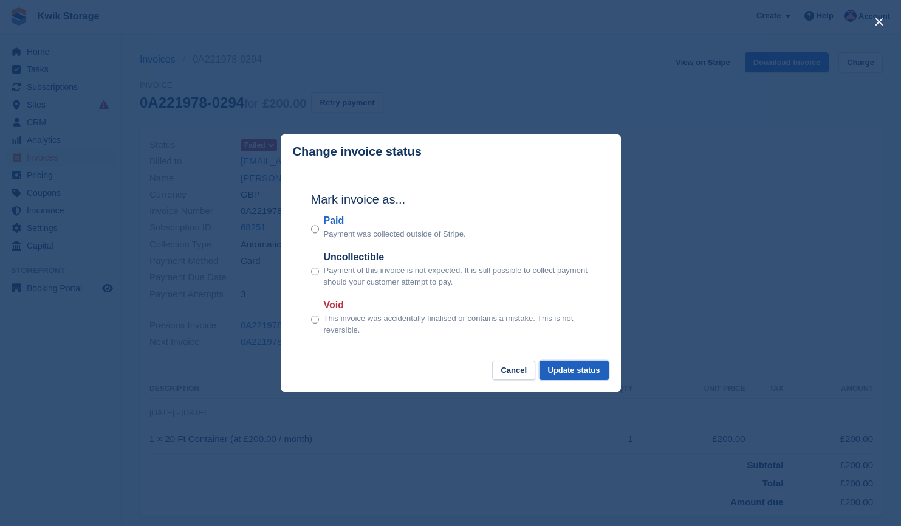
click at [590, 373] on button "Update status" at bounding box center [574, 370] width 69 height 20
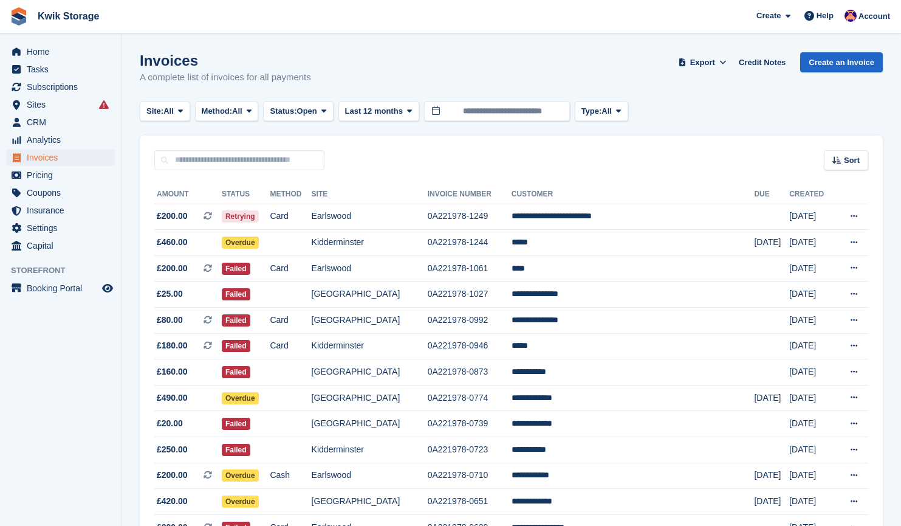
scroll to position [903, 0]
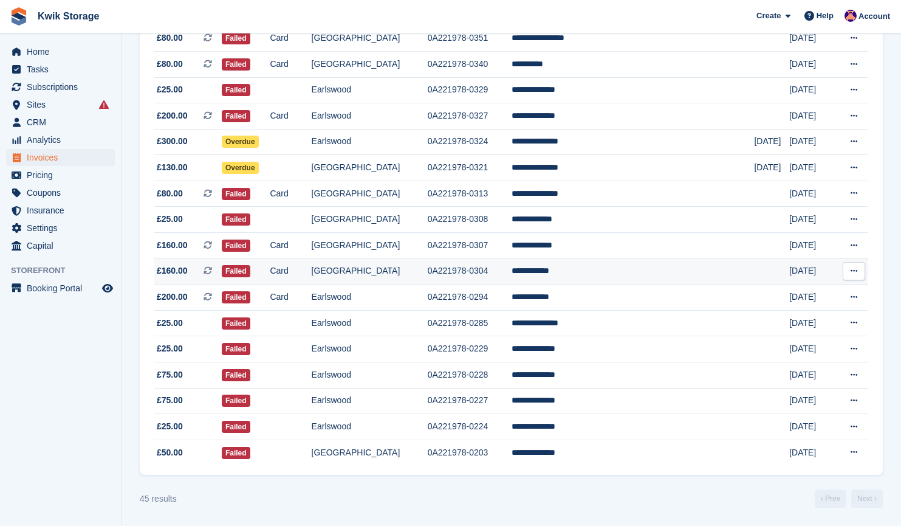
click at [199, 276] on span "£160.00 This is a recurring subscription invoice." at bounding box center [187, 270] width 67 height 13
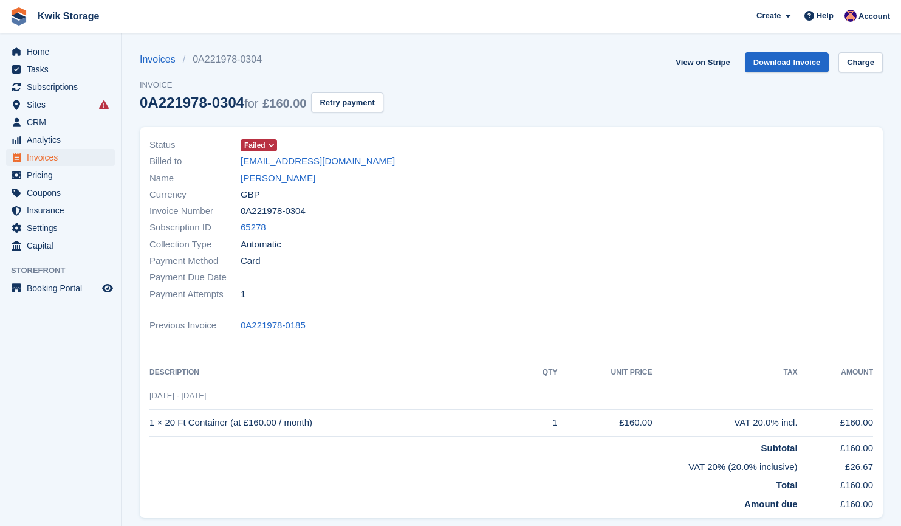
click at [255, 142] on span "Failed" at bounding box center [254, 145] width 21 height 11
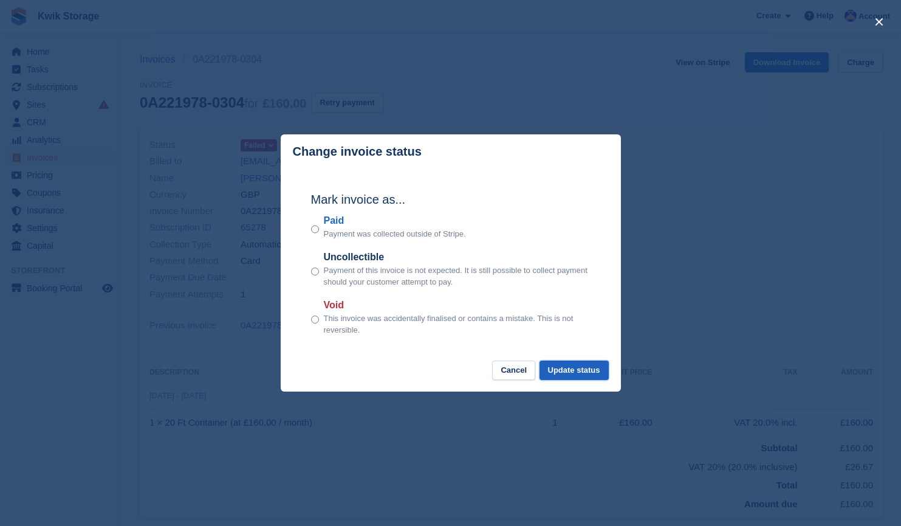
click at [552, 372] on button "Update status" at bounding box center [574, 370] width 69 height 20
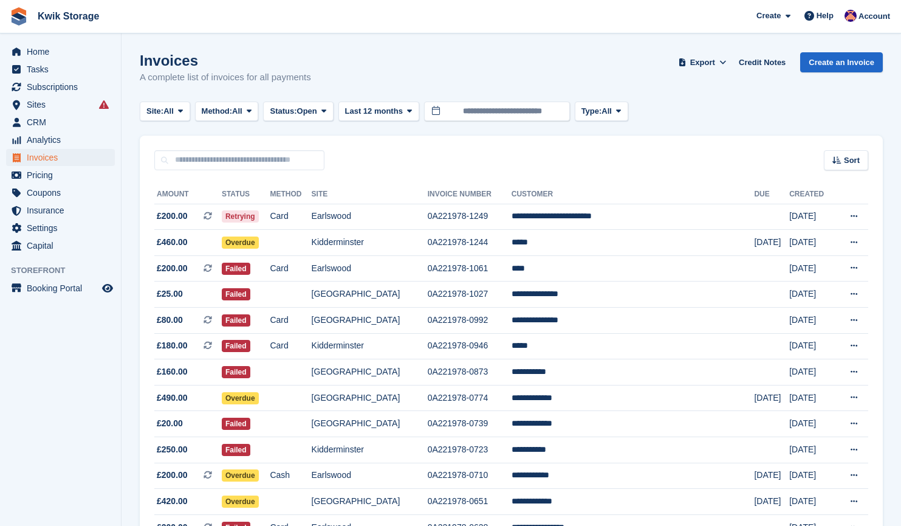
scroll to position [903, 0]
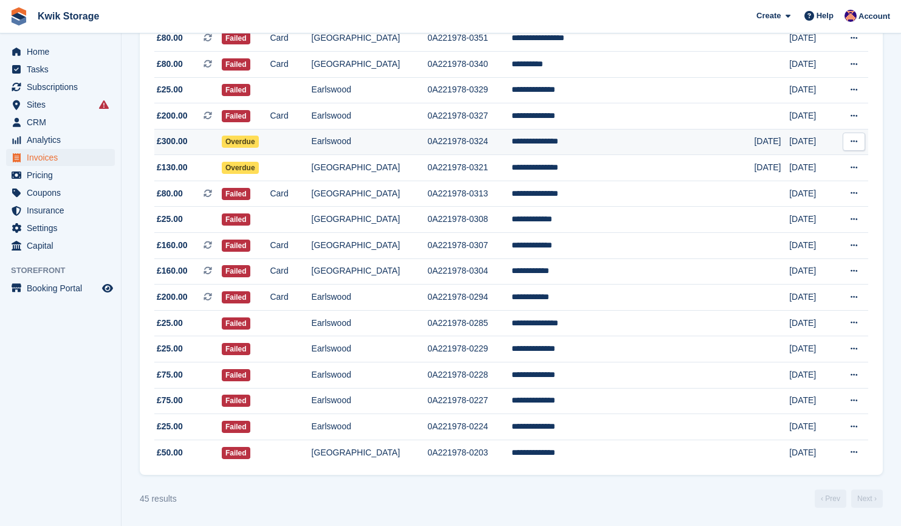
click at [205, 149] on td "£300.00" at bounding box center [187, 142] width 67 height 26
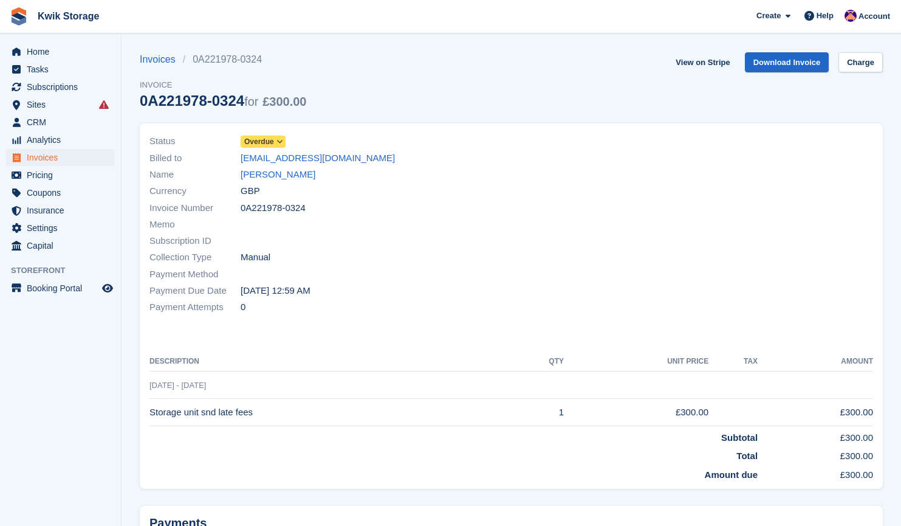
click at [264, 138] on span "Overdue" at bounding box center [259, 141] width 30 height 11
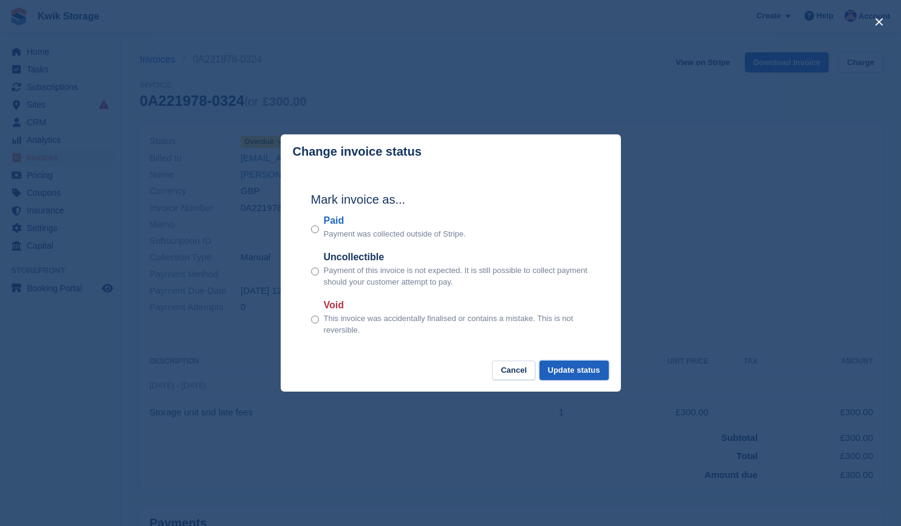
click at [585, 376] on button "Update status" at bounding box center [574, 370] width 69 height 20
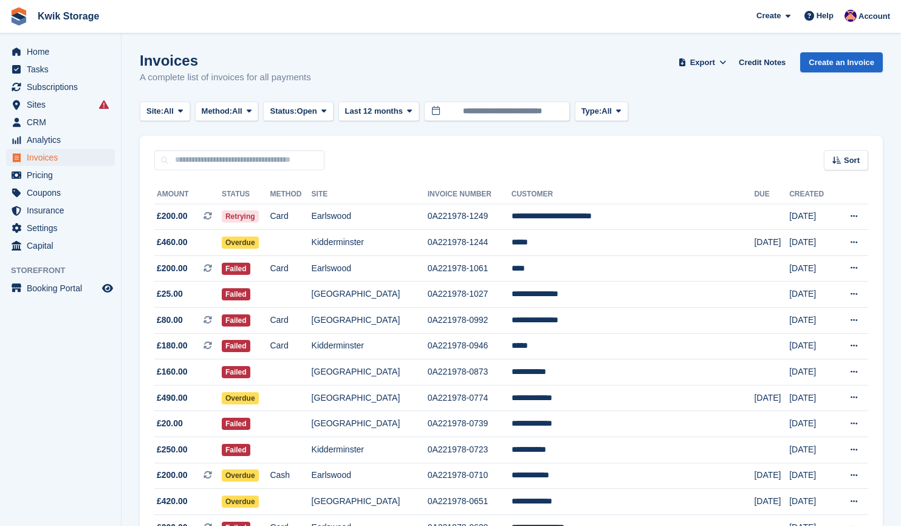
scroll to position [903, 0]
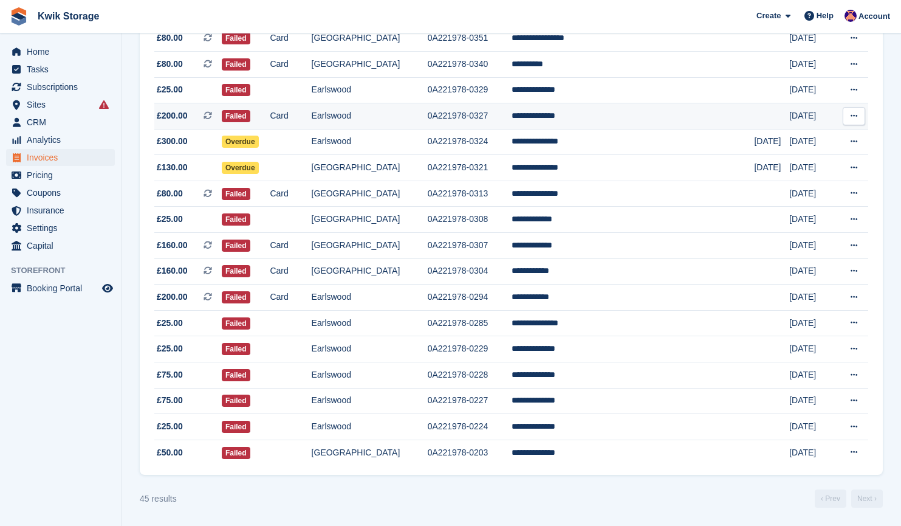
click at [193, 123] on td "£200.00 This is a recurring subscription invoice." at bounding box center [187, 116] width 67 height 26
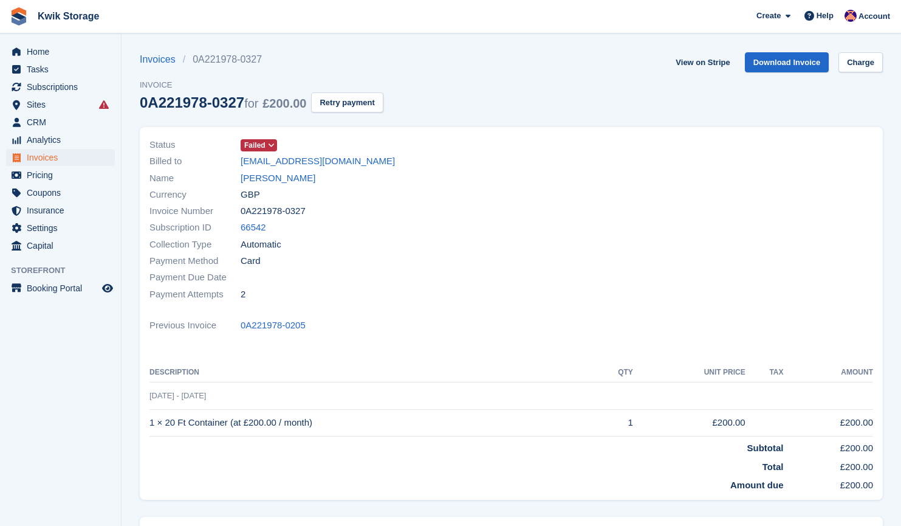
click at [273, 143] on icon at bounding box center [271, 145] width 7 height 7
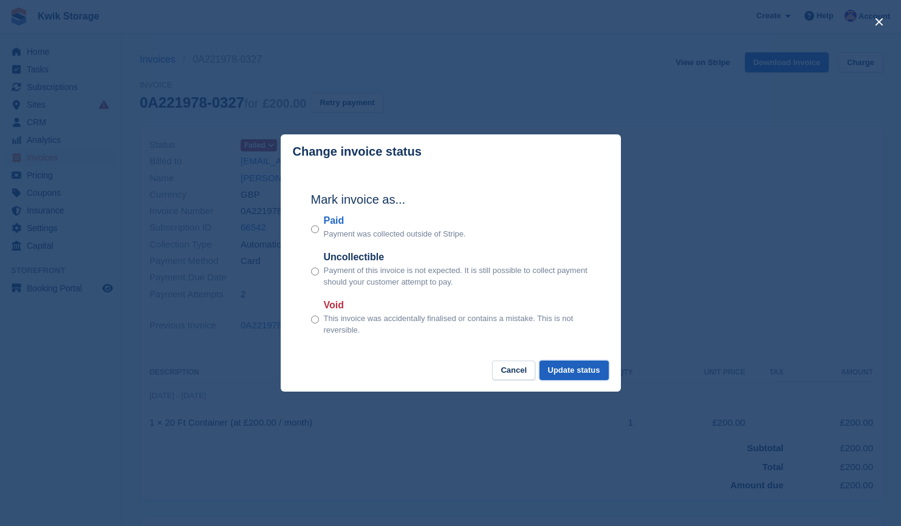
click at [574, 375] on button "Update status" at bounding box center [574, 370] width 69 height 20
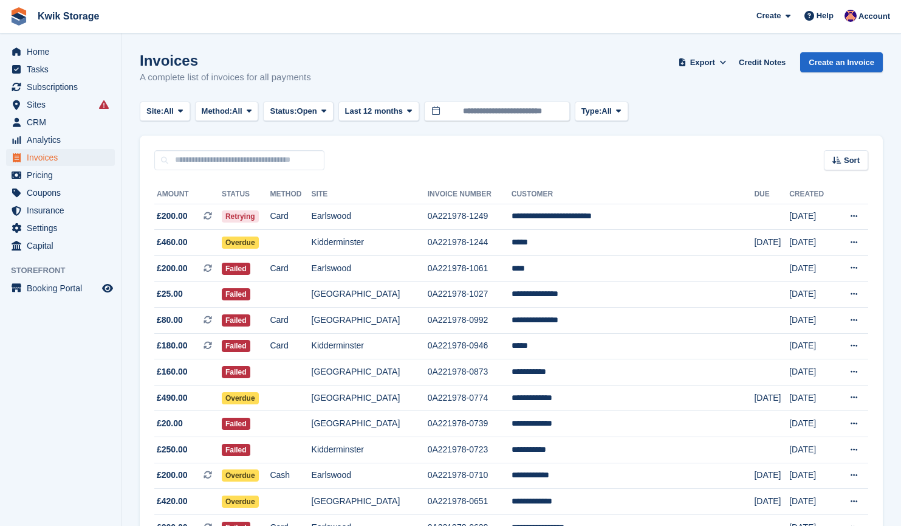
scroll to position [903, 0]
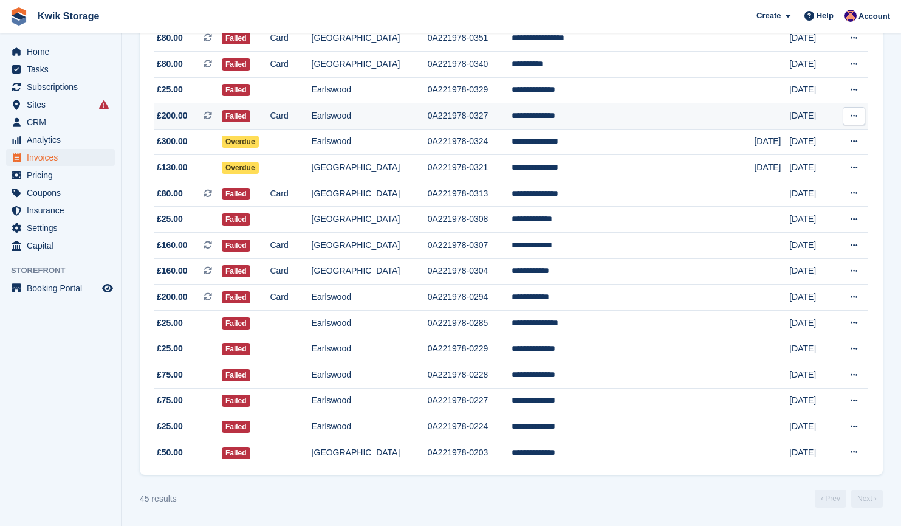
click at [201, 116] on span "£200.00 This is a recurring subscription invoice." at bounding box center [187, 115] width 67 height 13
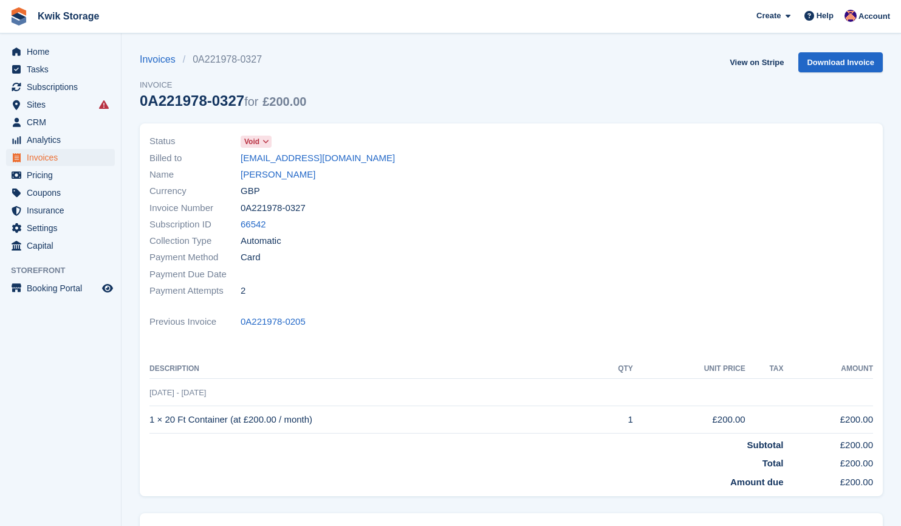
click at [255, 142] on span "Void" at bounding box center [251, 141] width 15 height 11
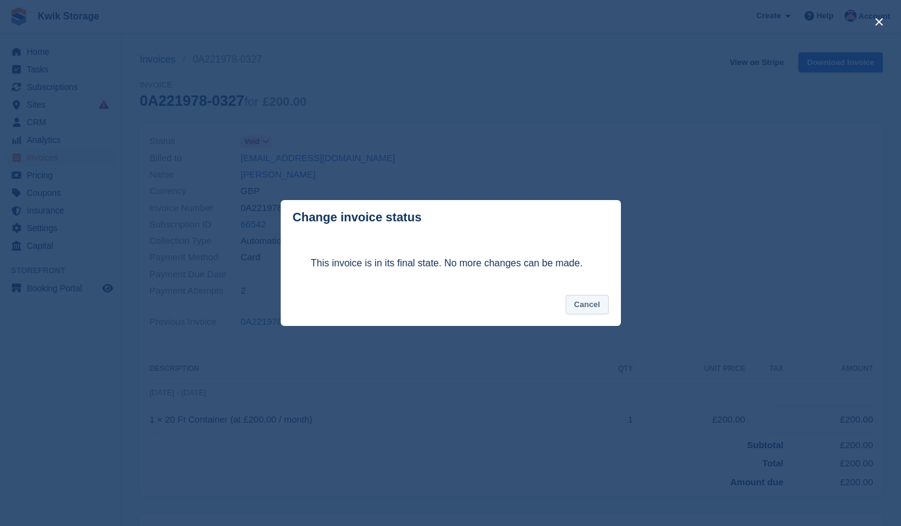
click at [599, 312] on button "Cancel" at bounding box center [587, 305] width 43 height 20
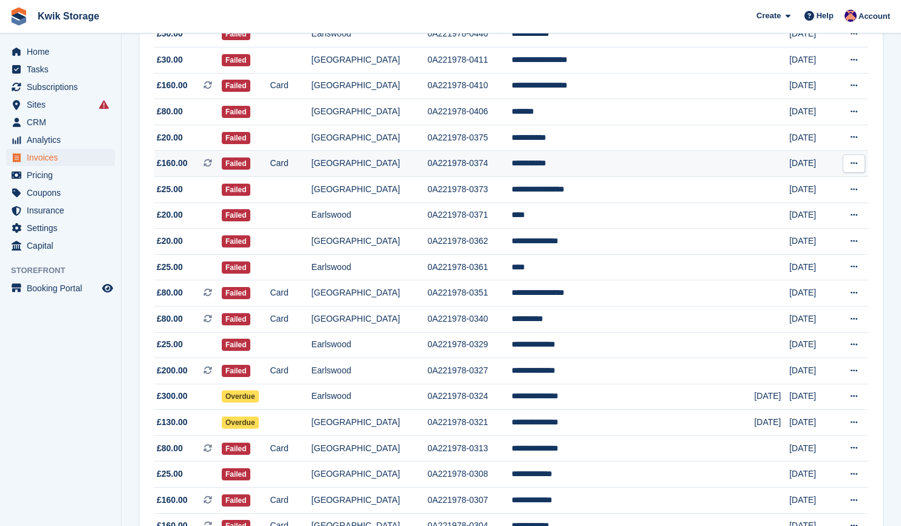
scroll to position [647, 0]
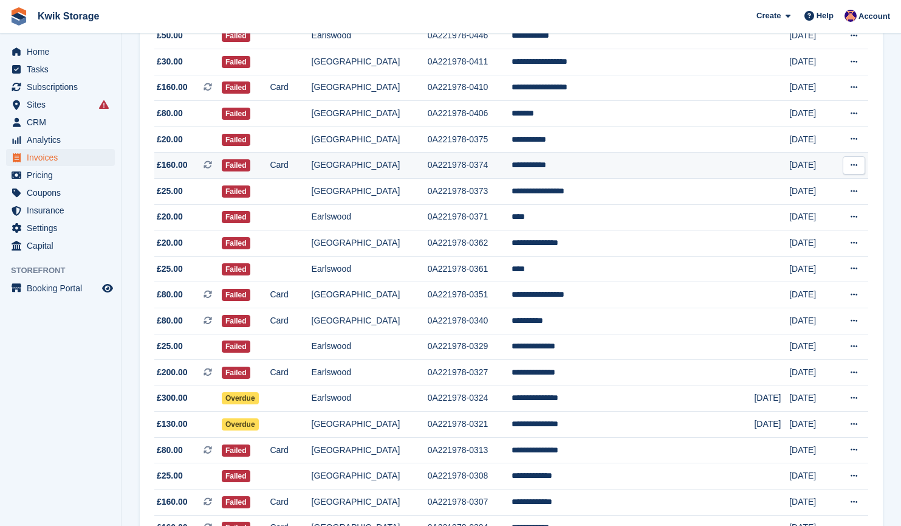
click at [194, 163] on span "£160.00 This is a recurring subscription invoice." at bounding box center [187, 165] width 67 height 13
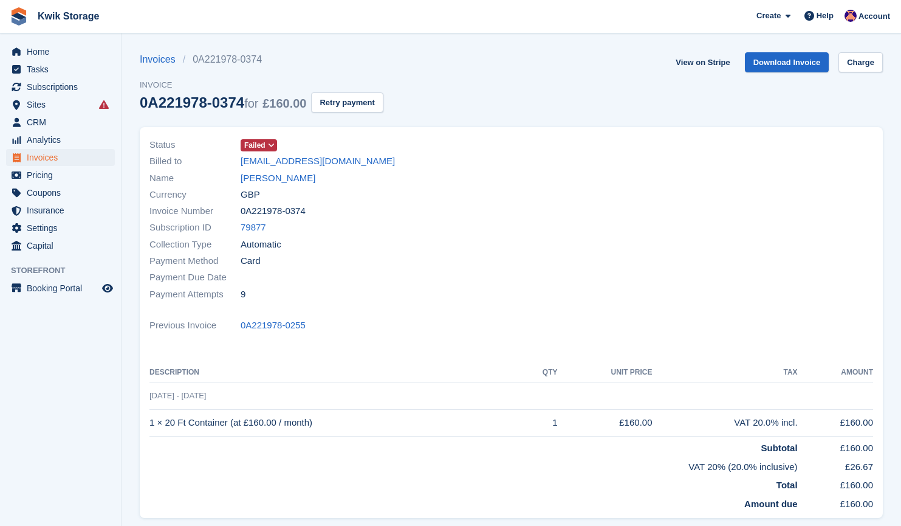
click at [256, 146] on span "Failed" at bounding box center [254, 145] width 21 height 11
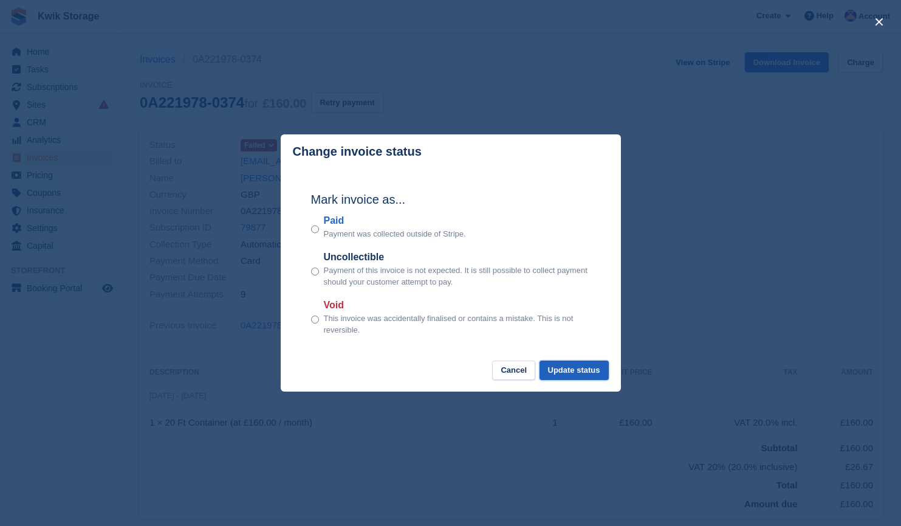
click at [555, 368] on button "Update status" at bounding box center [574, 370] width 69 height 20
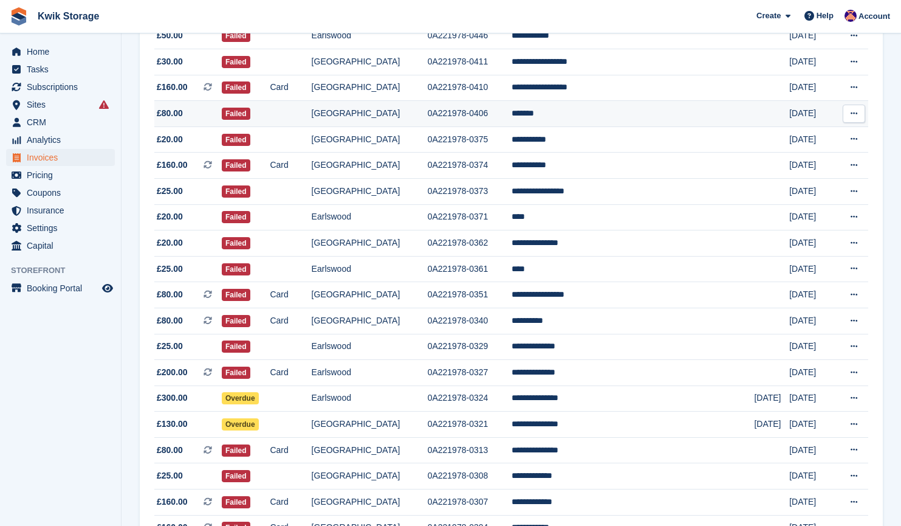
scroll to position [591, 0]
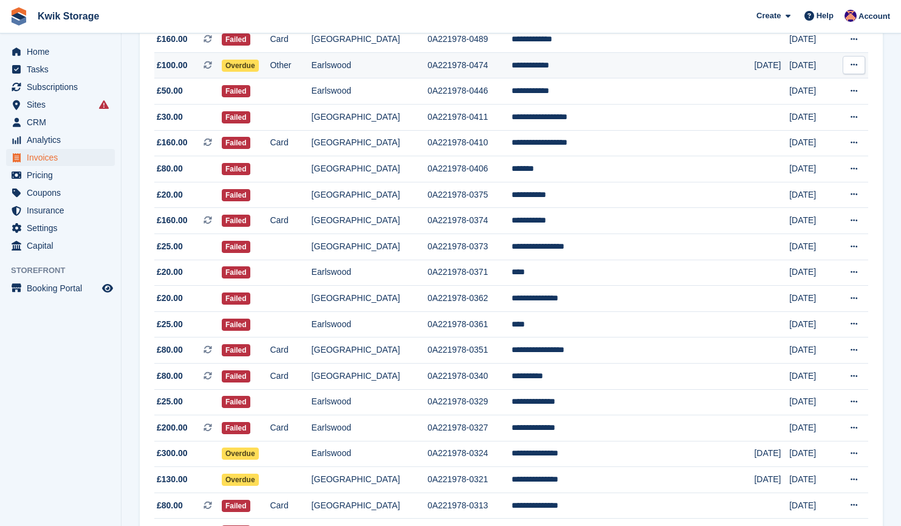
click at [191, 59] on span "£100.00 This is a recurring subscription invoice." at bounding box center [187, 65] width 67 height 13
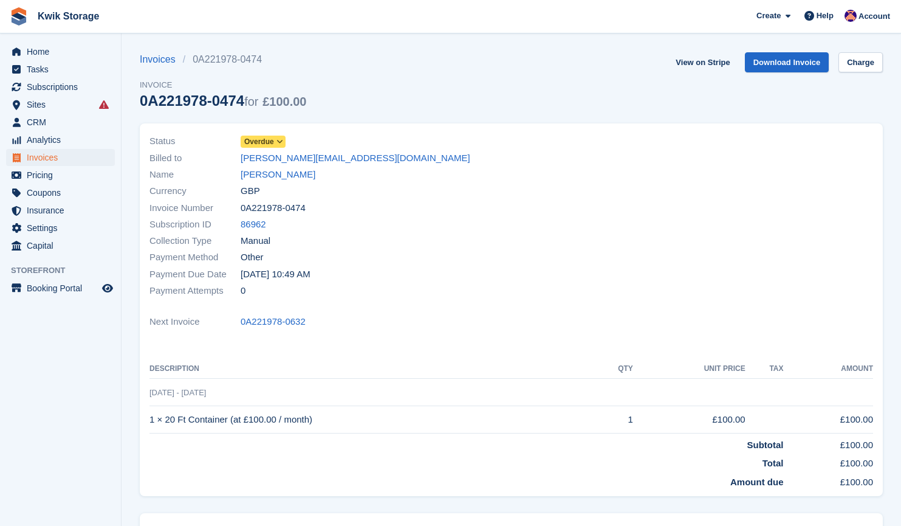
click at [274, 143] on span "Overdue" at bounding box center [263, 142] width 45 height 12
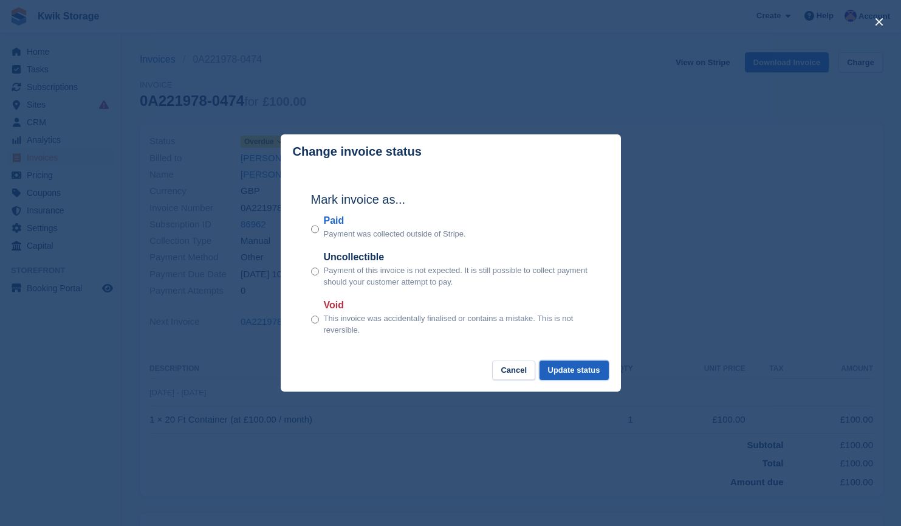
click at [566, 369] on button "Update status" at bounding box center [574, 370] width 69 height 20
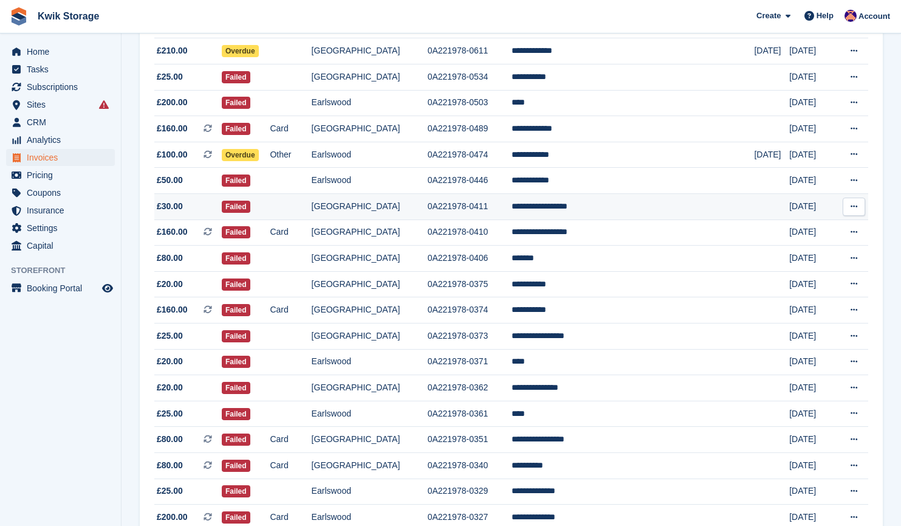
scroll to position [496, 0]
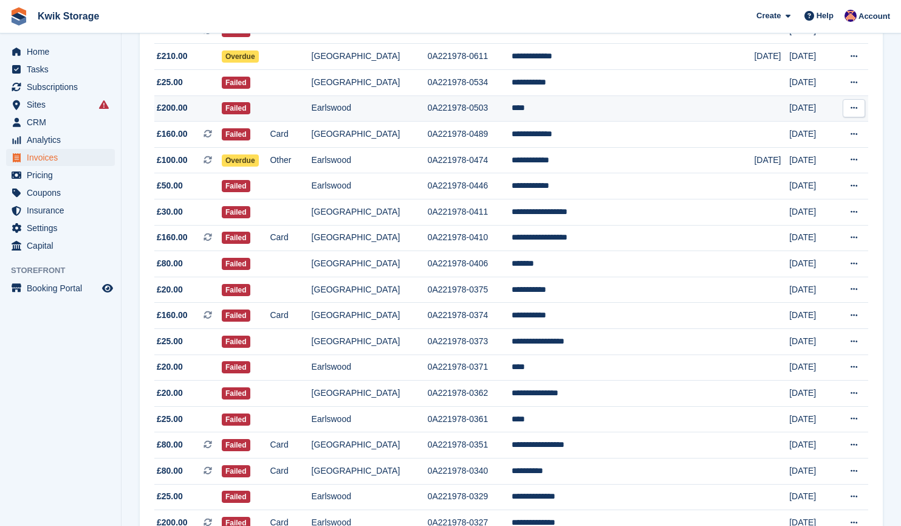
click at [222, 117] on td "£200.00" at bounding box center [187, 108] width 67 height 26
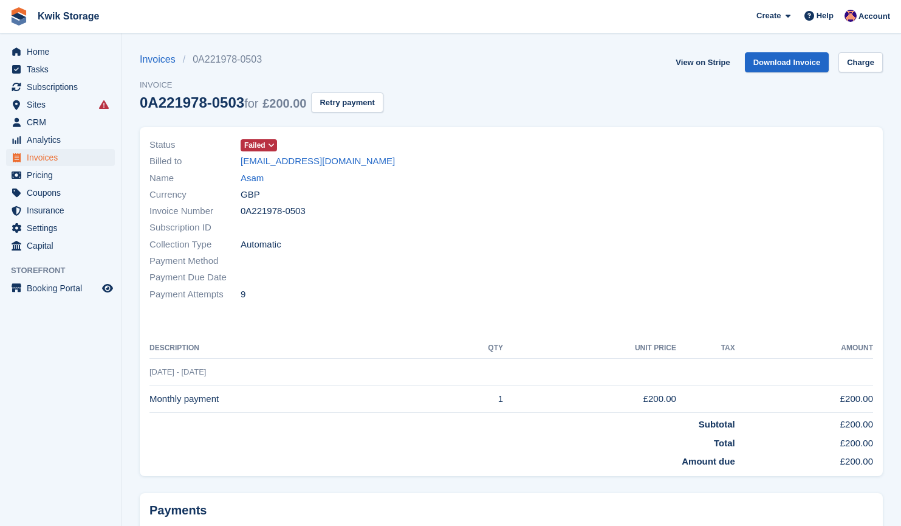
click at [262, 144] on span "Failed" at bounding box center [254, 145] width 21 height 11
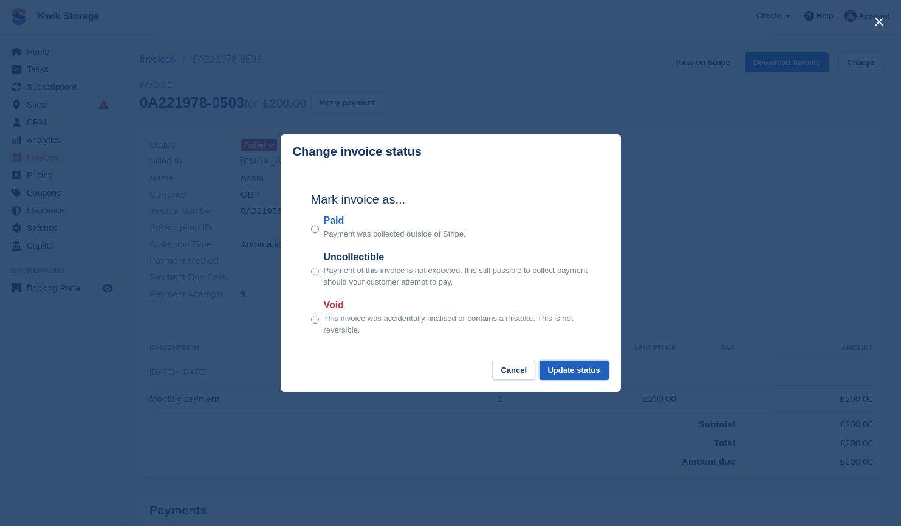
click at [564, 369] on button "Update status" at bounding box center [574, 370] width 69 height 20
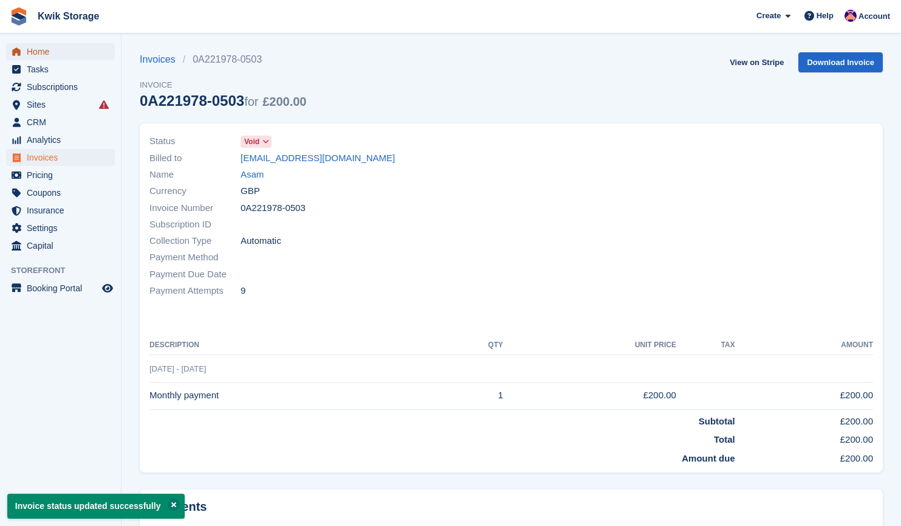
click at [47, 47] on span "Home" at bounding box center [63, 51] width 73 height 17
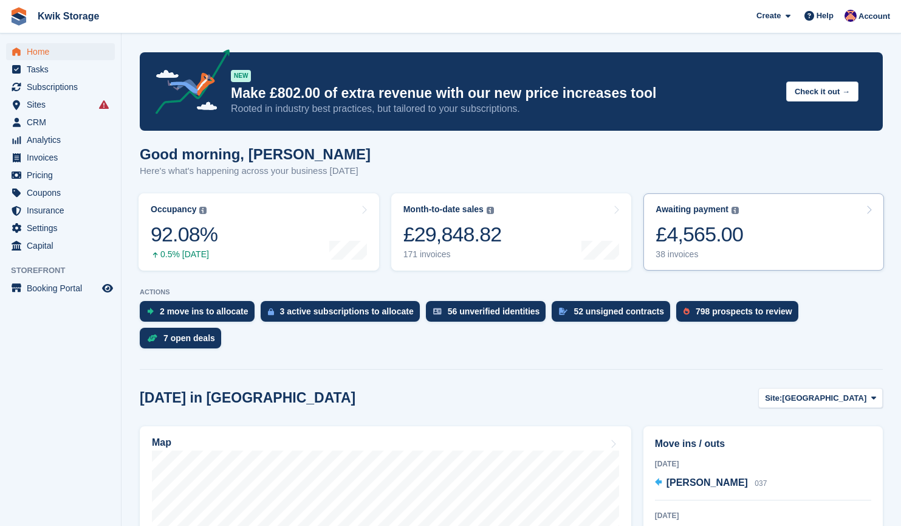
click at [781, 238] on link "Awaiting payment The total outstanding balance on all open invoices. £4,565.00 …" at bounding box center [764, 231] width 241 height 77
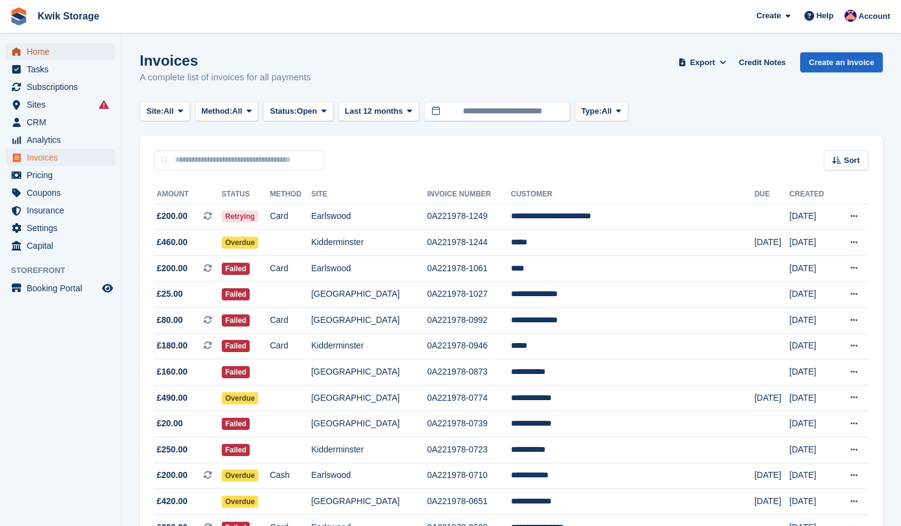
click at [87, 48] on span "Home" at bounding box center [63, 51] width 73 height 17
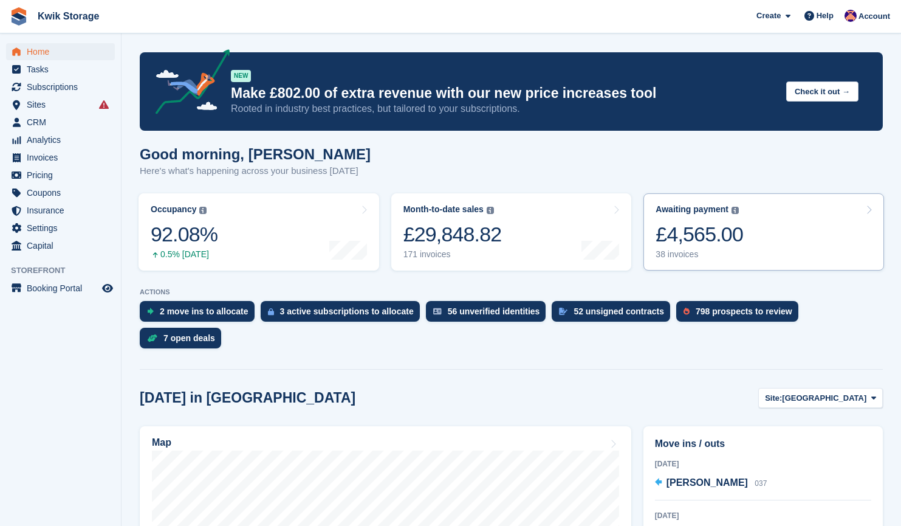
click at [794, 258] on link "Awaiting payment The total outstanding balance on all open invoices. £4,565.00 …" at bounding box center [764, 231] width 241 height 77
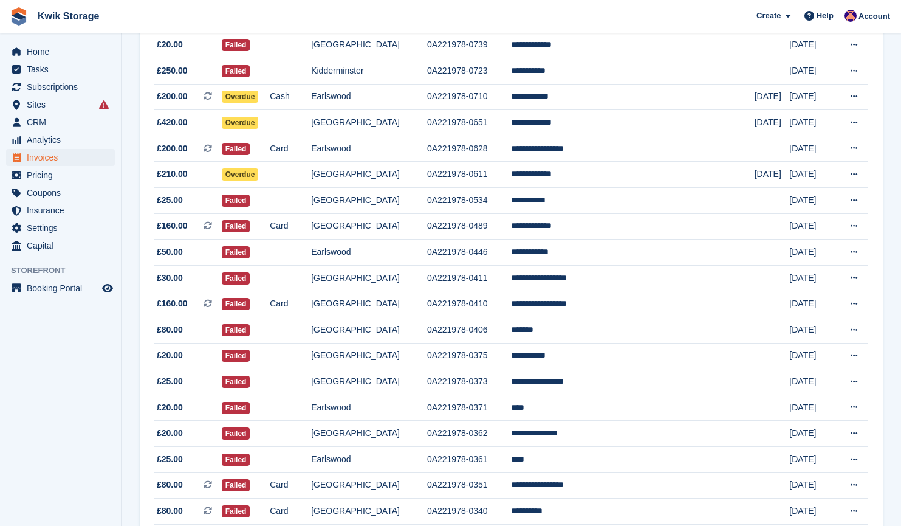
scroll to position [722, 0]
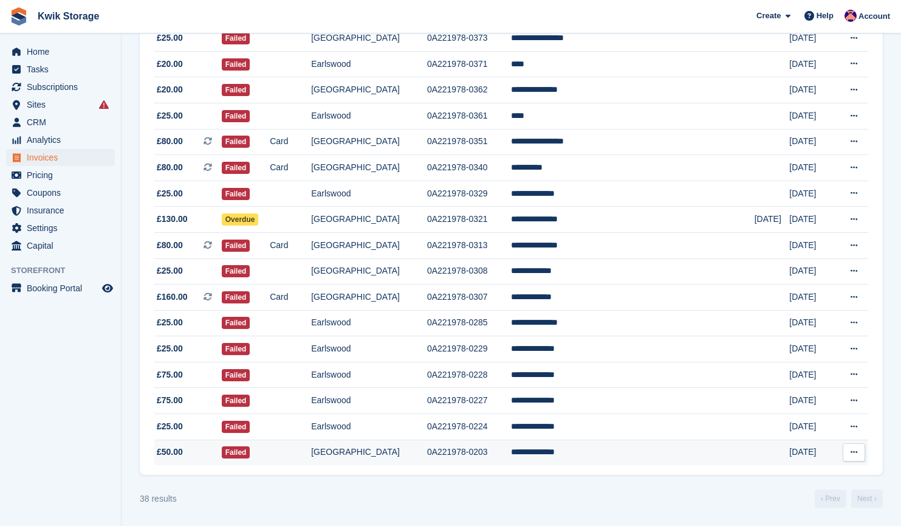
click at [176, 444] on td "£50.00" at bounding box center [187, 452] width 67 height 26
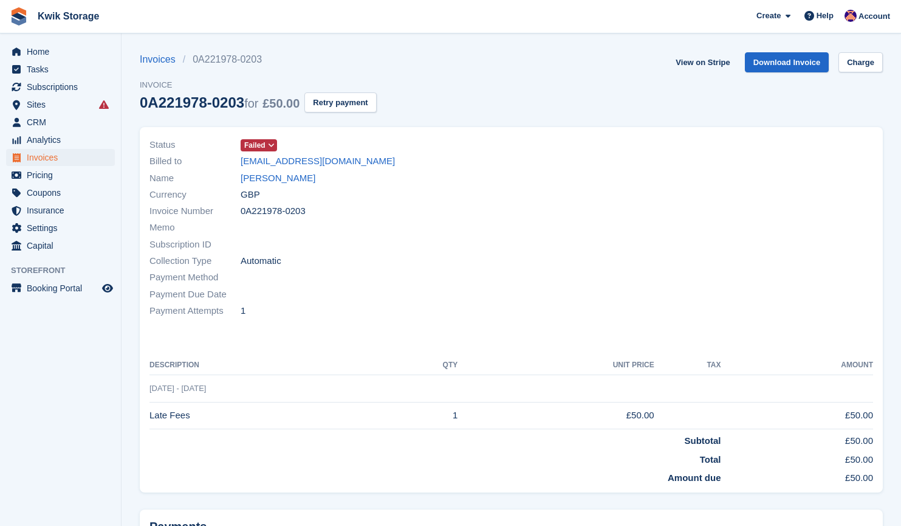
click at [262, 144] on span "Failed" at bounding box center [254, 145] width 21 height 11
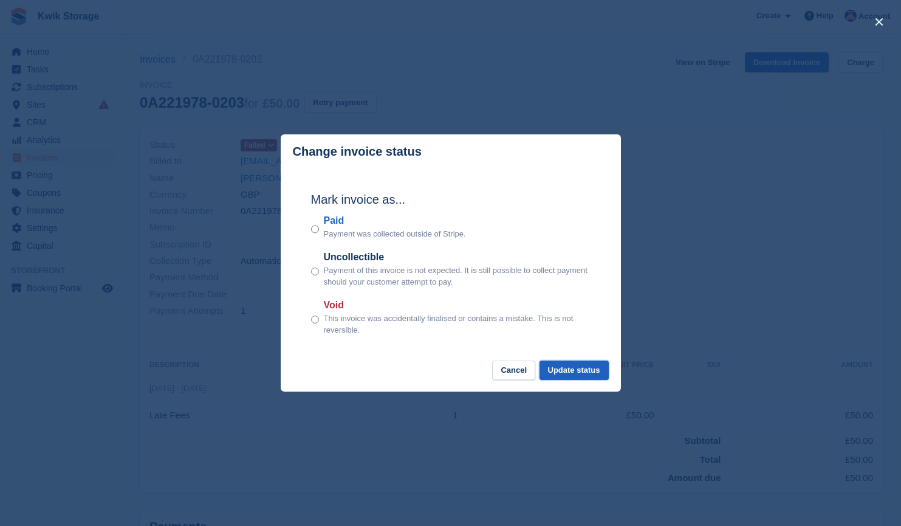
click at [590, 371] on button "Update status" at bounding box center [574, 370] width 69 height 20
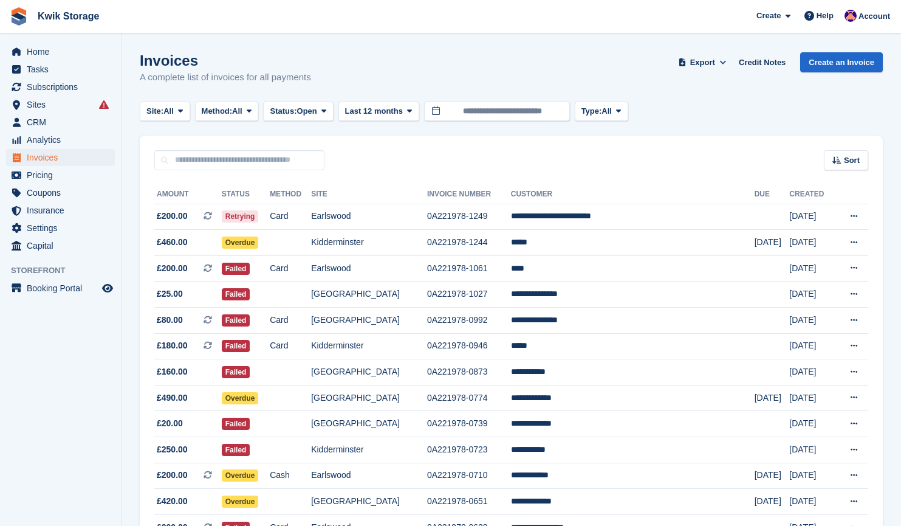
scroll to position [722, 0]
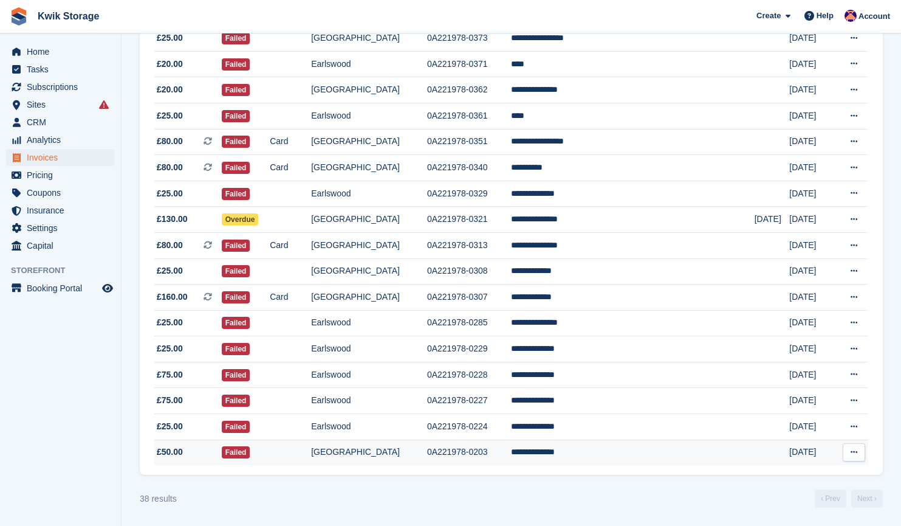
click at [190, 447] on span "£50.00" at bounding box center [187, 451] width 67 height 13
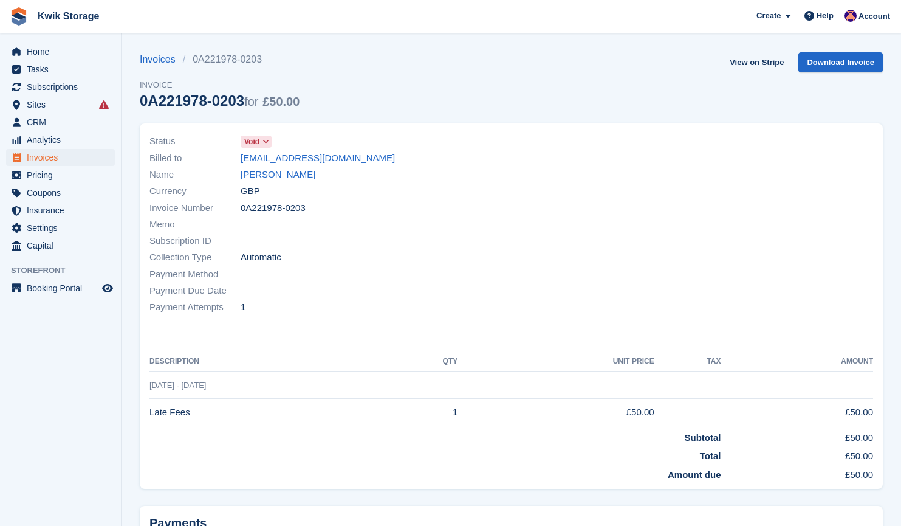
click at [261, 144] on span at bounding box center [266, 142] width 10 height 10
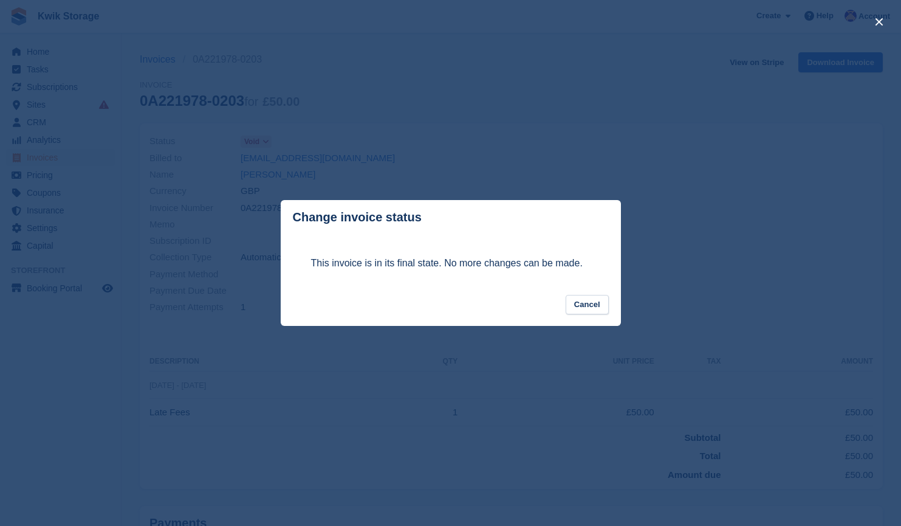
click at [592, 317] on footer "Cancel" at bounding box center [451, 311] width 340 height 32
click at [597, 309] on button "Cancel" at bounding box center [587, 305] width 43 height 20
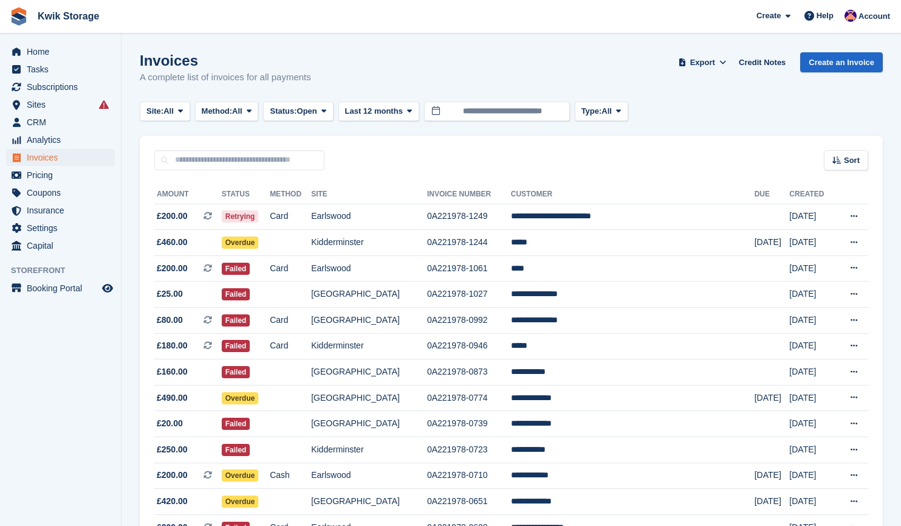
scroll to position [722, 0]
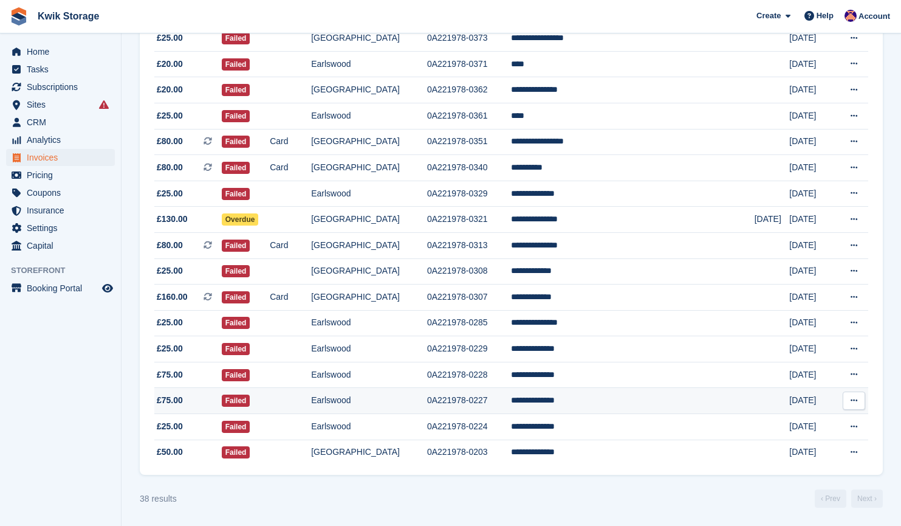
click at [207, 403] on span "£75.00" at bounding box center [187, 400] width 67 height 13
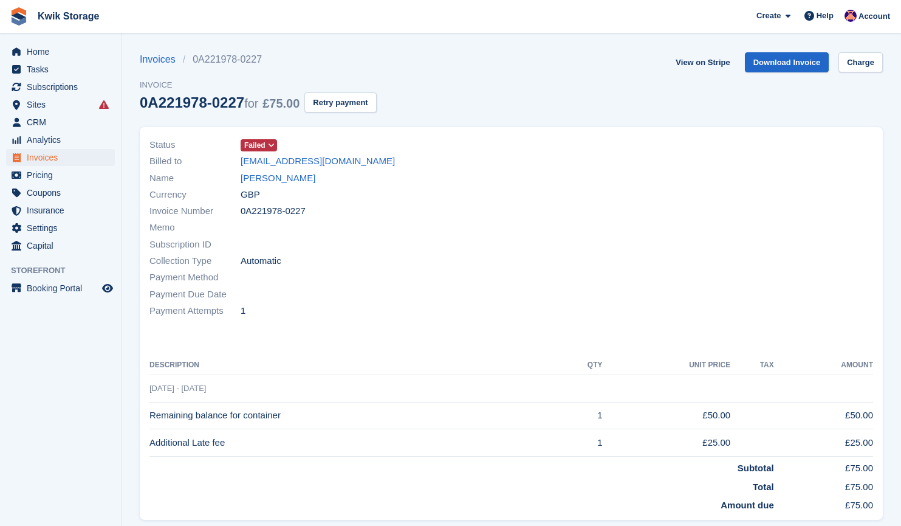
click at [267, 145] on span at bounding box center [272, 145] width 10 height 10
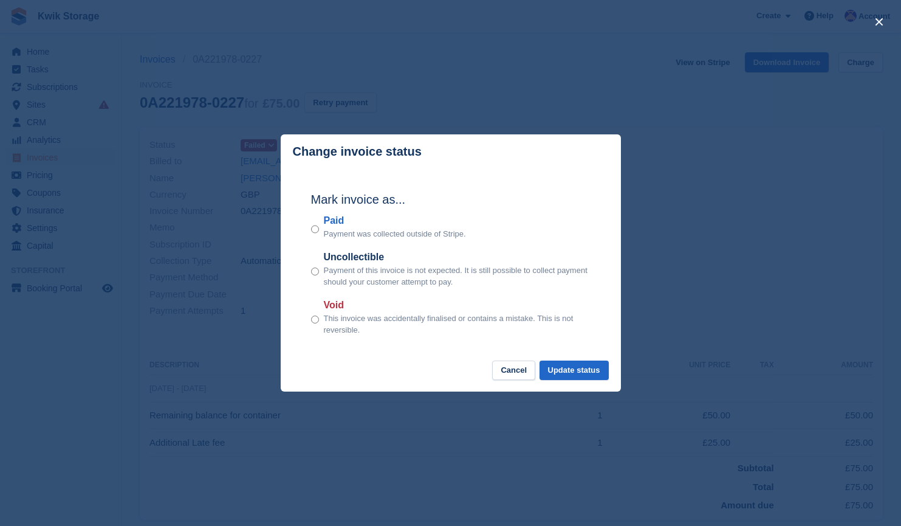
click at [309, 312] on div "Mark invoice as... Paid Payment was collected outside of Stripe. Uncollectible …" at bounding box center [451, 264] width 304 height 191
click at [570, 366] on button "Update status" at bounding box center [574, 370] width 69 height 20
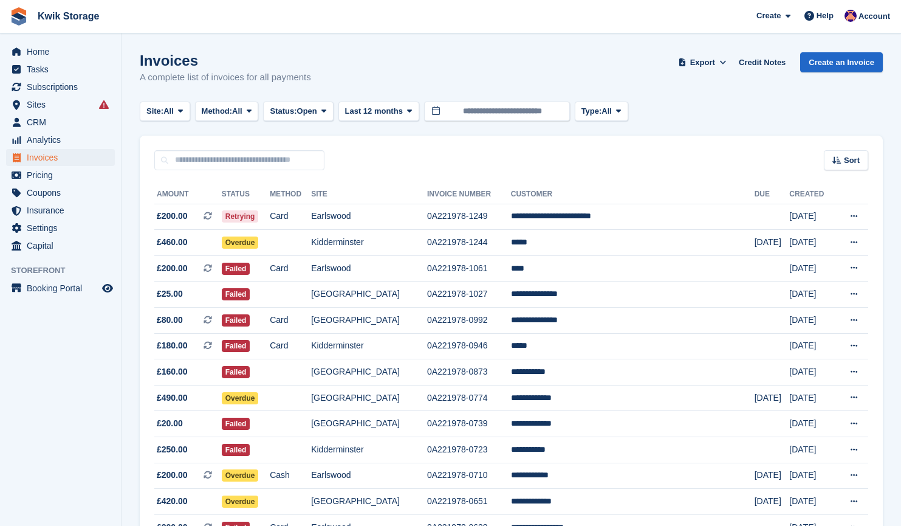
scroll to position [722, 0]
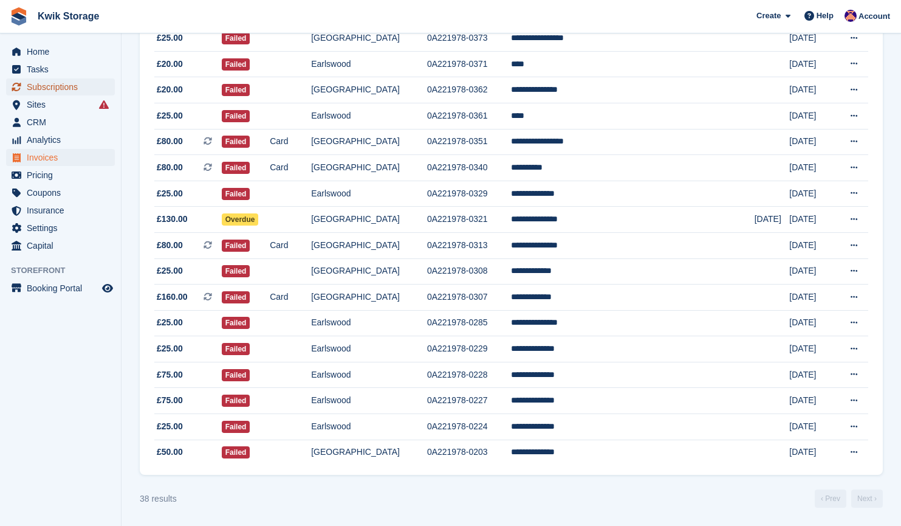
click at [84, 89] on span "Subscriptions" at bounding box center [63, 86] width 73 height 17
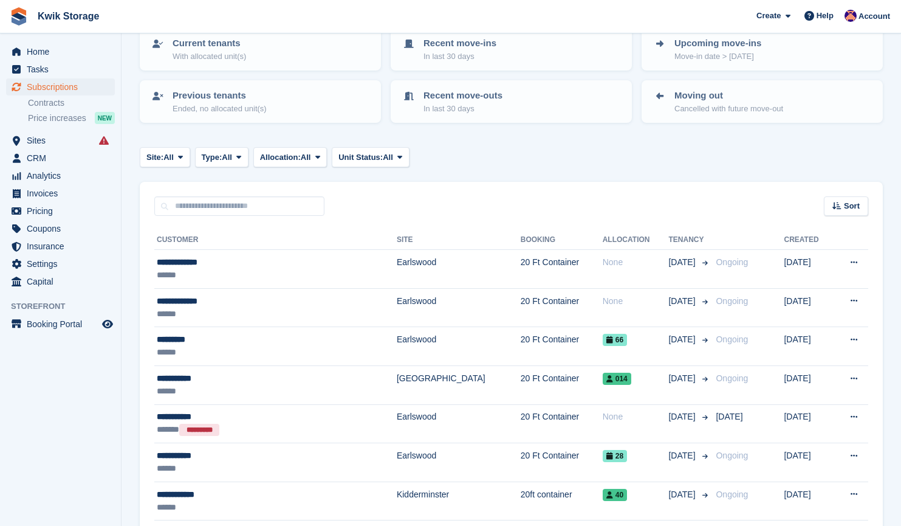
scroll to position [88, 0]
click at [227, 156] on span "All" at bounding box center [227, 157] width 10 height 12
click at [173, 155] on span "All" at bounding box center [168, 157] width 10 height 12
click at [232, 160] on span "All" at bounding box center [227, 157] width 10 height 12
click at [300, 154] on span "Allocation:" at bounding box center [280, 157] width 41 height 12
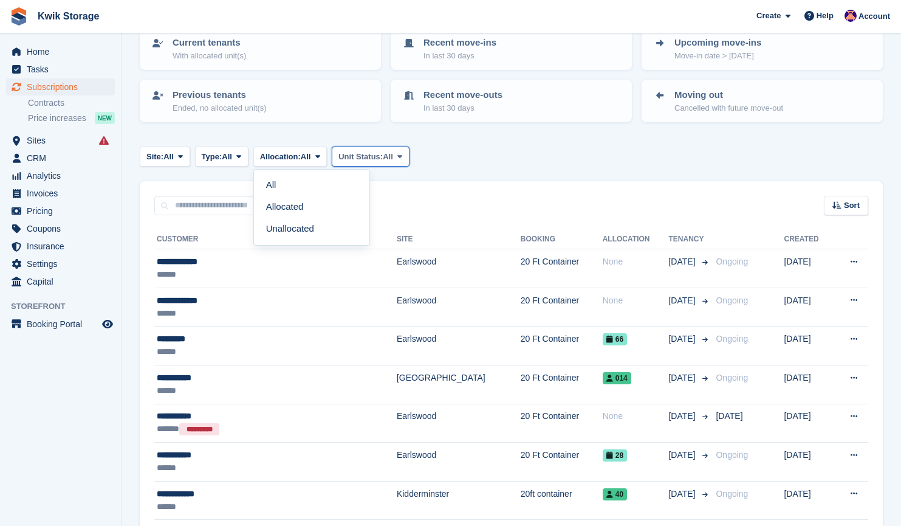
click at [360, 152] on span "Unit Status:" at bounding box center [360, 157] width 44 height 12
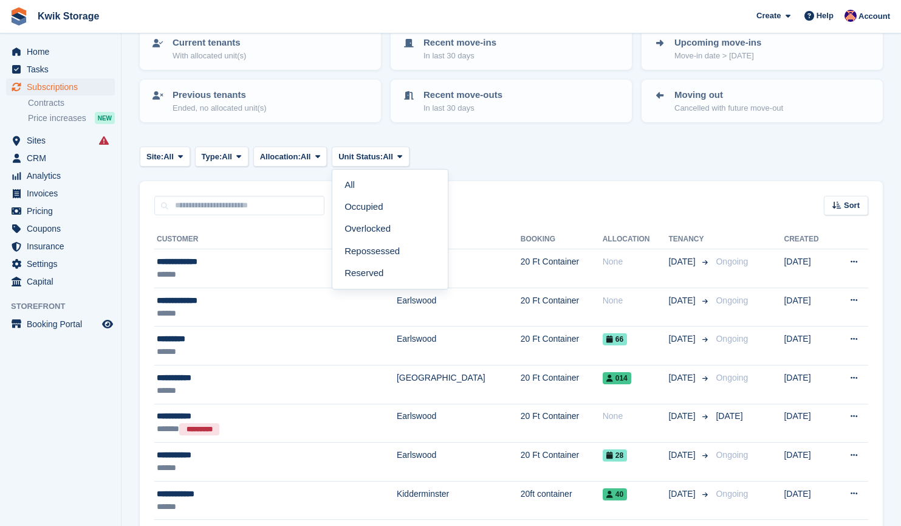
click at [870, 208] on div "Sort Sort by Customer name Date created Move in date Move out date Created (old…" at bounding box center [511, 198] width 743 height 35
click at [857, 208] on span "Sort" at bounding box center [852, 205] width 16 height 12
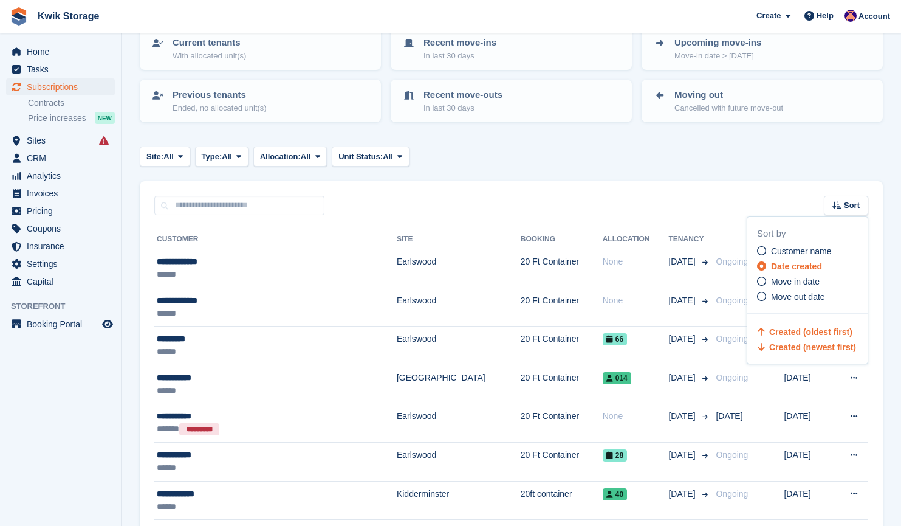
click at [760, 330] on icon at bounding box center [762, 331] width 9 height 9
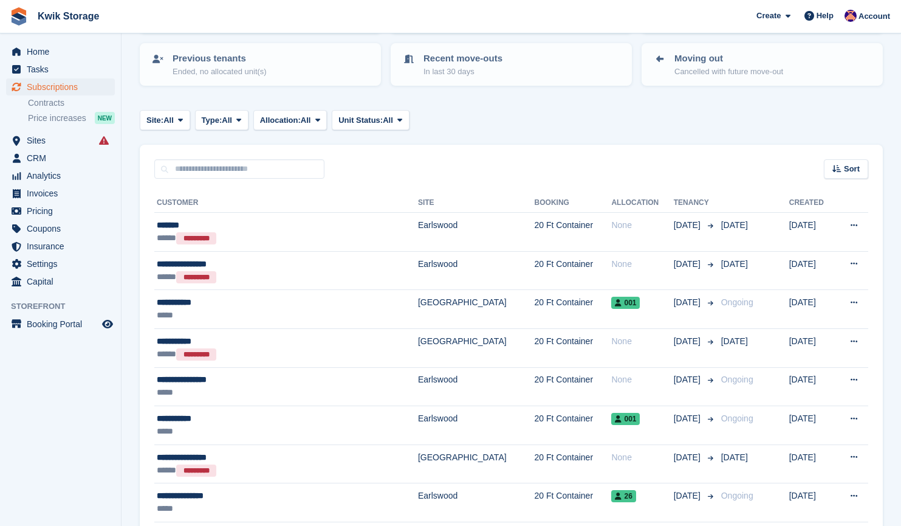
scroll to position [88, 0]
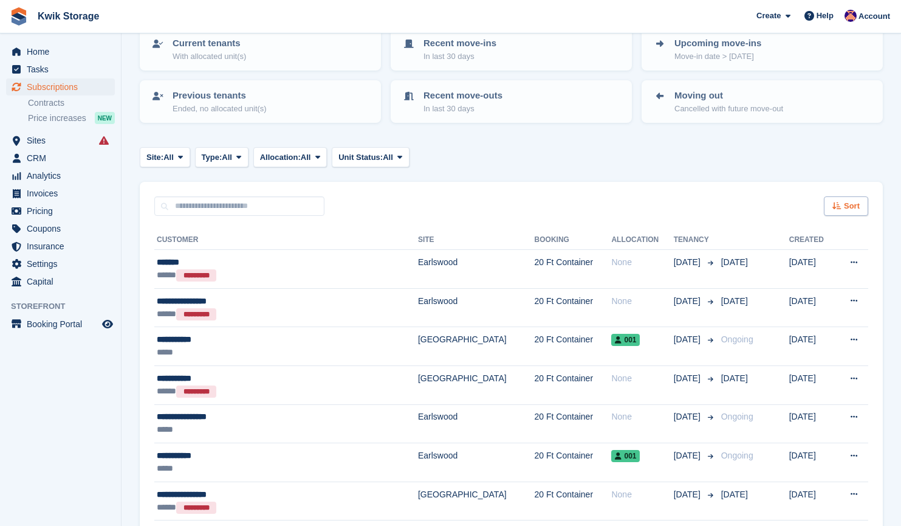
click at [862, 208] on div "Sort" at bounding box center [846, 206] width 44 height 20
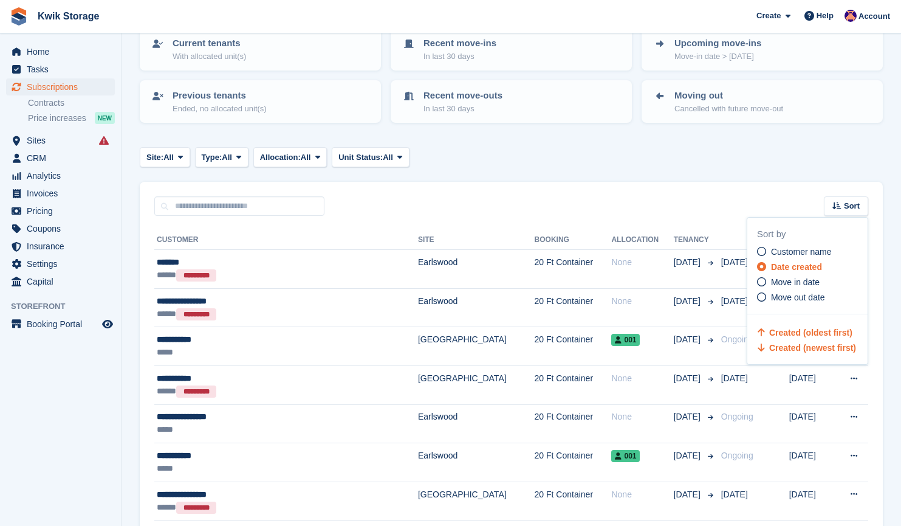
click at [761, 351] on icon at bounding box center [762, 347] width 9 height 9
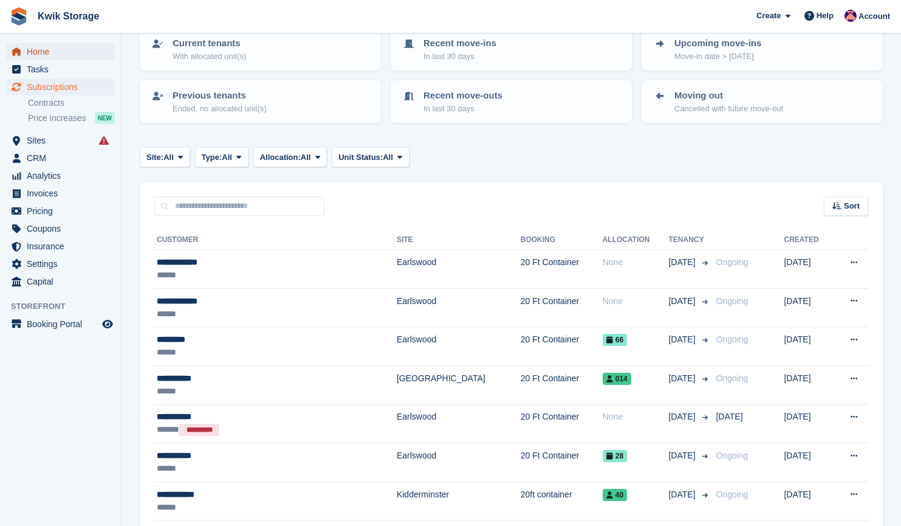
click at [63, 44] on span "Home" at bounding box center [63, 51] width 73 height 17
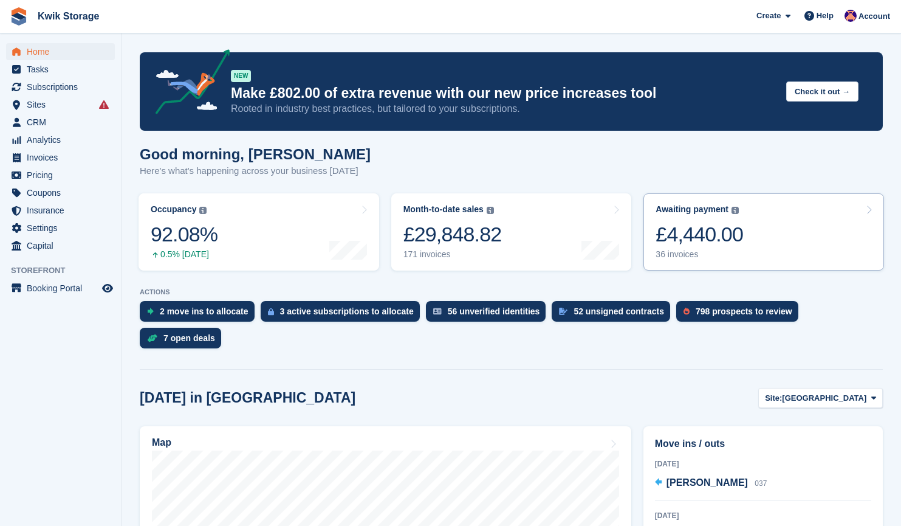
click at [744, 255] on link "Awaiting payment The total outstanding balance on all open invoices. £4,440.00 …" at bounding box center [764, 231] width 241 height 77
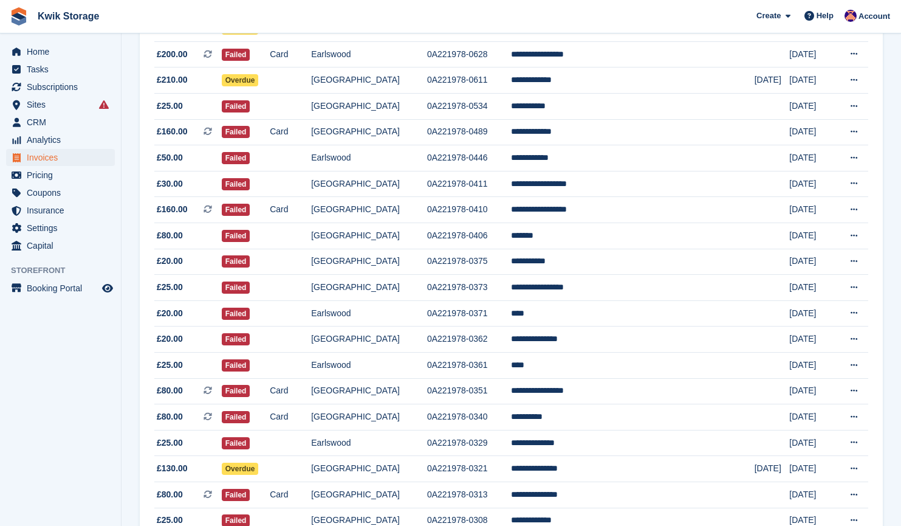
scroll to position [670, 0]
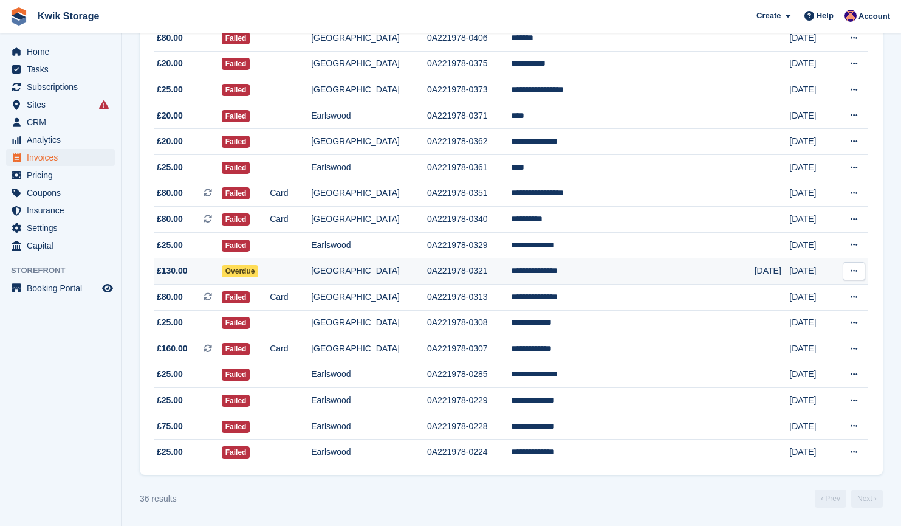
click at [194, 275] on span "£130.00" at bounding box center [187, 270] width 67 height 13
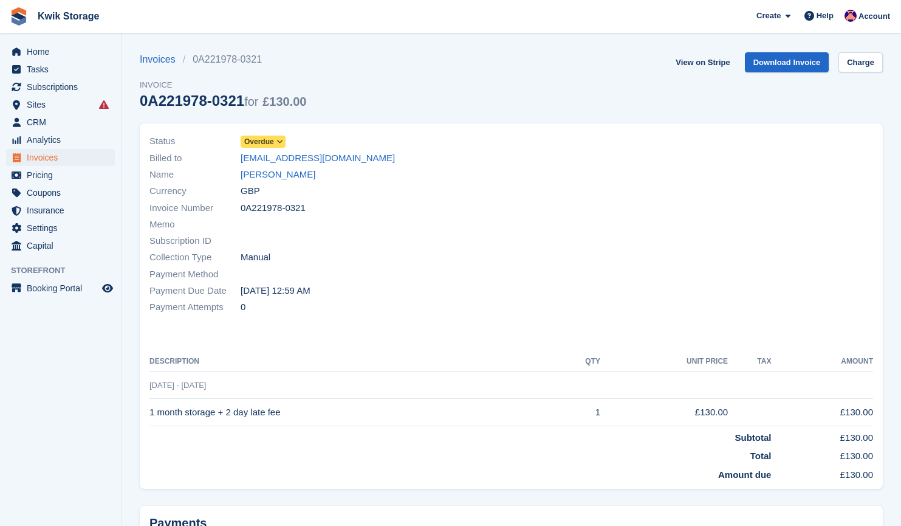
click at [269, 139] on span "Overdue" at bounding box center [259, 141] width 30 height 11
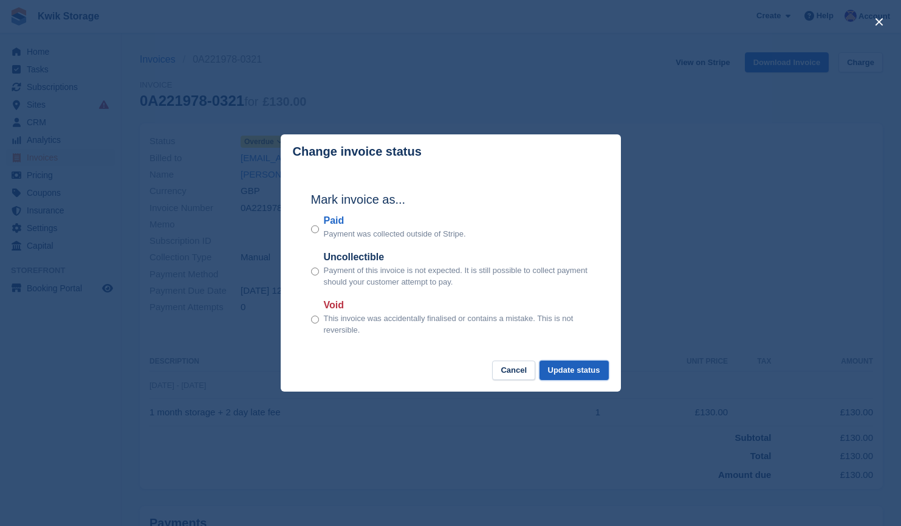
click at [583, 373] on button "Update status" at bounding box center [574, 370] width 69 height 20
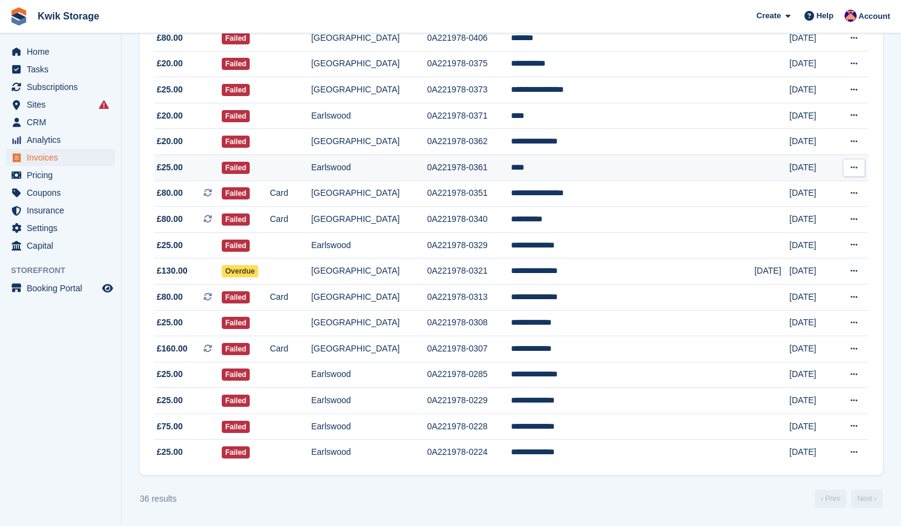
scroll to position [670, 0]
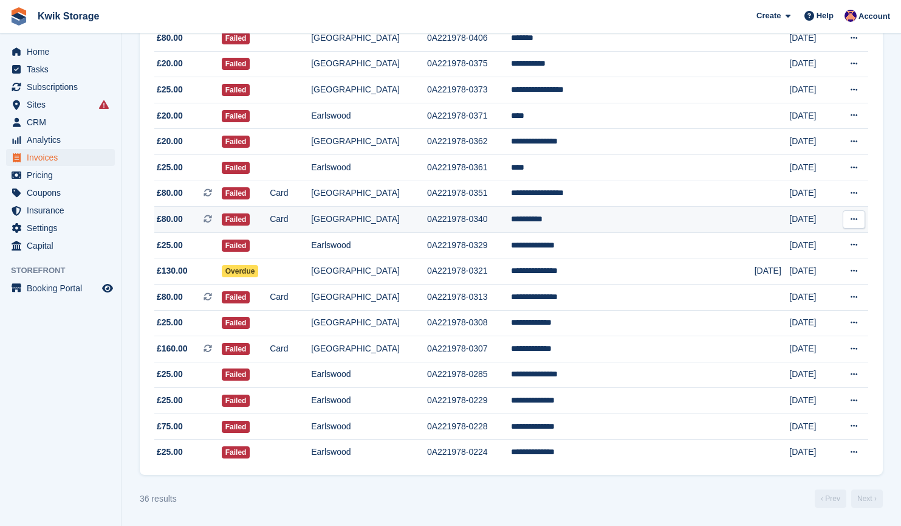
click at [194, 224] on span "£80.00 This is a recurring subscription invoice." at bounding box center [187, 219] width 67 height 13
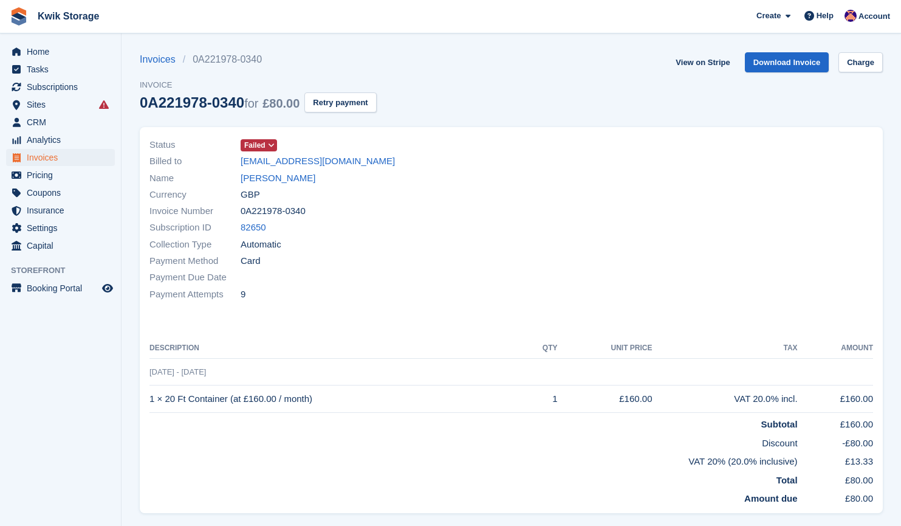
click at [255, 143] on span "Failed" at bounding box center [254, 145] width 21 height 11
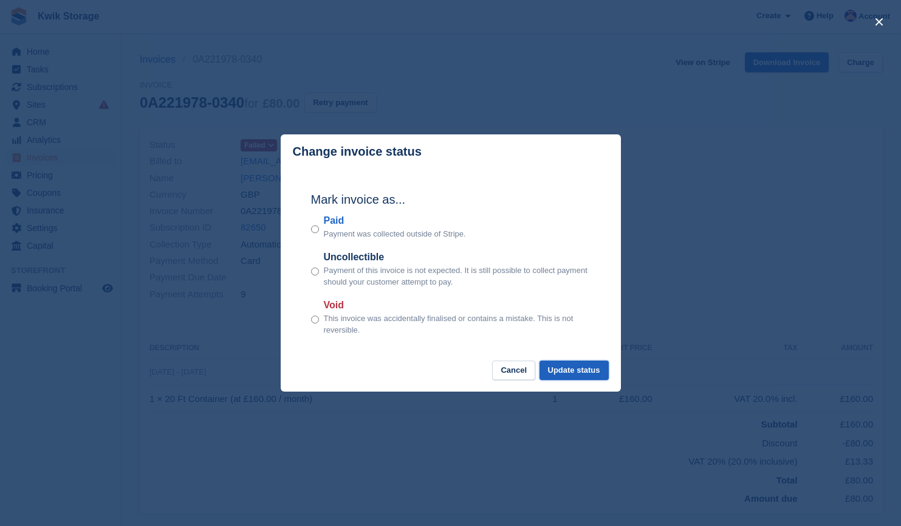
click at [589, 380] on button "Update status" at bounding box center [574, 370] width 69 height 20
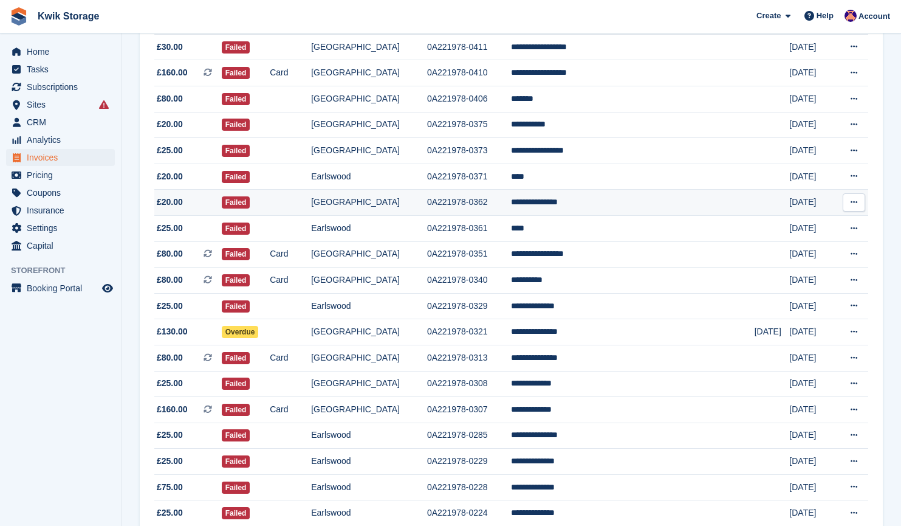
scroll to position [606, 0]
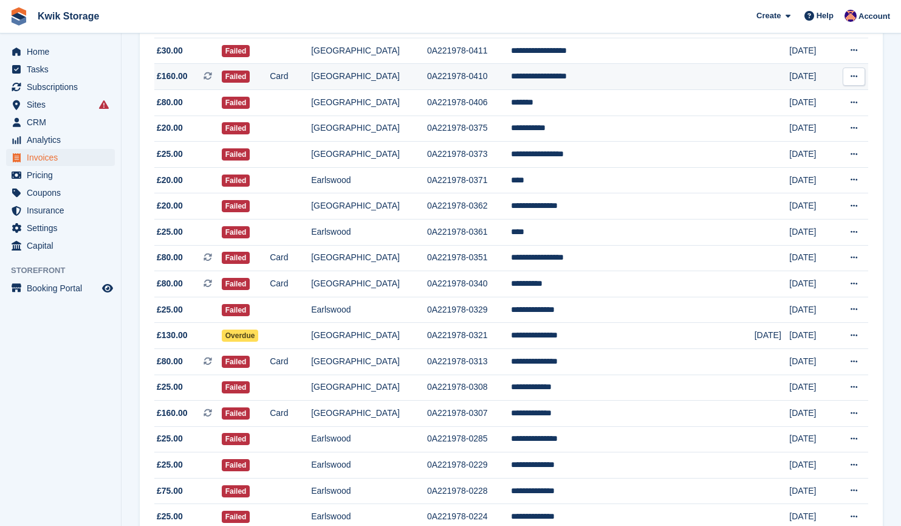
click at [190, 82] on span "£160.00 This is a recurring subscription invoice." at bounding box center [187, 76] width 67 height 13
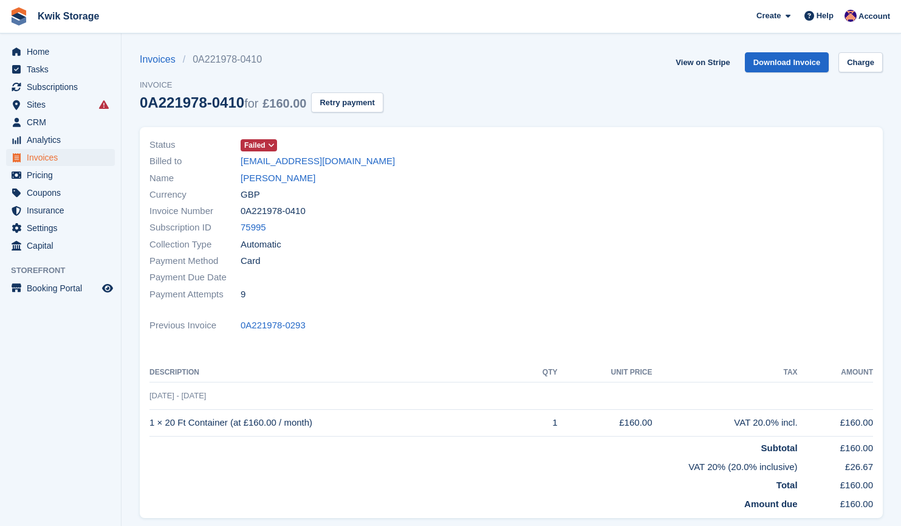
click at [261, 145] on span "Failed" at bounding box center [254, 145] width 21 height 11
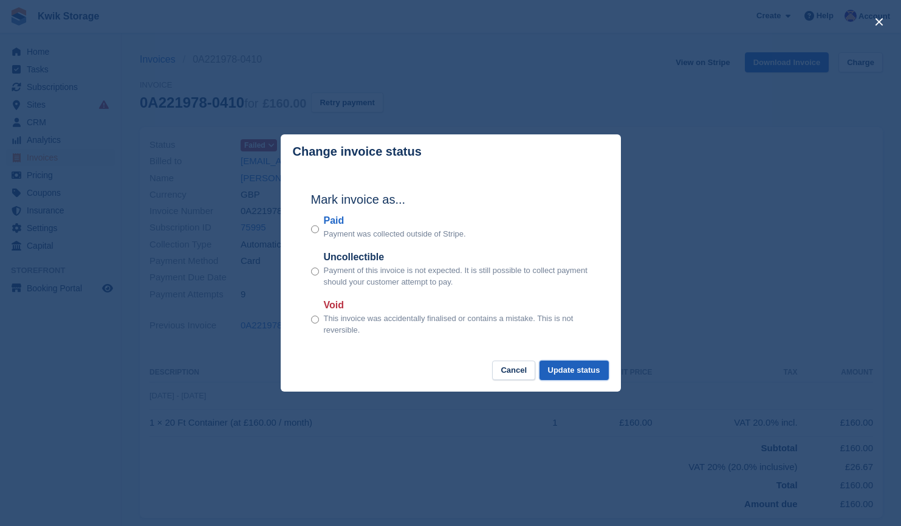
click at [585, 363] on button "Update status" at bounding box center [574, 370] width 69 height 20
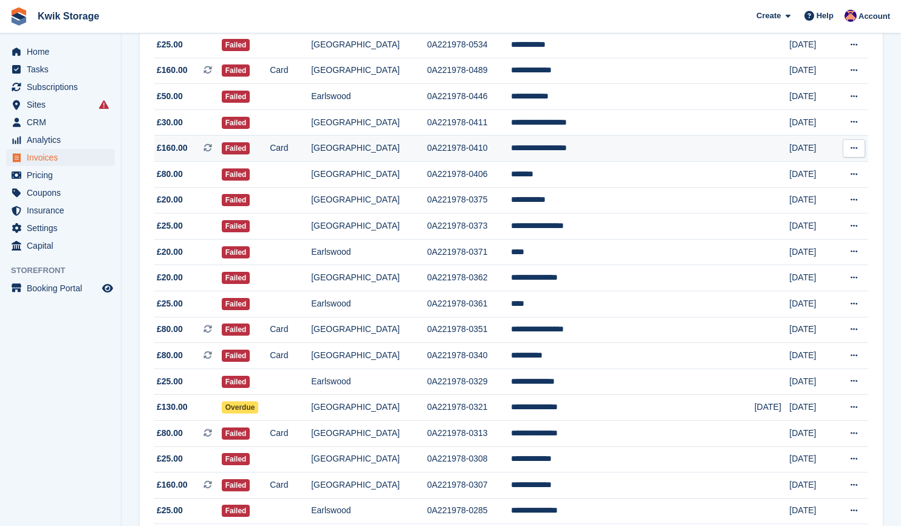
scroll to position [510, 0]
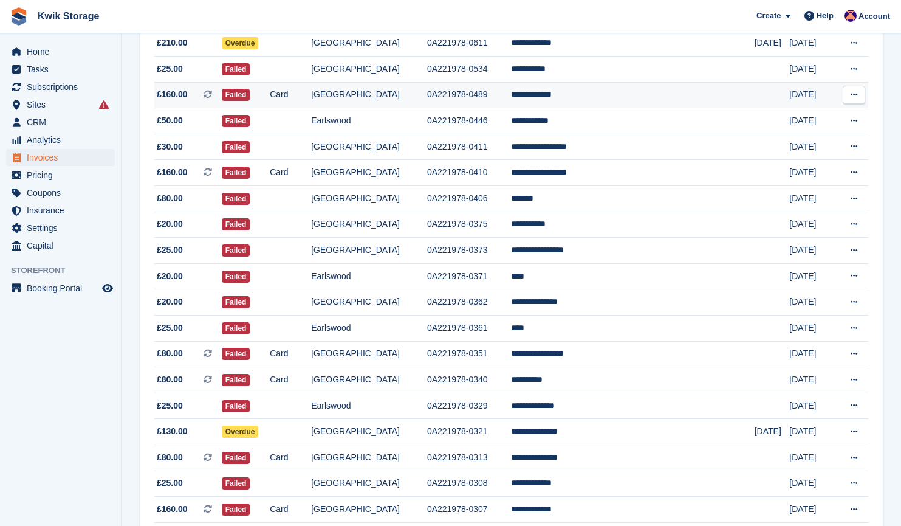
click at [204, 100] on span "£160.00 This is a recurring subscription invoice." at bounding box center [187, 94] width 67 height 13
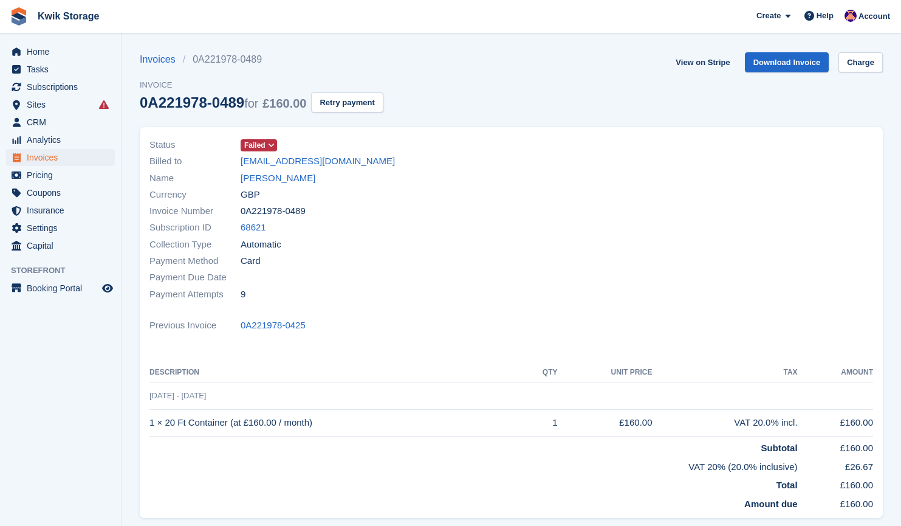
click at [259, 143] on span "Failed" at bounding box center [254, 145] width 21 height 11
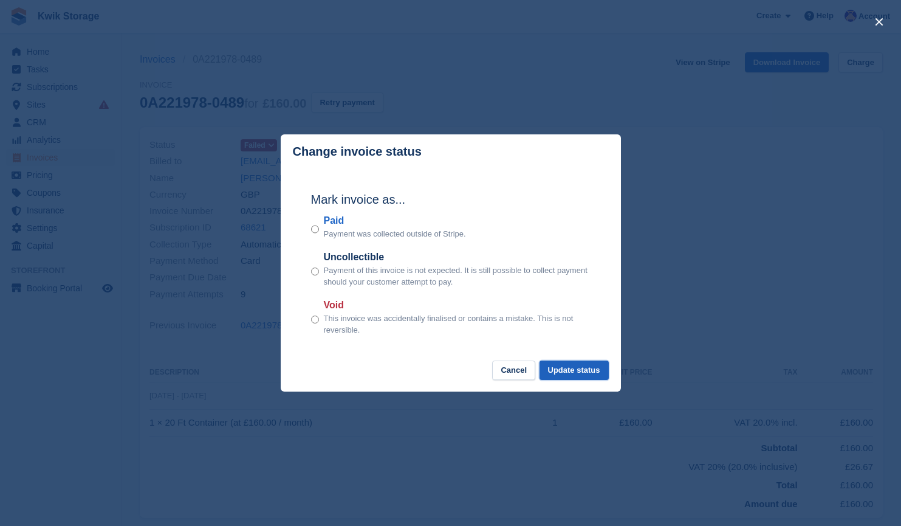
click at [569, 366] on button "Update status" at bounding box center [574, 370] width 69 height 20
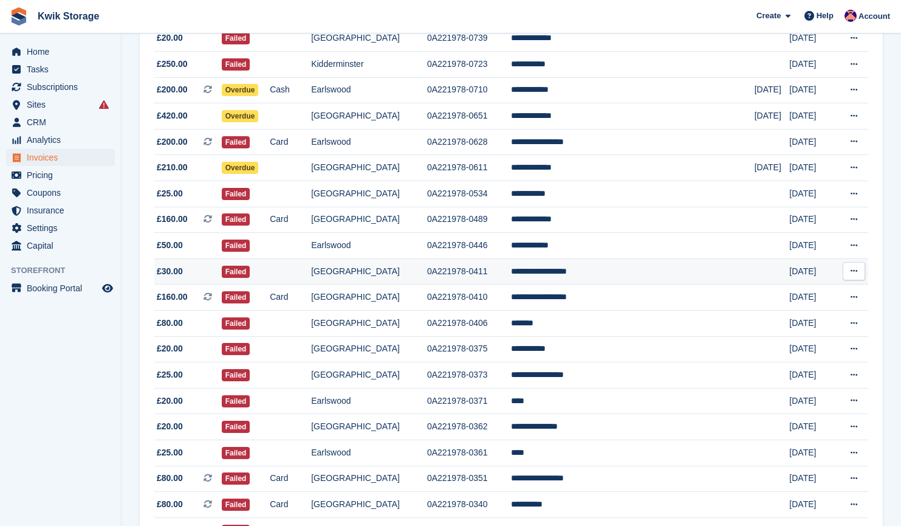
scroll to position [385, 0]
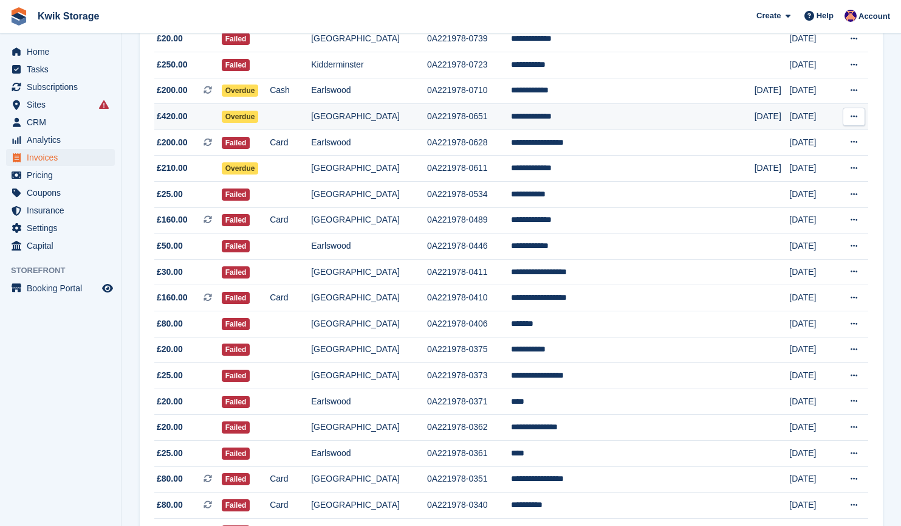
click at [196, 123] on span "£420.00" at bounding box center [187, 116] width 67 height 13
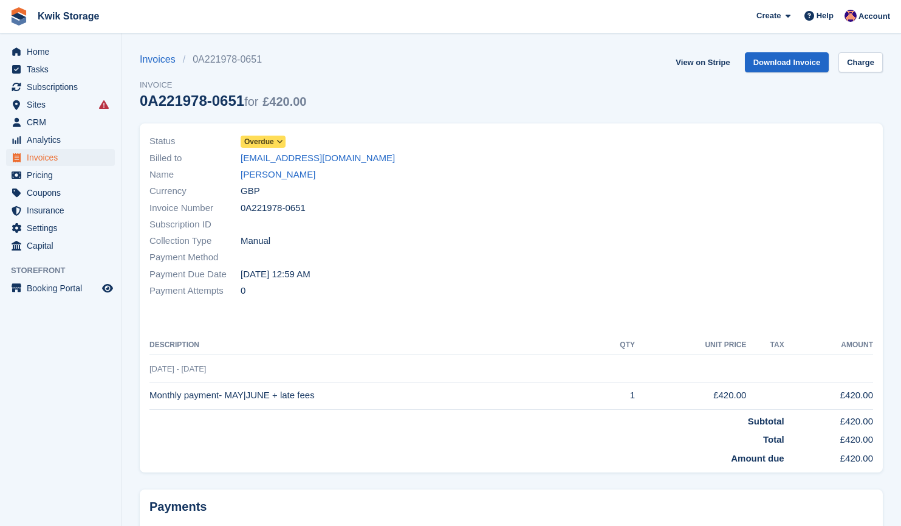
click at [266, 142] on span "Overdue" at bounding box center [259, 141] width 30 height 11
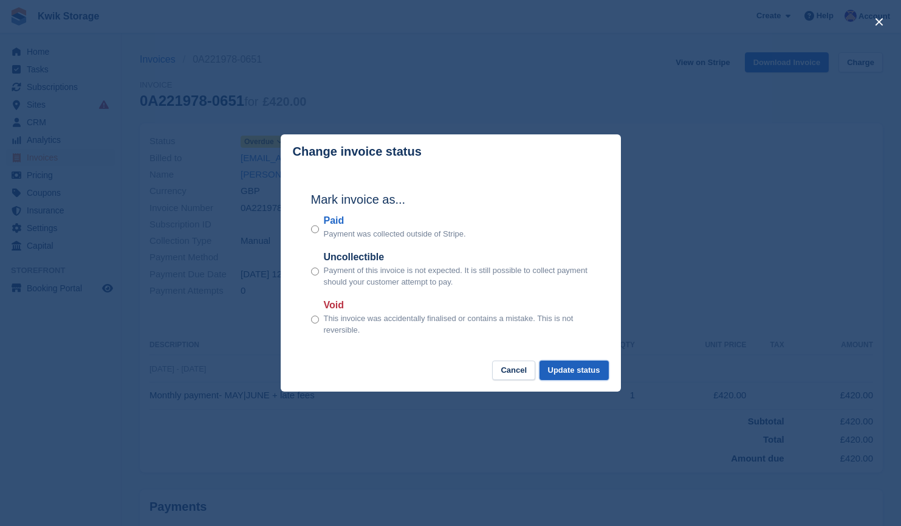
click at [592, 370] on button "Update status" at bounding box center [574, 370] width 69 height 20
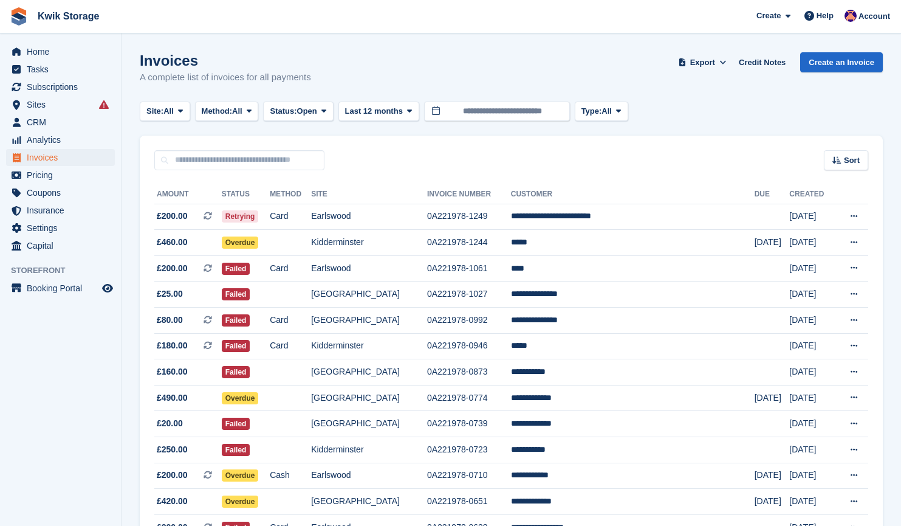
scroll to position [385, 0]
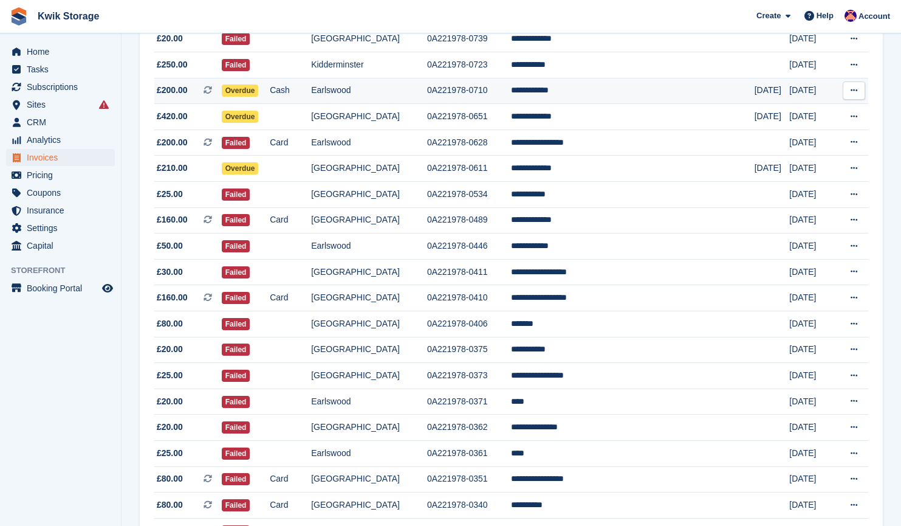
click at [174, 100] on td "£200.00 This is a recurring subscription invoice." at bounding box center [187, 91] width 67 height 26
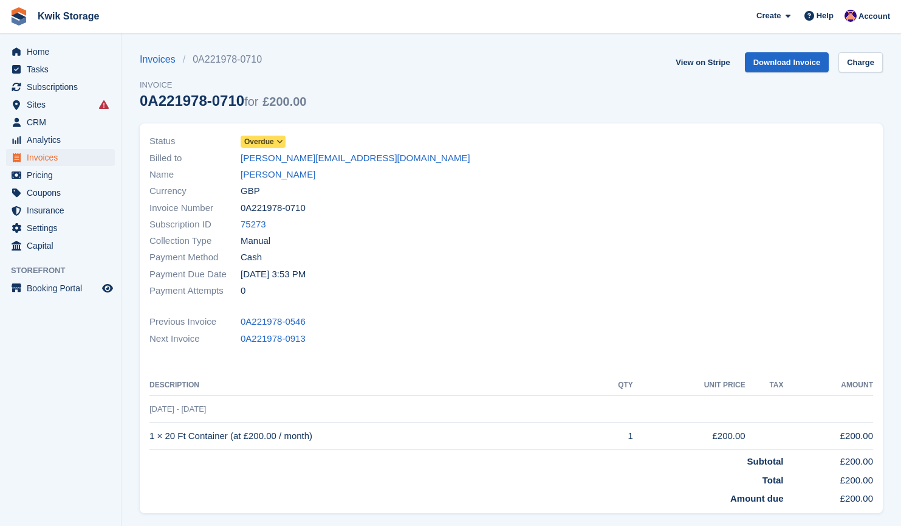
click at [262, 139] on span "Overdue" at bounding box center [259, 141] width 30 height 11
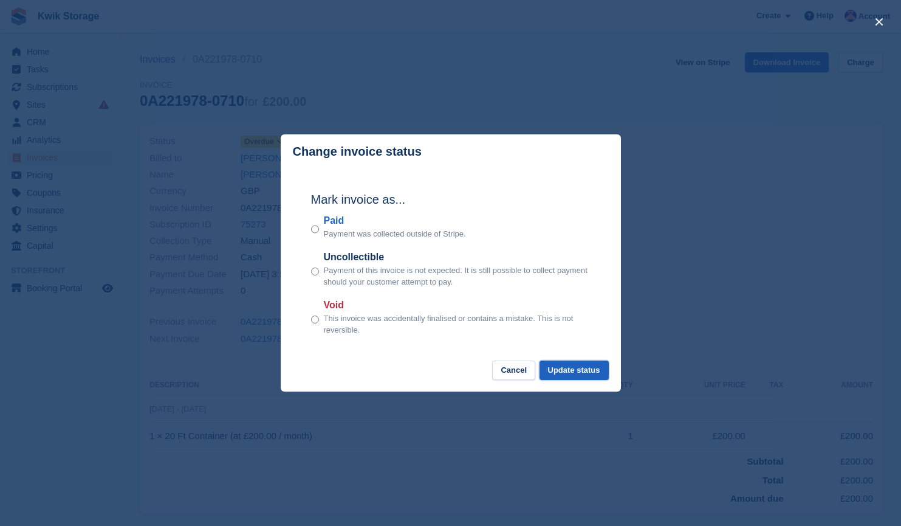
click at [578, 372] on button "Update status" at bounding box center [574, 370] width 69 height 20
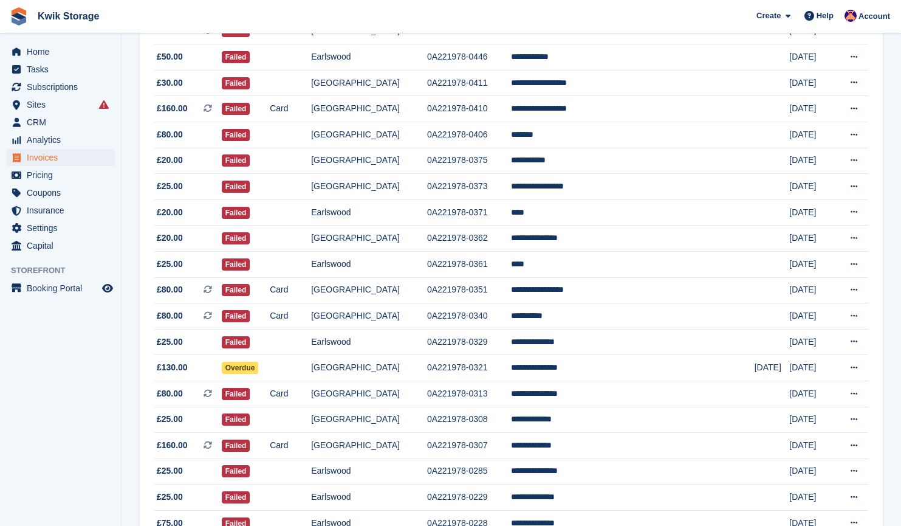
scroll to position [670, 0]
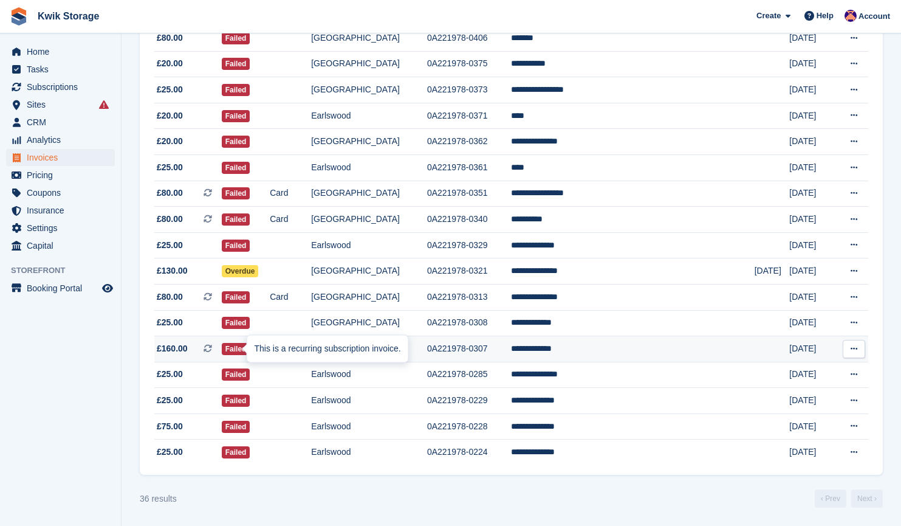
click at [212, 352] on icon at bounding box center [208, 348] width 9 height 9
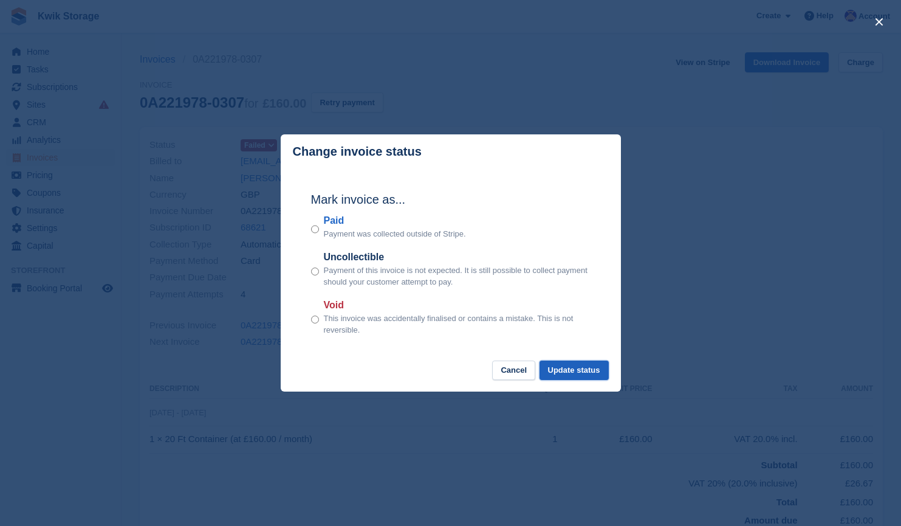
click at [608, 369] on button "Update status" at bounding box center [574, 370] width 69 height 20
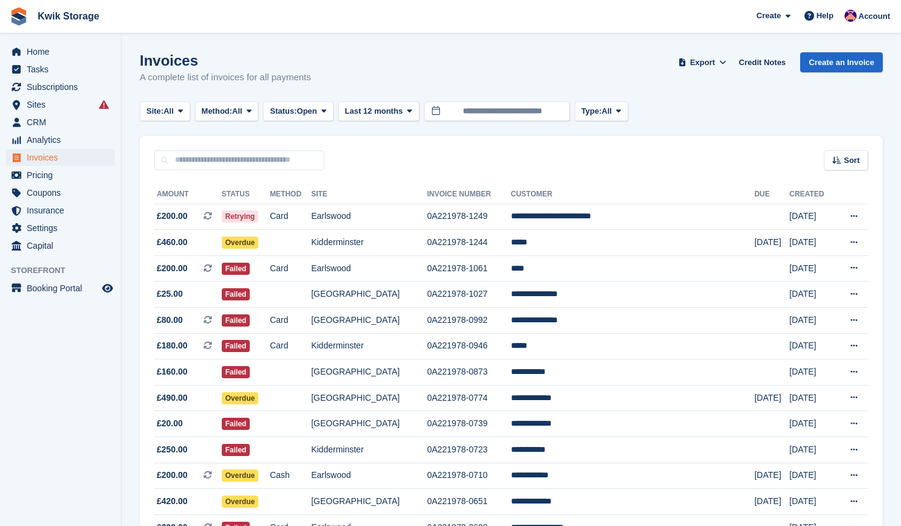
scroll to position [670, 0]
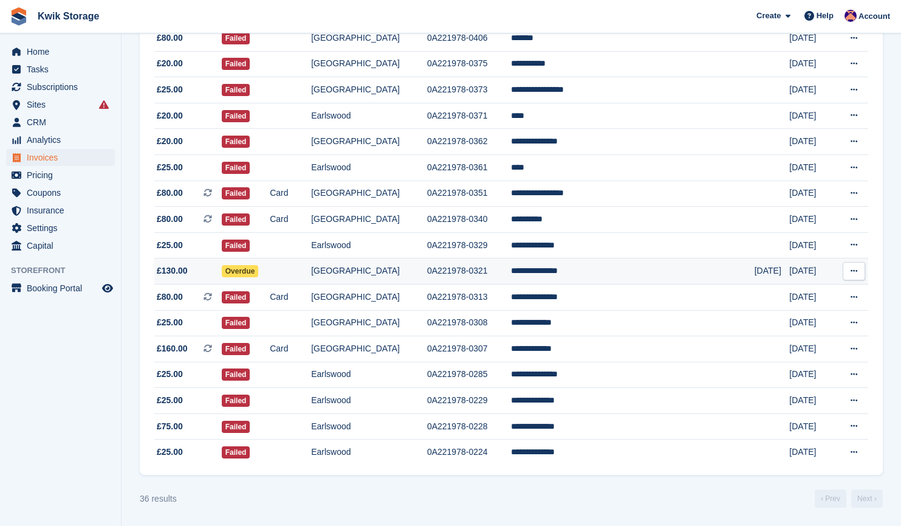
click at [208, 277] on span "£130.00" at bounding box center [187, 270] width 67 height 13
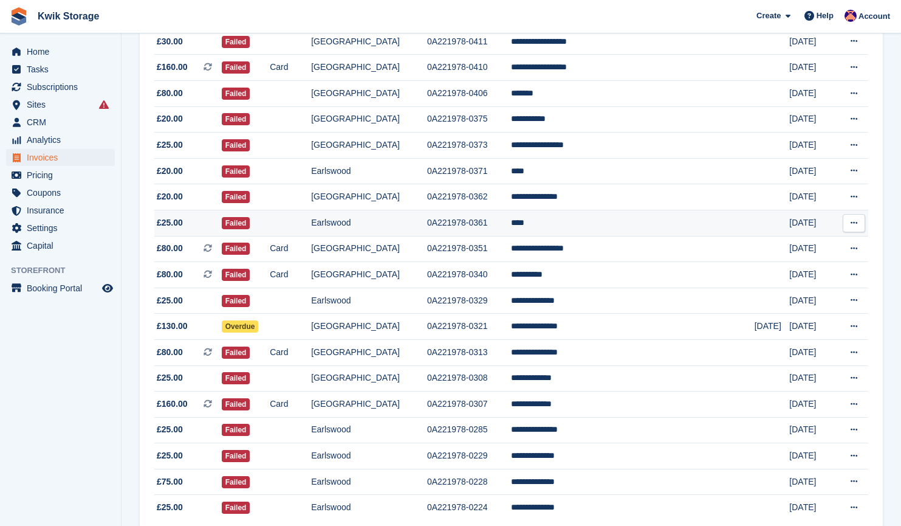
scroll to position [611, 0]
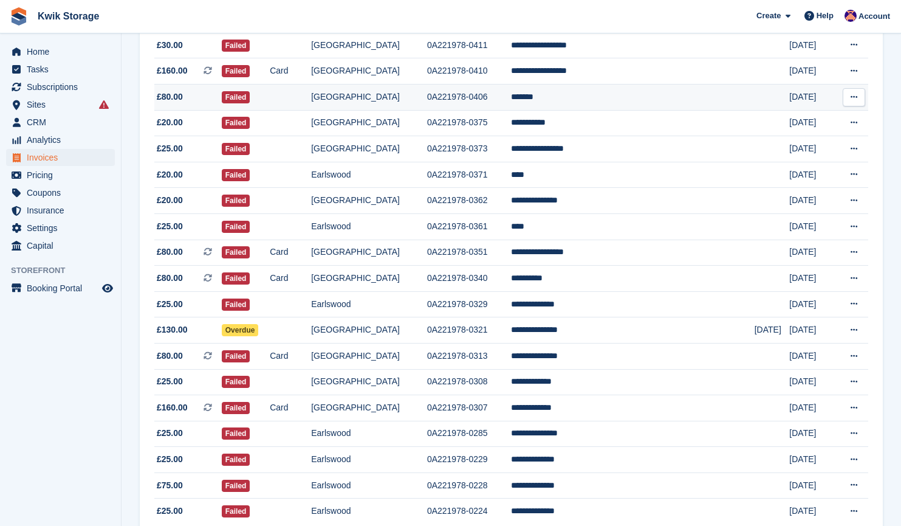
click at [205, 97] on span "£80.00" at bounding box center [187, 97] width 67 height 13
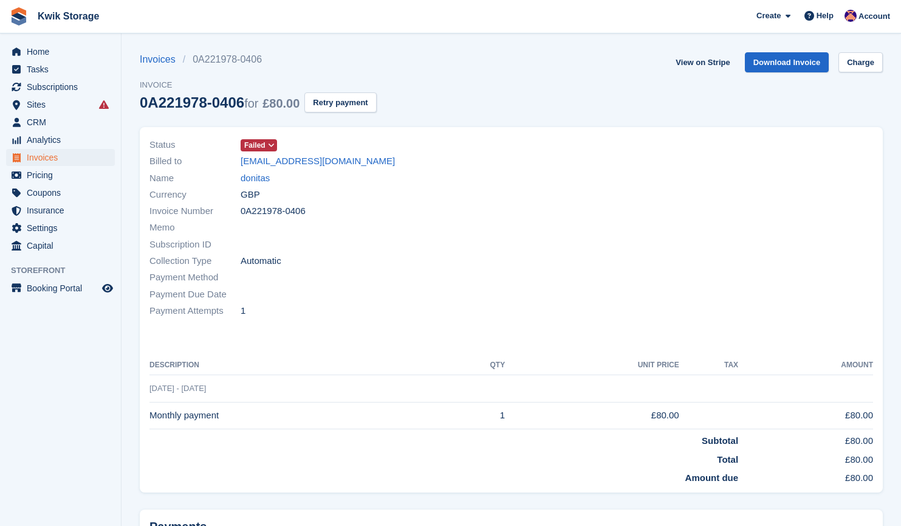
click at [270, 146] on icon at bounding box center [271, 145] width 7 height 7
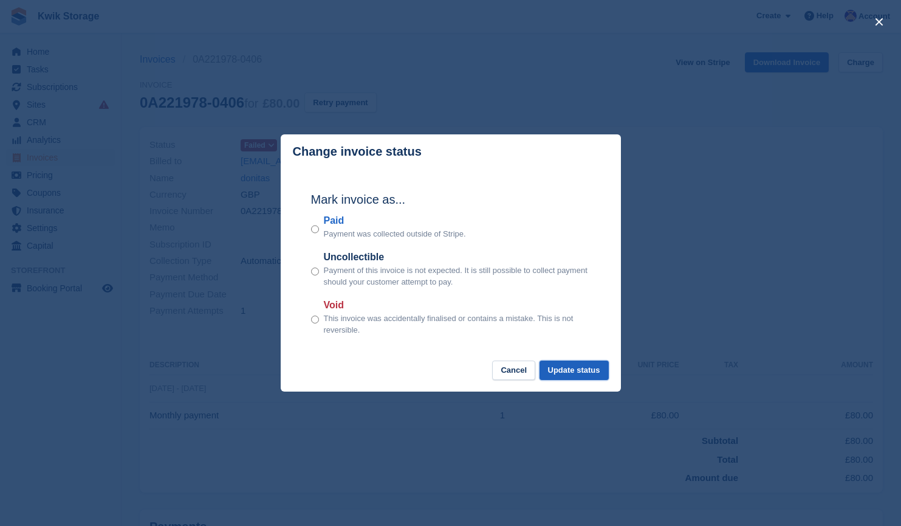
click at [578, 368] on button "Update status" at bounding box center [574, 370] width 69 height 20
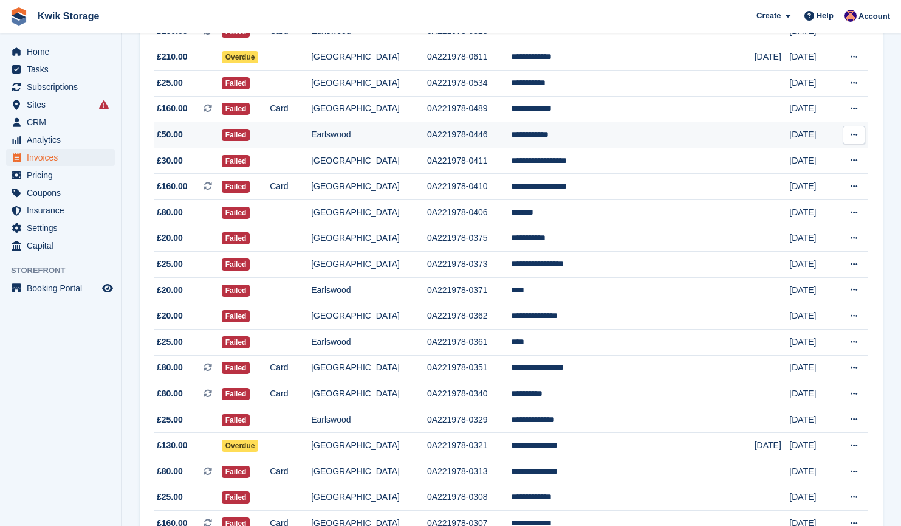
scroll to position [495, 0]
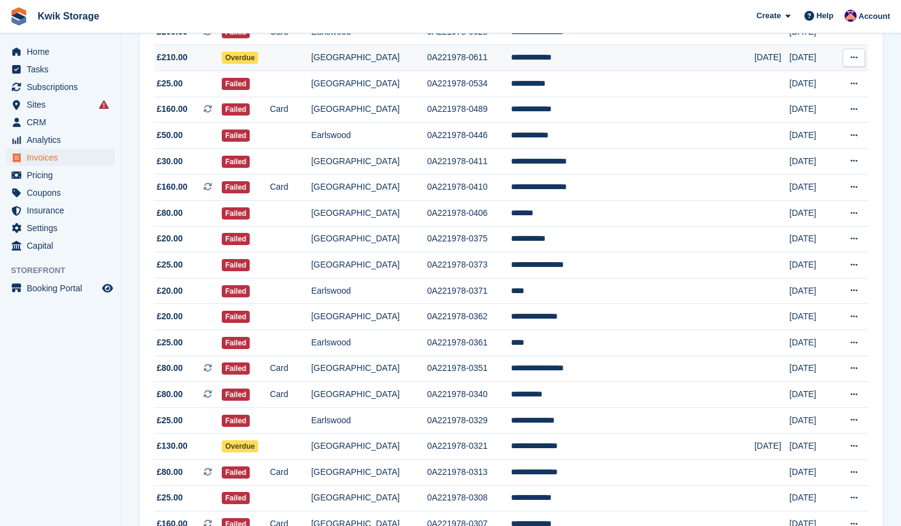
click at [207, 57] on span "£210.00" at bounding box center [187, 57] width 67 height 13
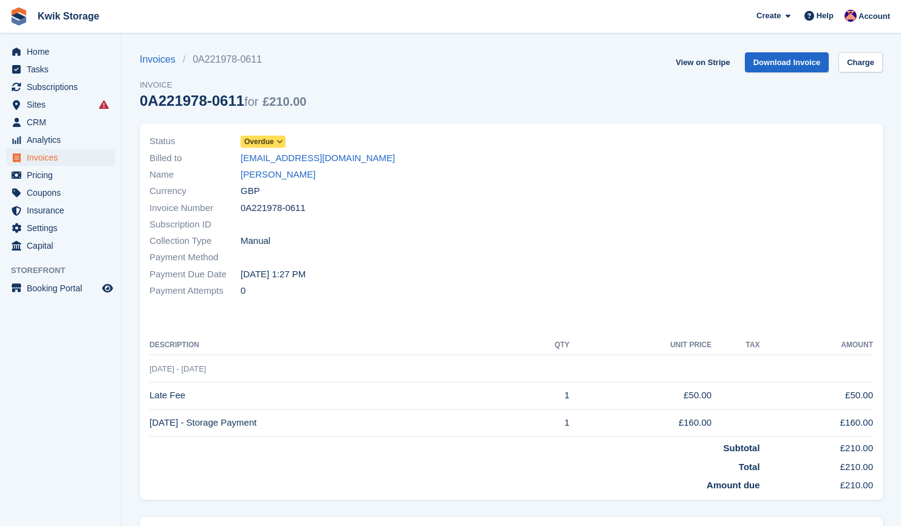
click at [264, 139] on span "Overdue" at bounding box center [259, 141] width 30 height 11
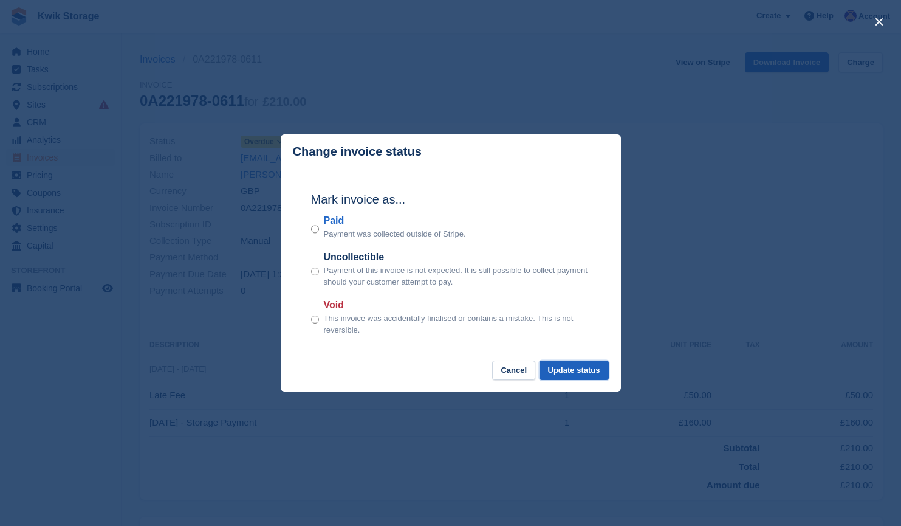
click at [568, 369] on button "Update status" at bounding box center [574, 370] width 69 height 20
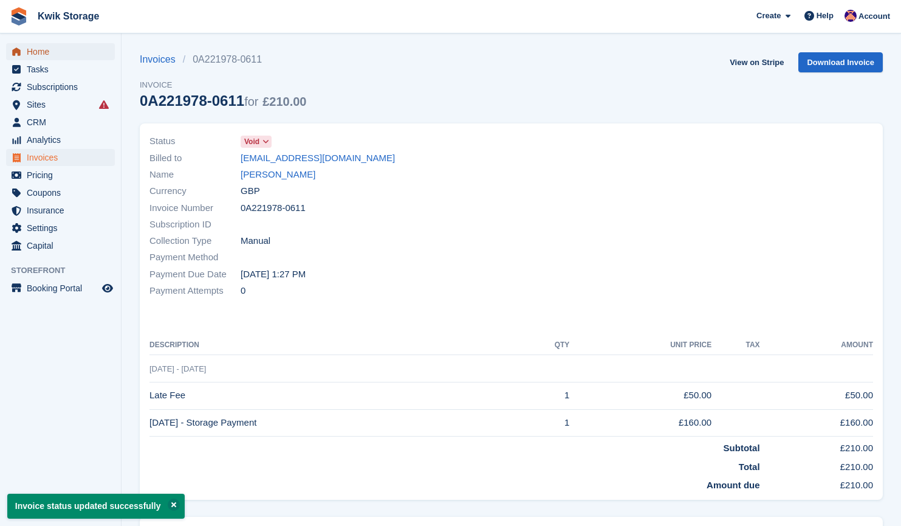
click at [61, 54] on span "Home" at bounding box center [63, 51] width 73 height 17
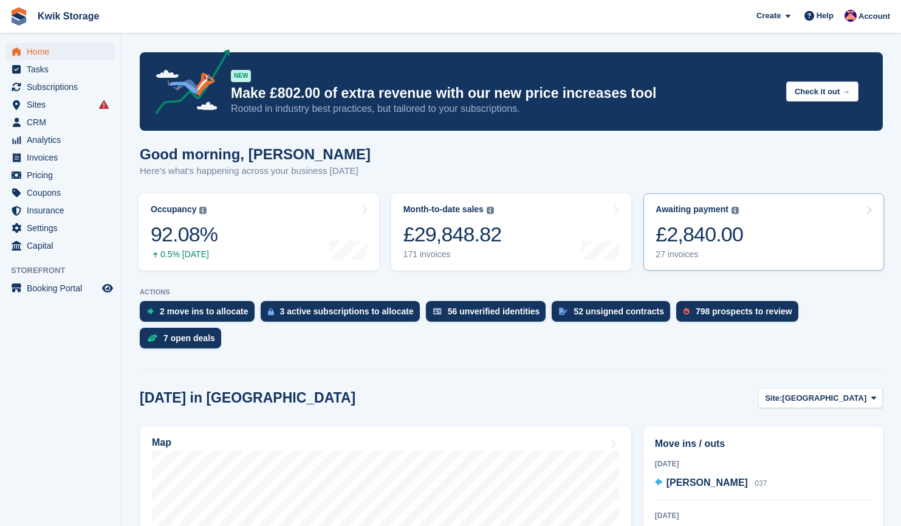
click at [751, 244] on link "Awaiting payment The total outstanding balance on all open invoices. £2,840.00 …" at bounding box center [764, 231] width 241 height 77
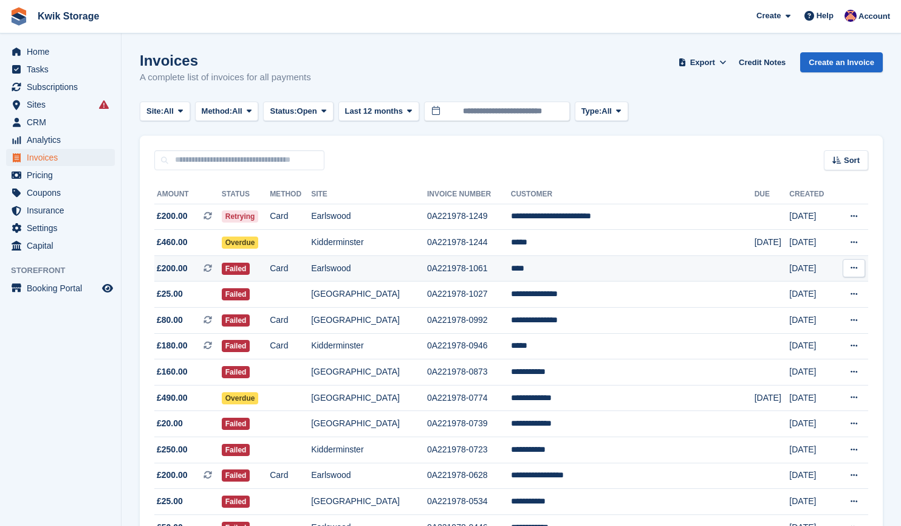
click at [199, 268] on span "£200.00 This is a recurring subscription invoice. This is a recurring subscript…" at bounding box center [187, 268] width 67 height 13
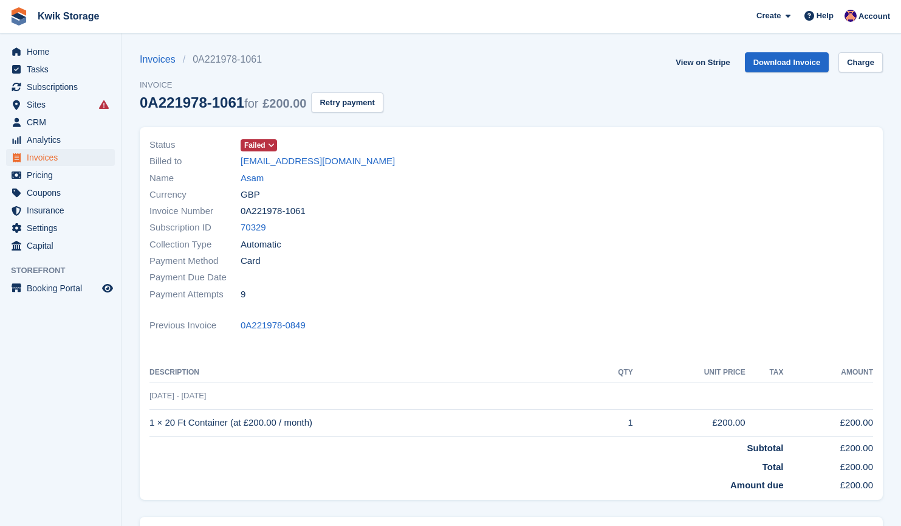
click at [268, 141] on span at bounding box center [272, 145] width 10 height 10
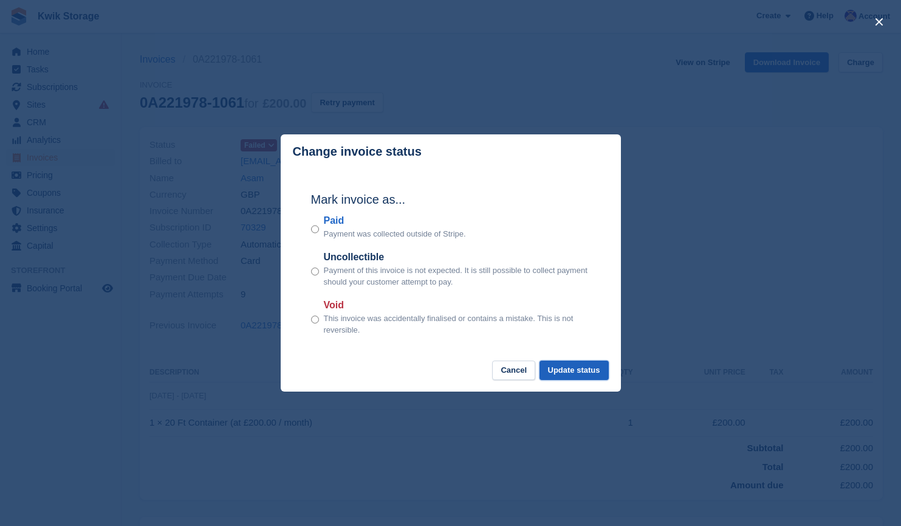
click at [586, 376] on button "Update status" at bounding box center [574, 370] width 69 height 20
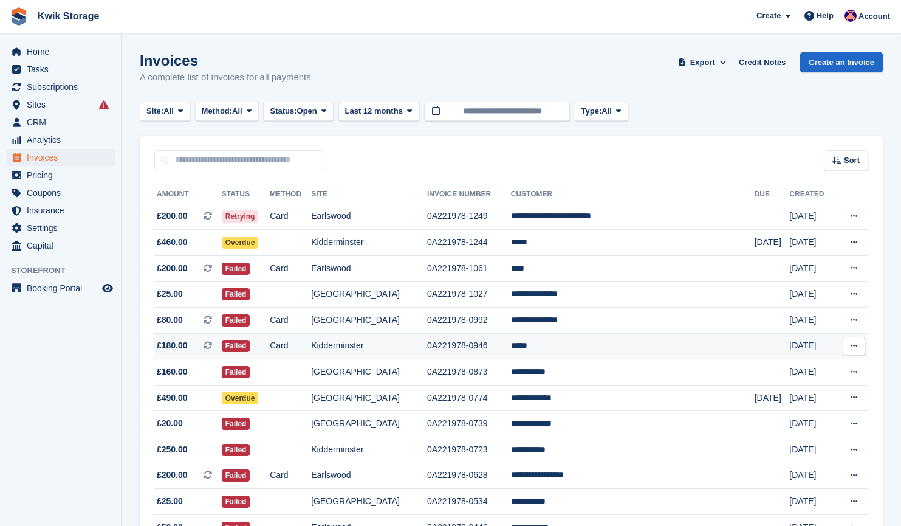
click at [208, 347] on span "£180.00 This is a recurring subscription invoice." at bounding box center [187, 345] width 67 height 13
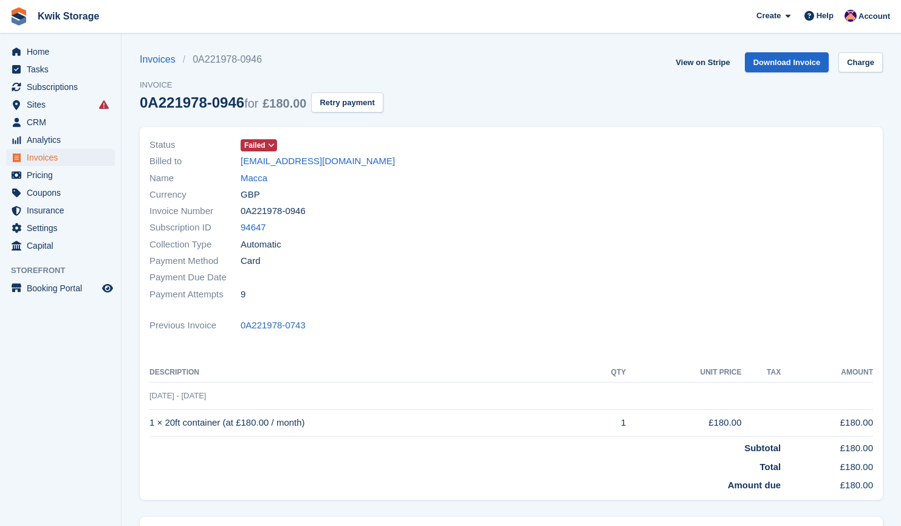
click at [259, 140] on span "Failed" at bounding box center [254, 145] width 21 height 11
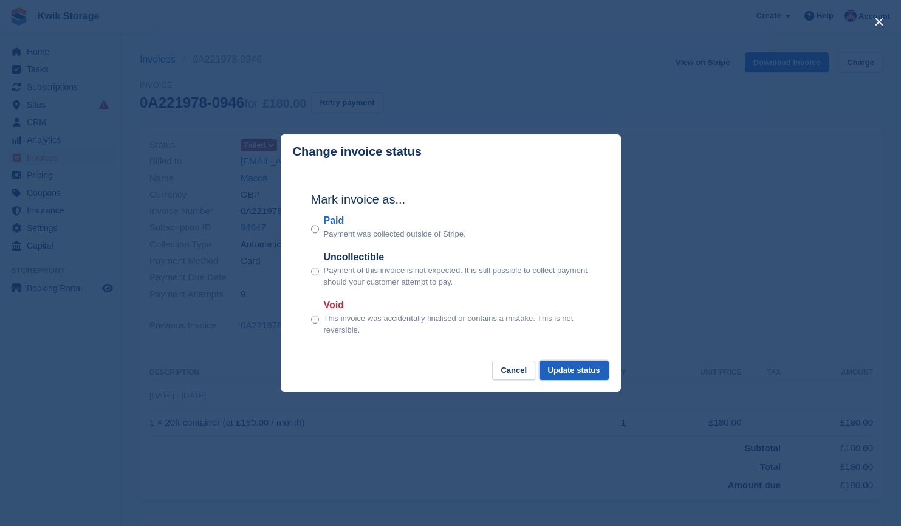
click at [599, 377] on button "Update status" at bounding box center [574, 370] width 69 height 20
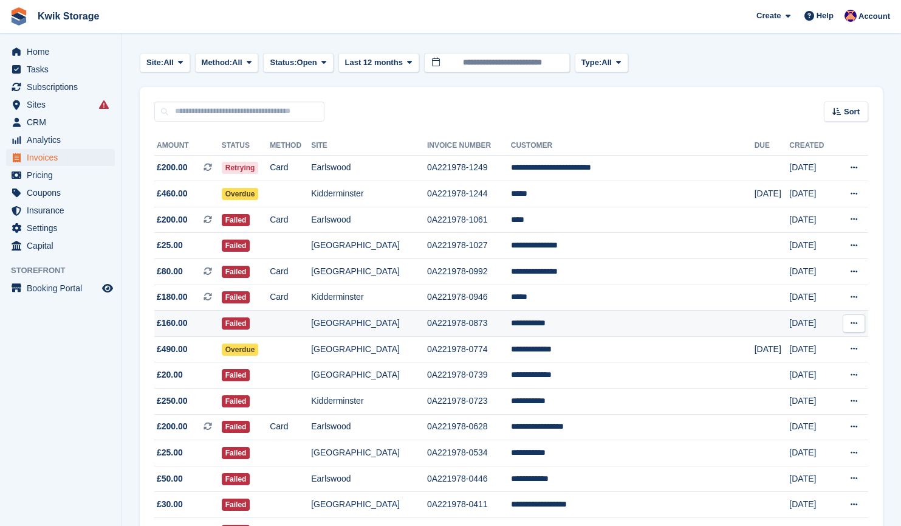
scroll to position [73, 0]
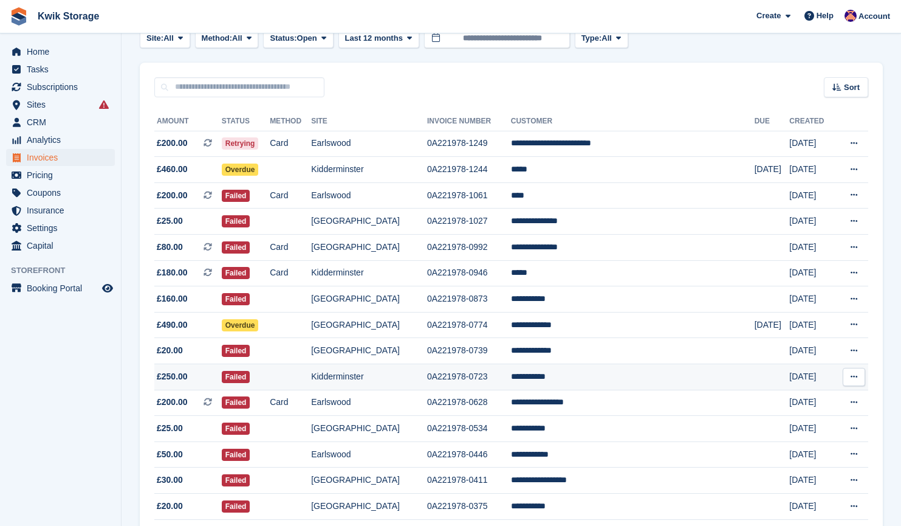
click at [207, 376] on span "£250.00" at bounding box center [187, 376] width 67 height 13
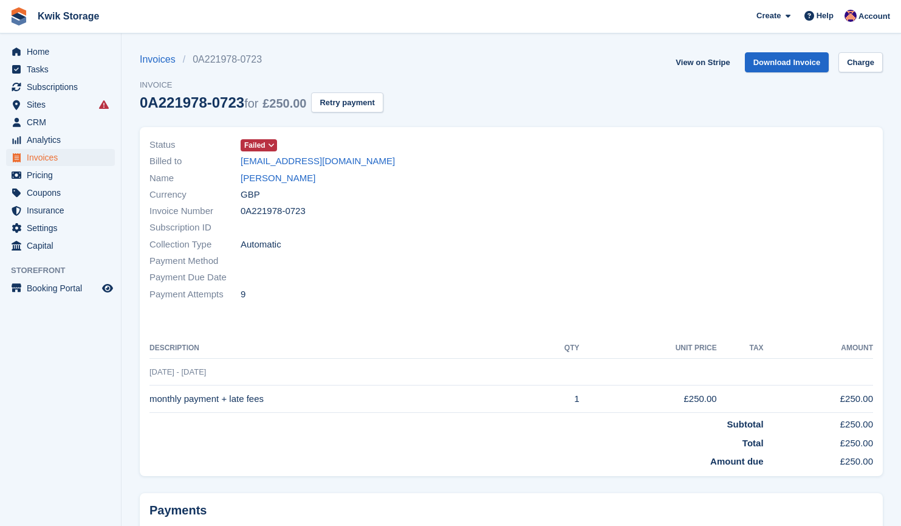
click at [263, 148] on span "Failed" at bounding box center [254, 145] width 21 height 11
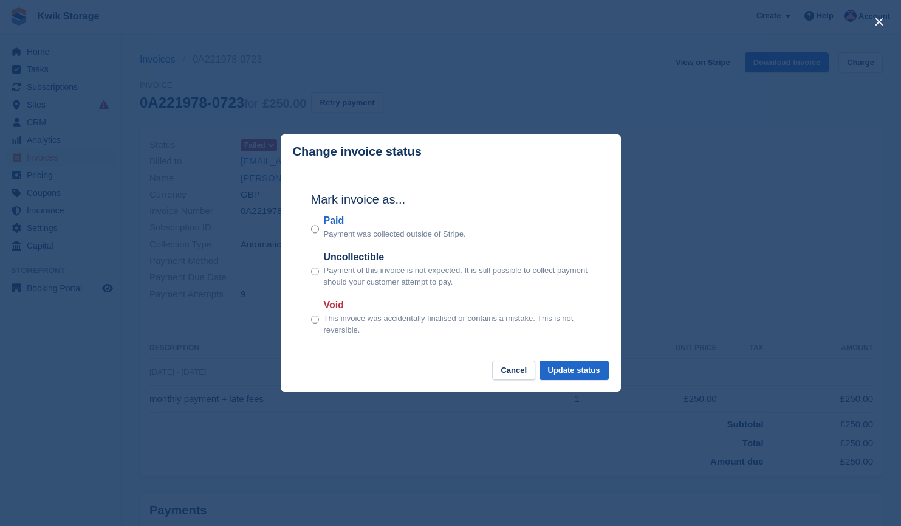
click at [319, 318] on div "Void This invoice was accidentally finalised or contains a mistake. This is not…" at bounding box center [451, 317] width 280 height 38
click at [577, 368] on button "Update status" at bounding box center [574, 370] width 69 height 20
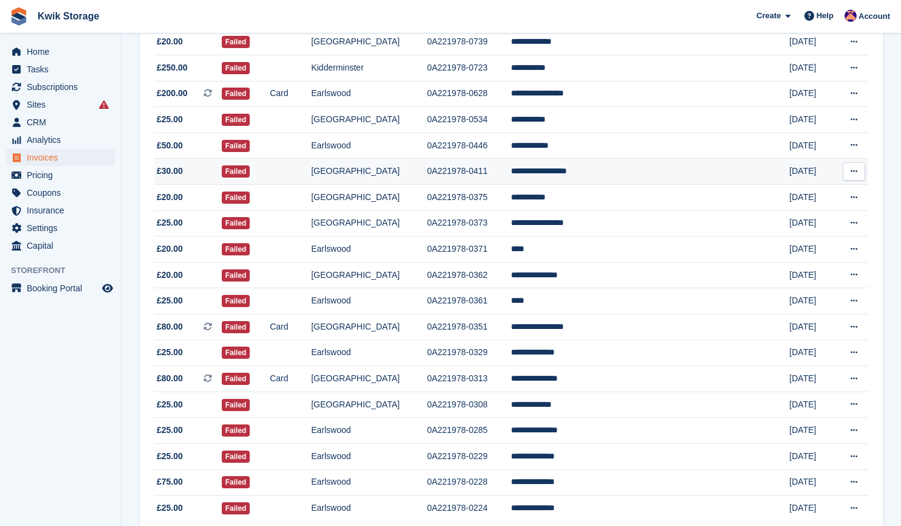
scroll to position [382, 0]
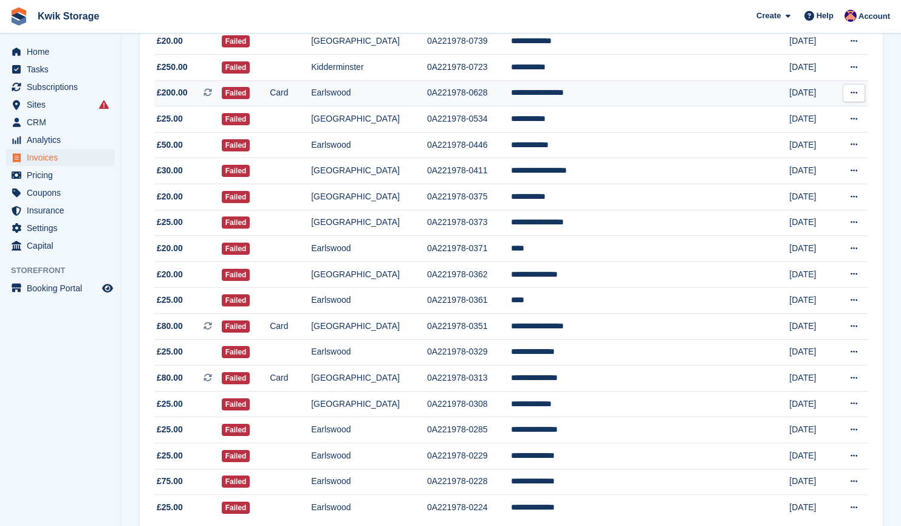
click at [193, 100] on td "£200.00 This is a recurring subscription invoice." at bounding box center [187, 93] width 67 height 26
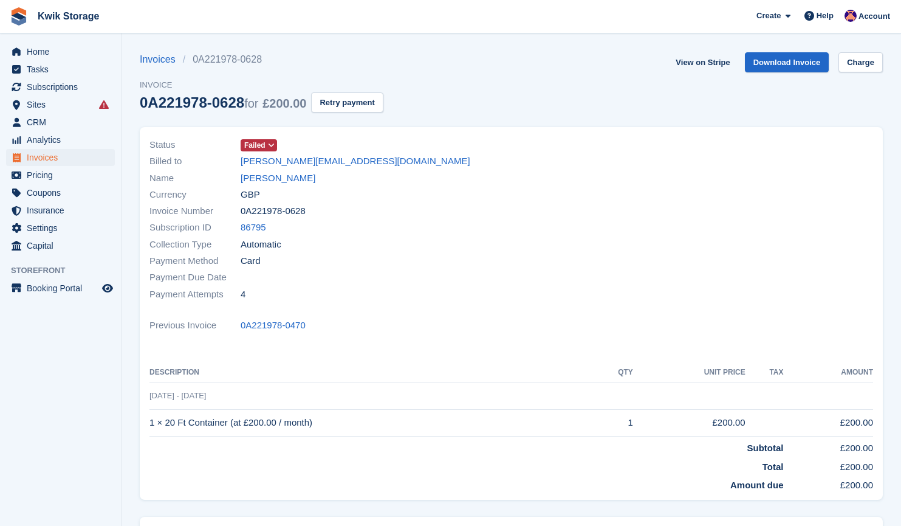
click at [264, 146] on span "Failed" at bounding box center [254, 145] width 21 height 11
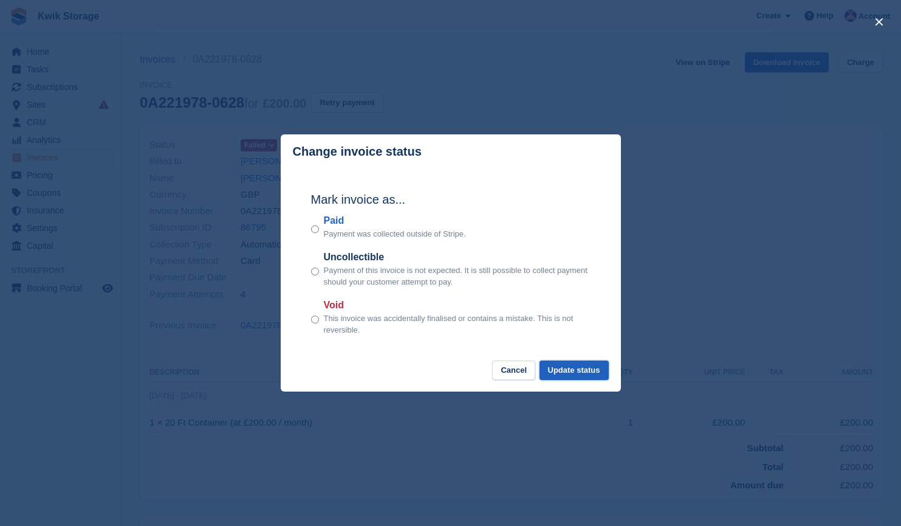
click at [567, 366] on button "Update status" at bounding box center [574, 370] width 69 height 20
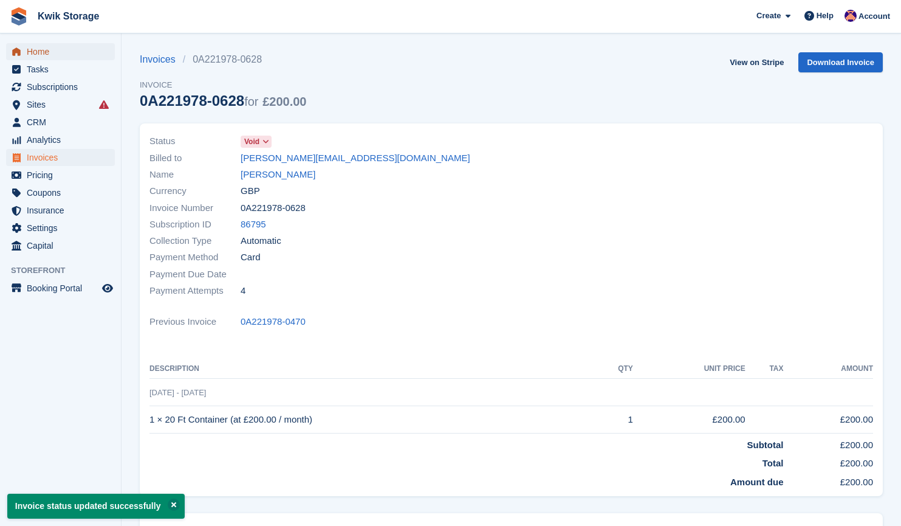
click at [36, 47] on span "Home" at bounding box center [63, 51] width 73 height 17
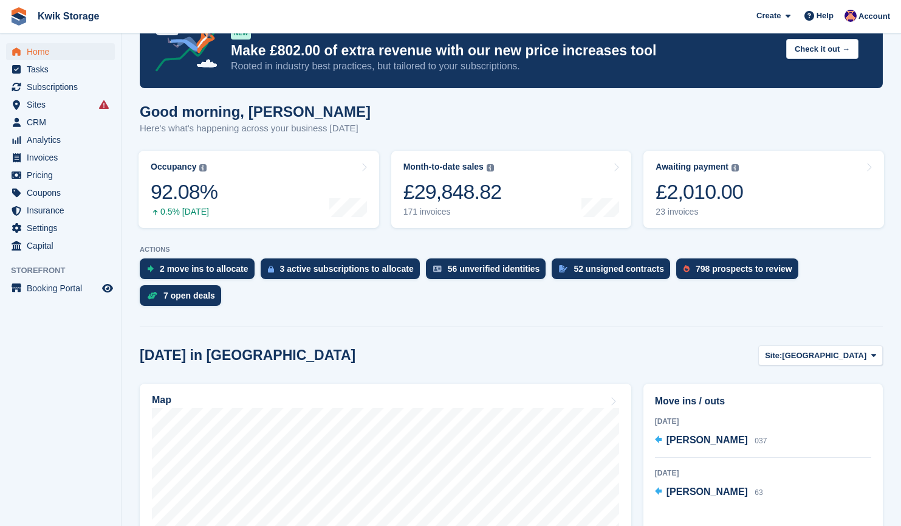
scroll to position [44, 0]
